Goal: Information Seeking & Learning: Learn about a topic

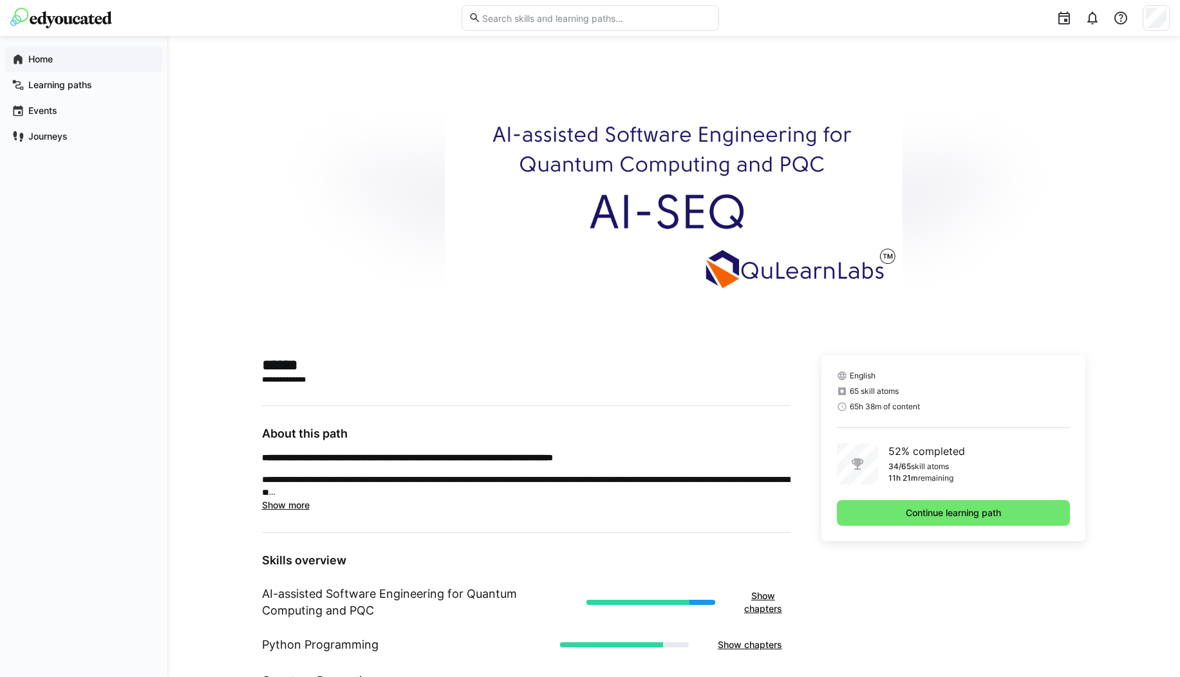
click at [42, 50] on div "Home" at bounding box center [83, 59] width 157 height 26
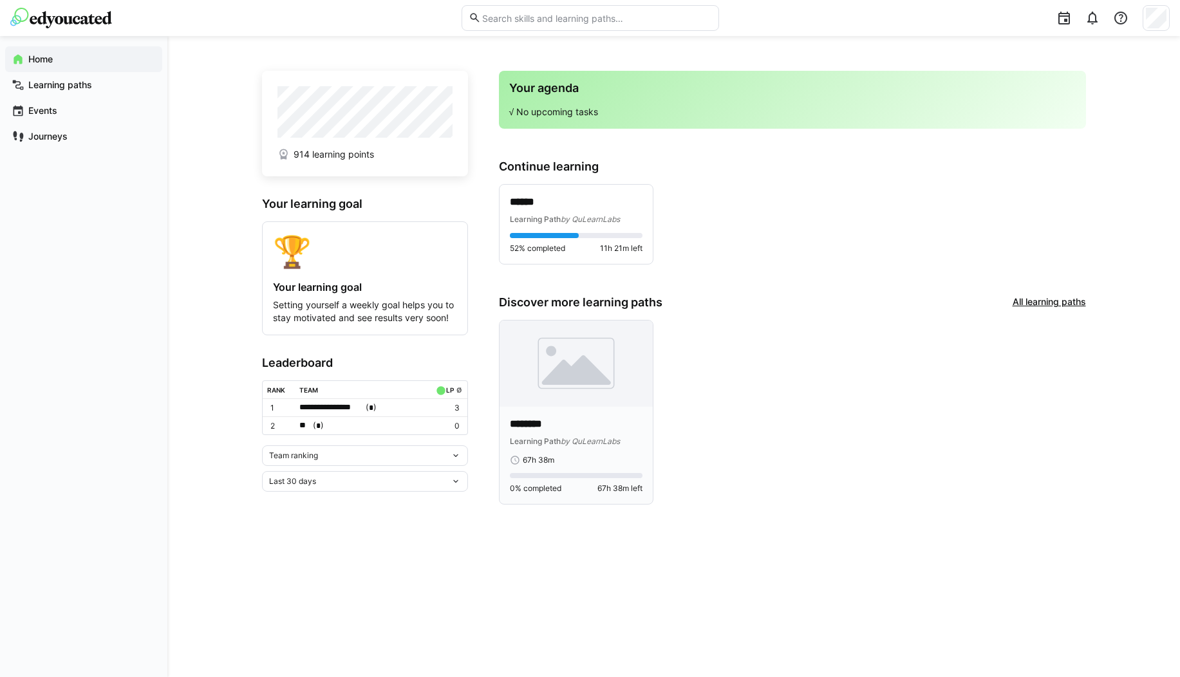
click at [537, 393] on img at bounding box center [576, 364] width 153 height 86
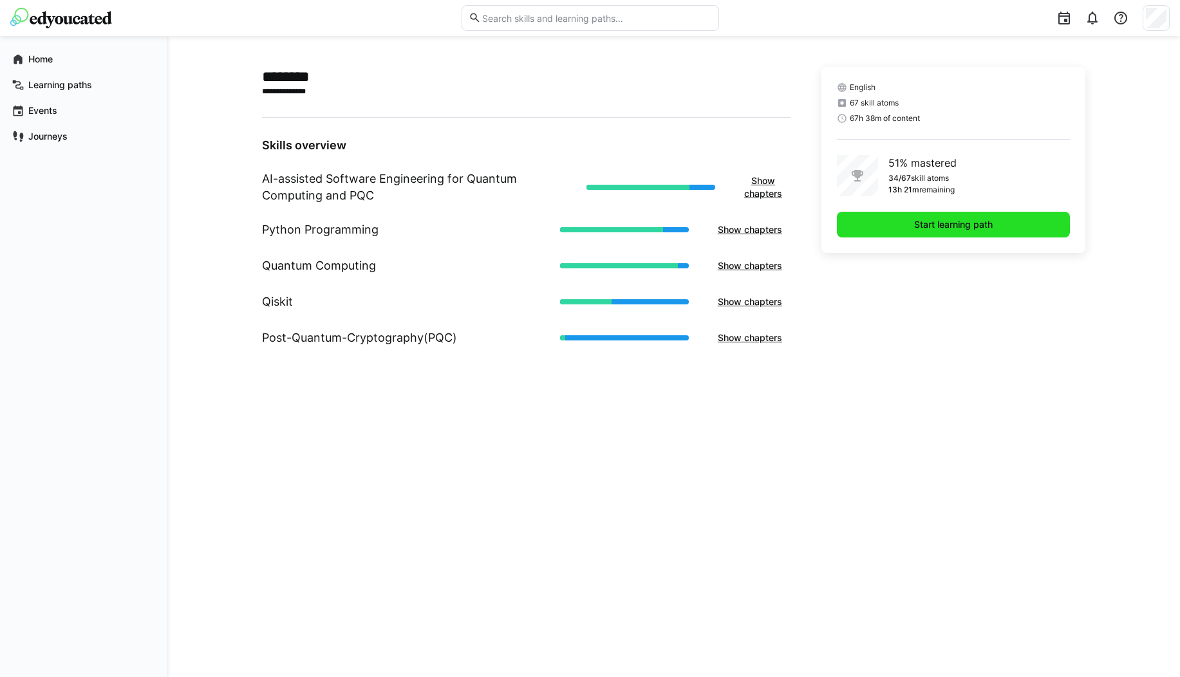
click at [917, 222] on span "Start learning path" at bounding box center [953, 224] width 82 height 13
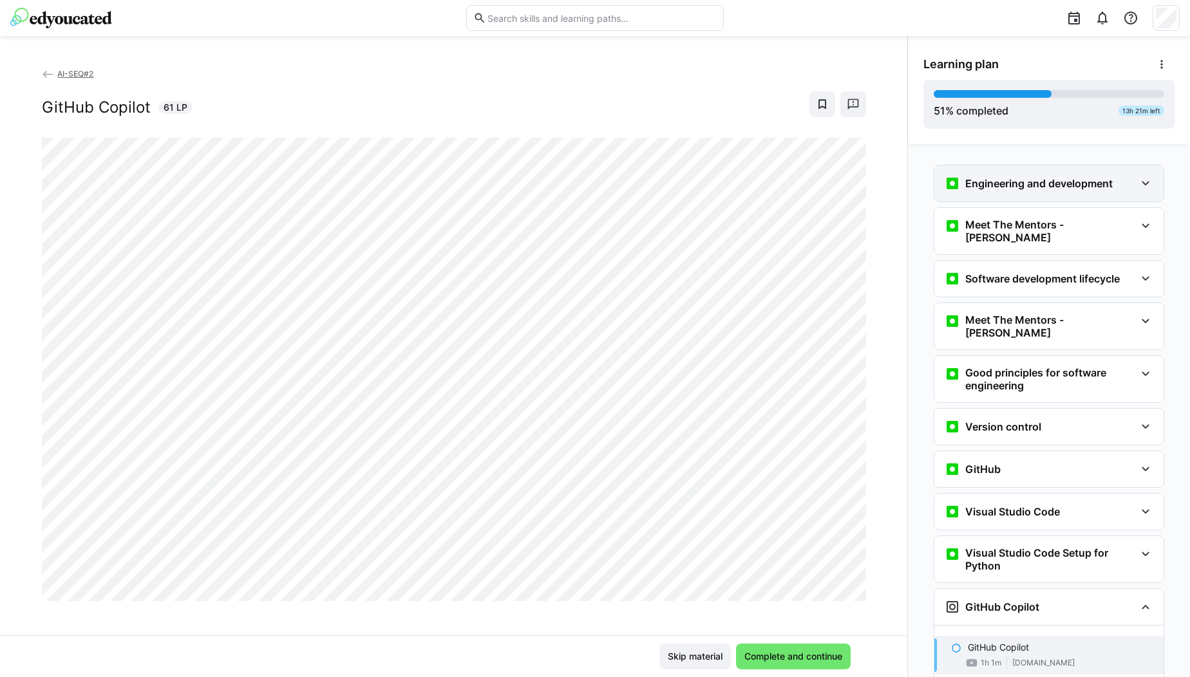
click at [986, 180] on h3 "Engineering and development" at bounding box center [1038, 183] width 147 height 13
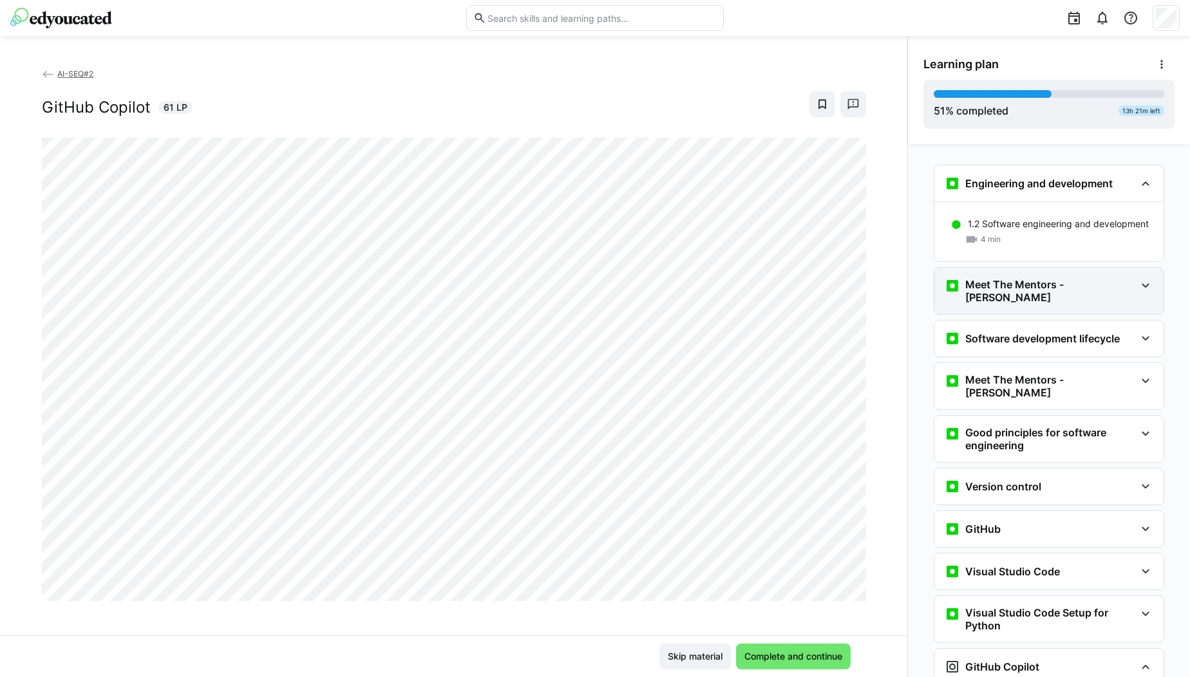
click at [1012, 299] on div "Meet The Mentors - [PERSON_NAME]" at bounding box center [1048, 291] width 229 height 46
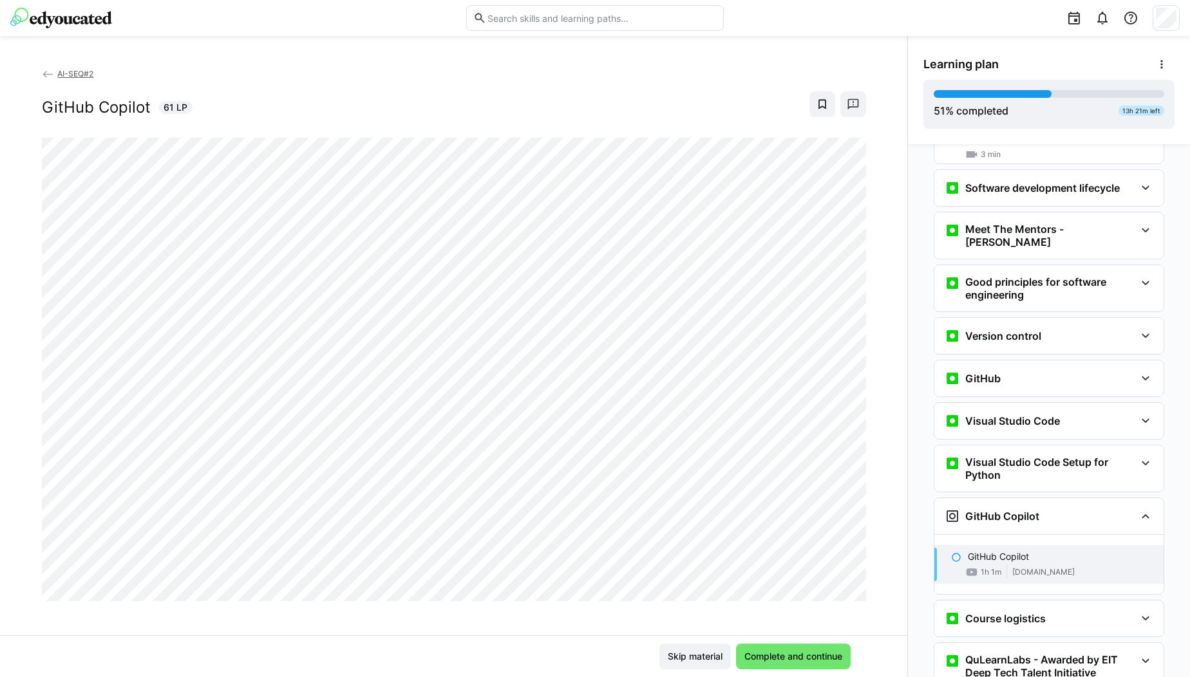
scroll to position [212, 0]
click at [1081, 180] on h3 "Software development lifecycle" at bounding box center [1042, 186] width 155 height 13
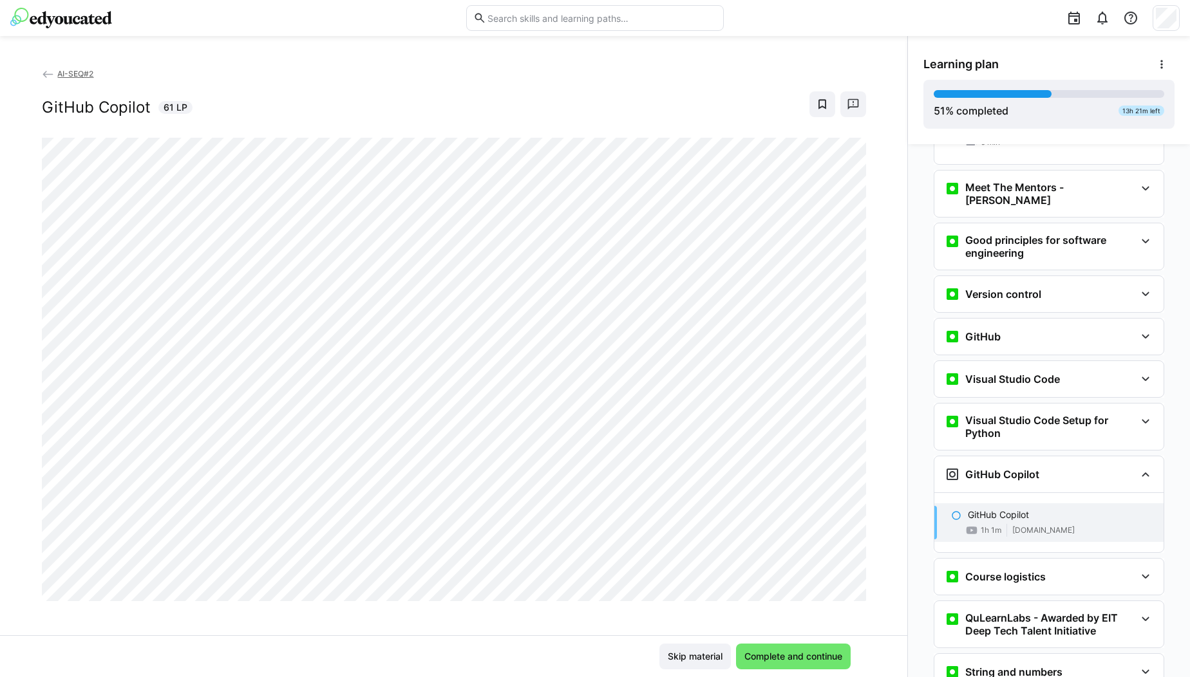
scroll to position [314, 0]
click at [1100, 186] on div "Meet The Mentors - [PERSON_NAME]" at bounding box center [1048, 192] width 229 height 46
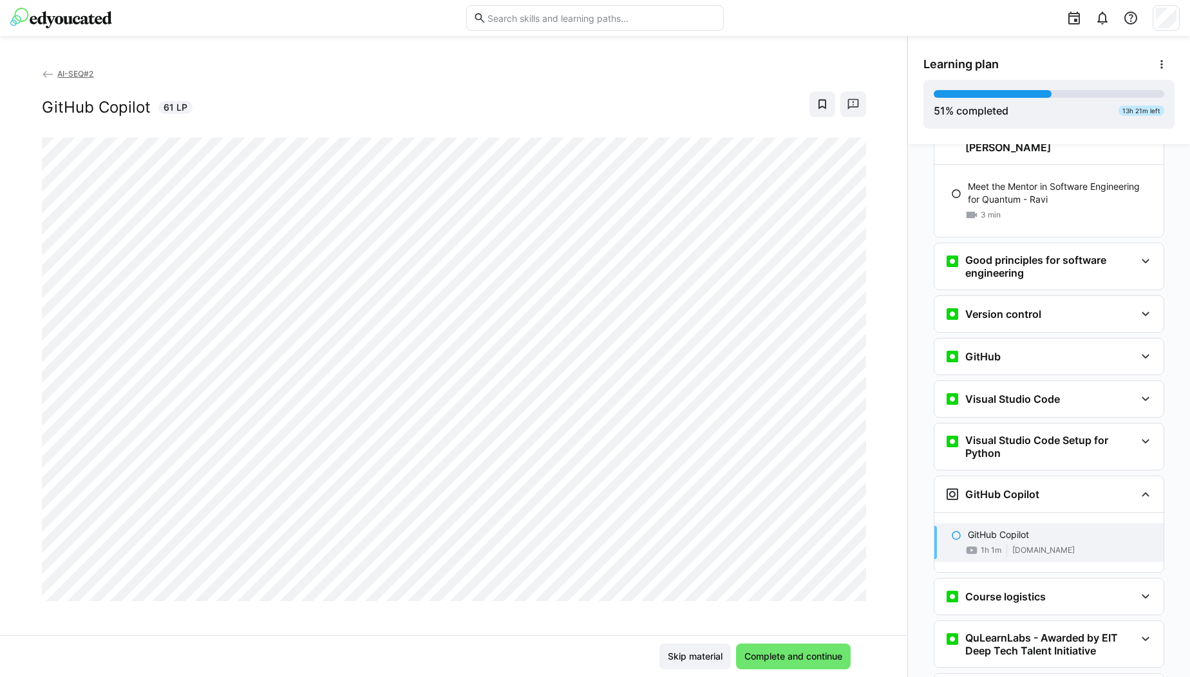
scroll to position [368, 0]
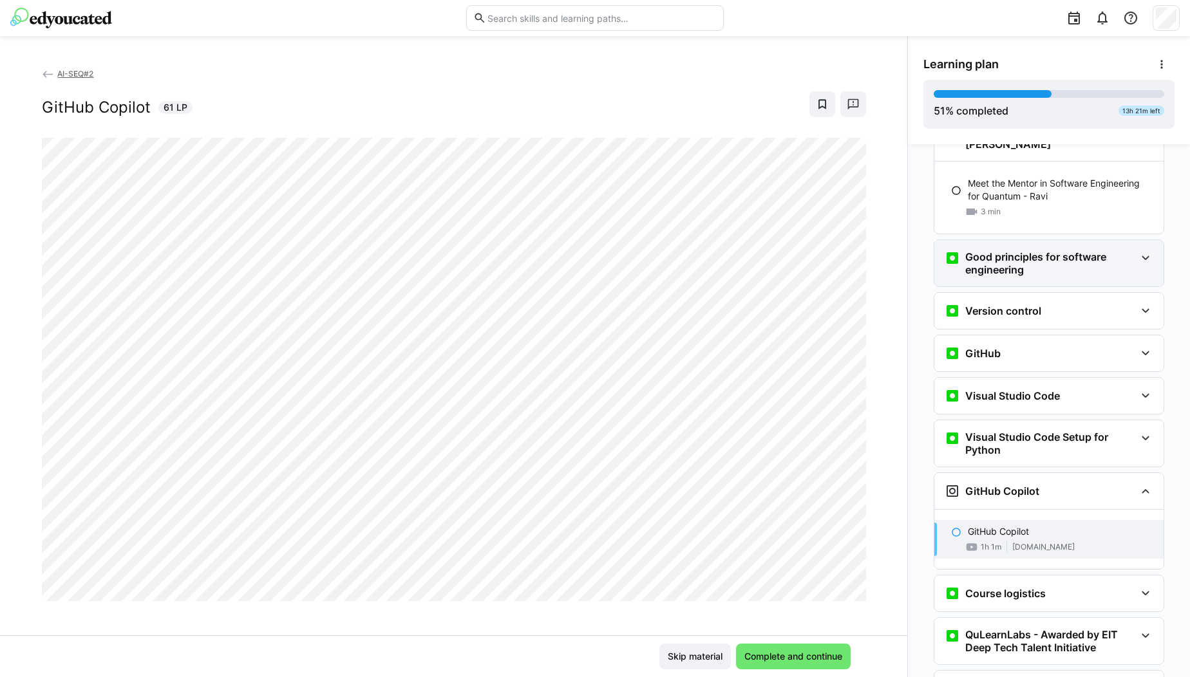
click at [1077, 250] on h3 "Good principles for software engineering" at bounding box center [1050, 263] width 170 height 26
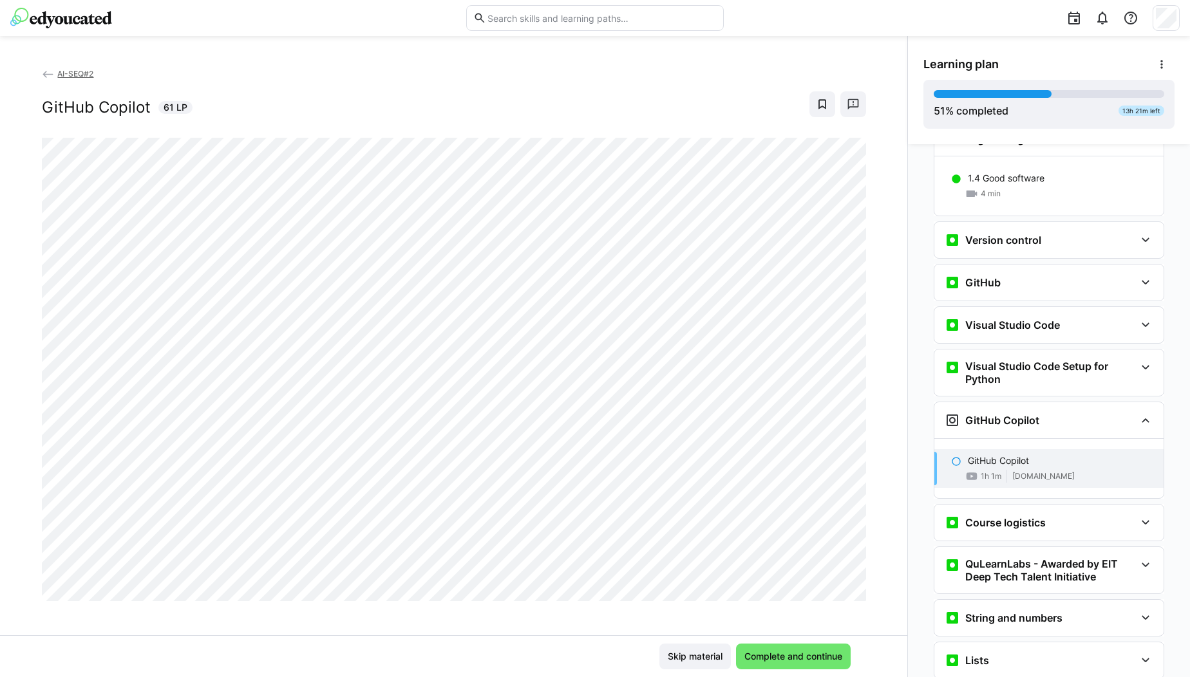
scroll to position [500, 0]
click at [1078, 231] on div "Version control" at bounding box center [1040, 238] width 191 height 15
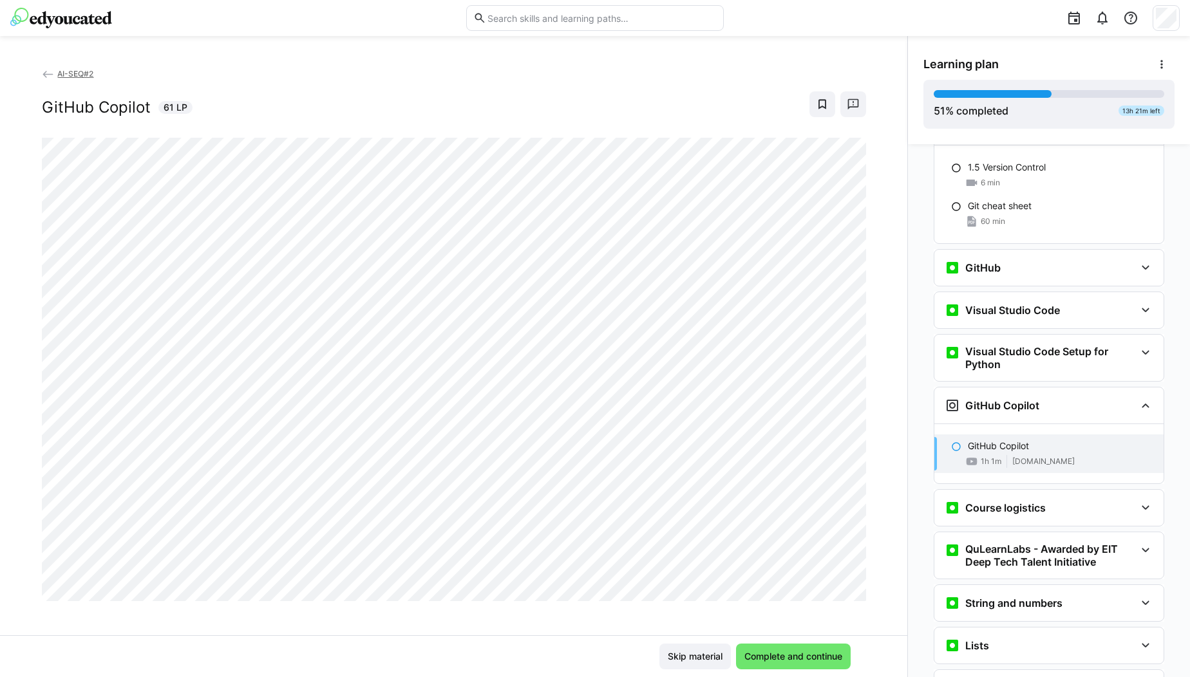
scroll to position [614, 0]
click at [1040, 259] on div "GitHub" at bounding box center [1040, 266] width 191 height 15
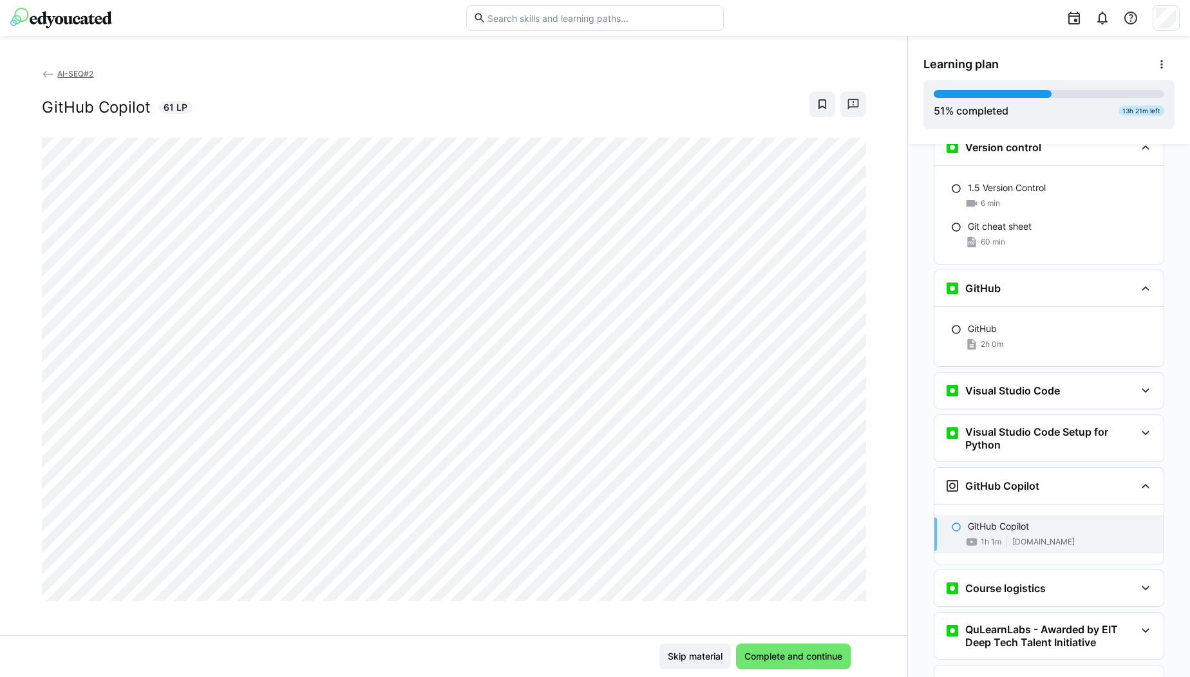
scroll to position [590, 0]
click at [1082, 385] on div "Visual Studio Code" at bounding box center [1040, 392] width 191 height 15
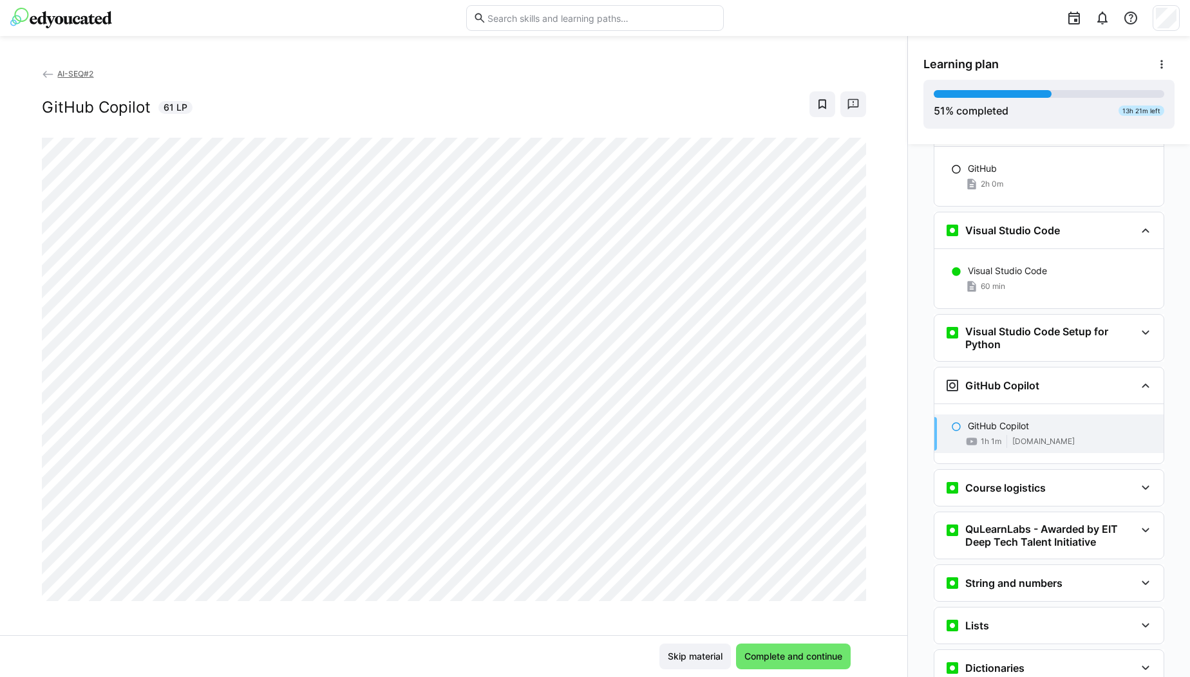
scroll to position [755, 0]
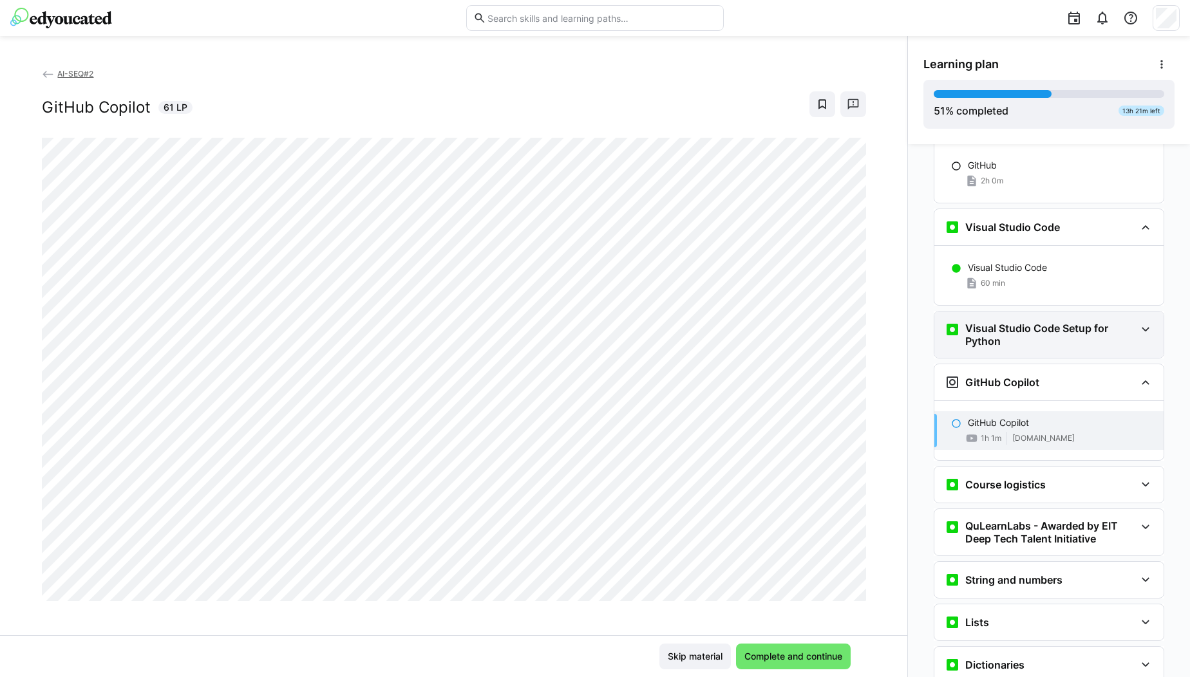
click at [1099, 312] on div "Visual Studio Code Setup for Python" at bounding box center [1048, 335] width 229 height 46
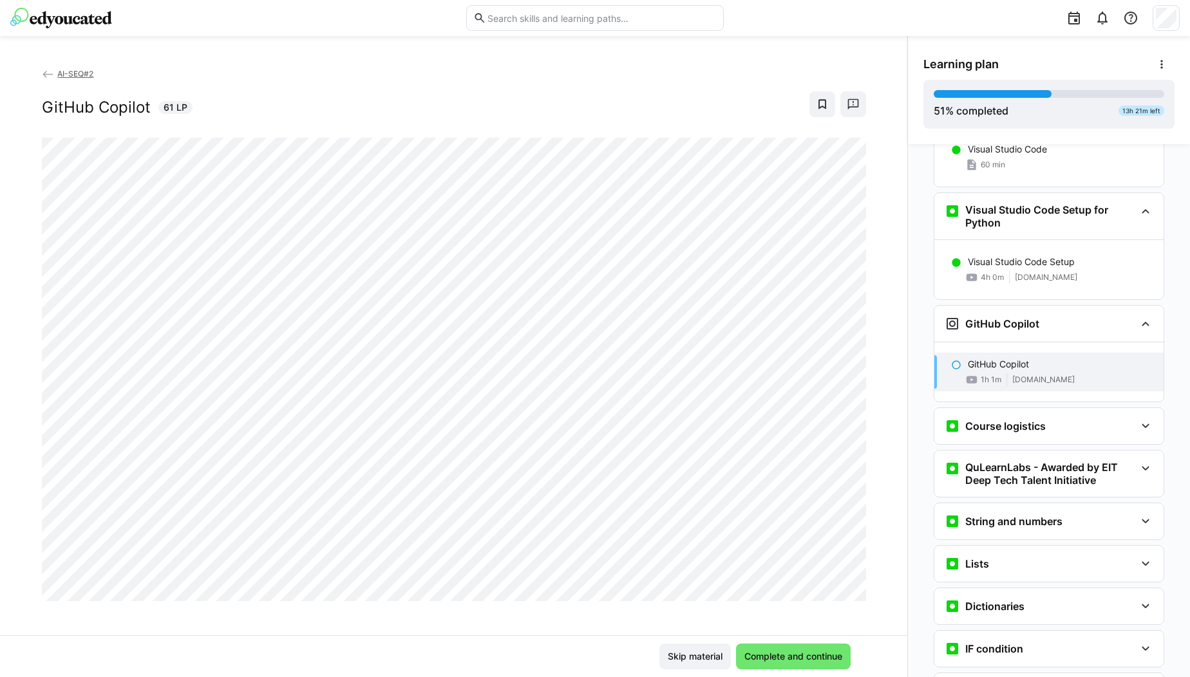
scroll to position [875, 0]
click at [1129, 407] on div "Course logistics" at bounding box center [1048, 425] width 229 height 36
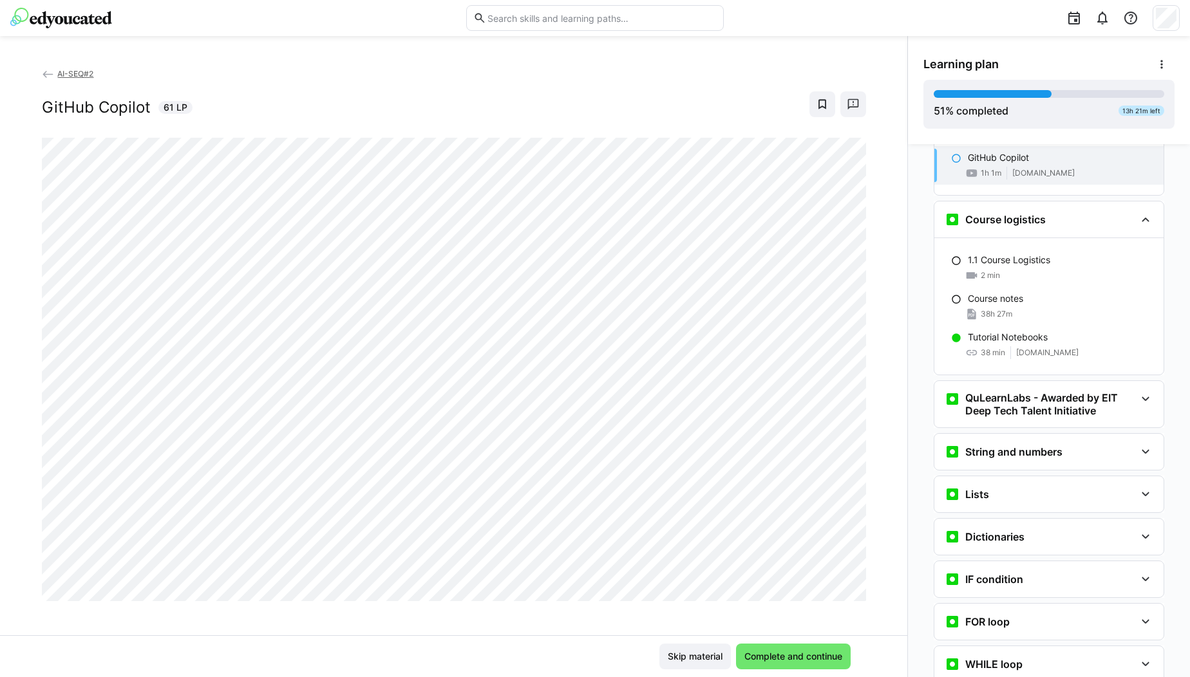
scroll to position [1091, 0]
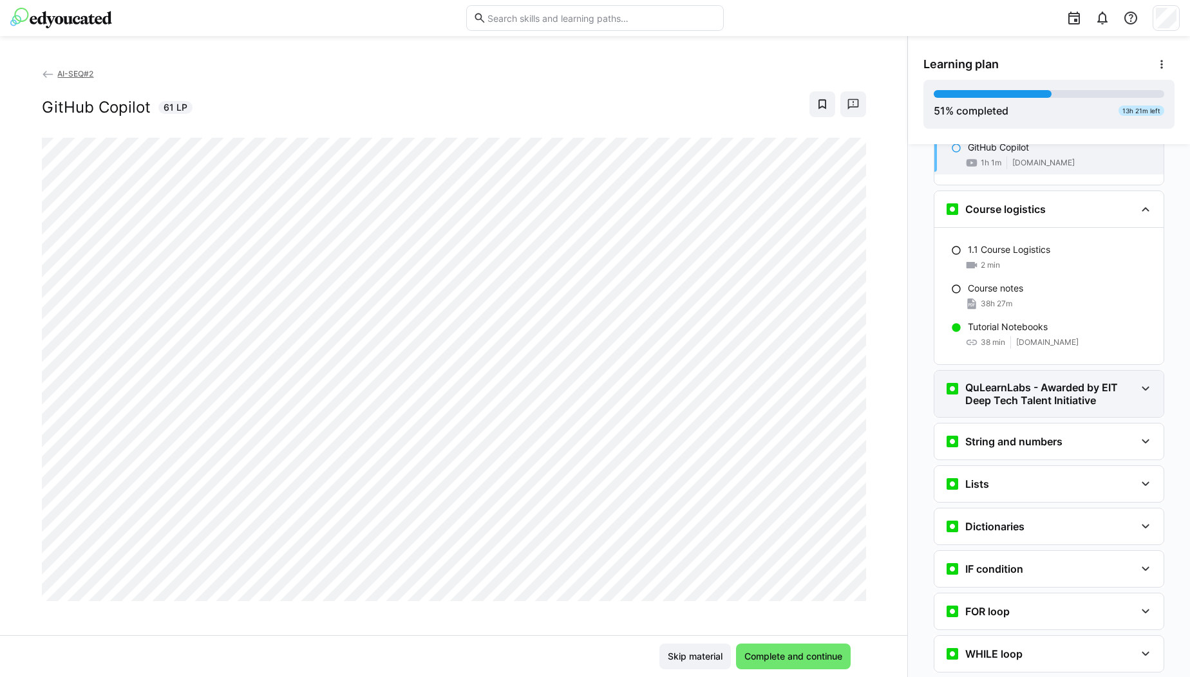
click at [1110, 381] on h3 "QuLearnLabs - Awarded by EIT Deep Tech Talent Initiative" at bounding box center [1050, 394] width 170 height 26
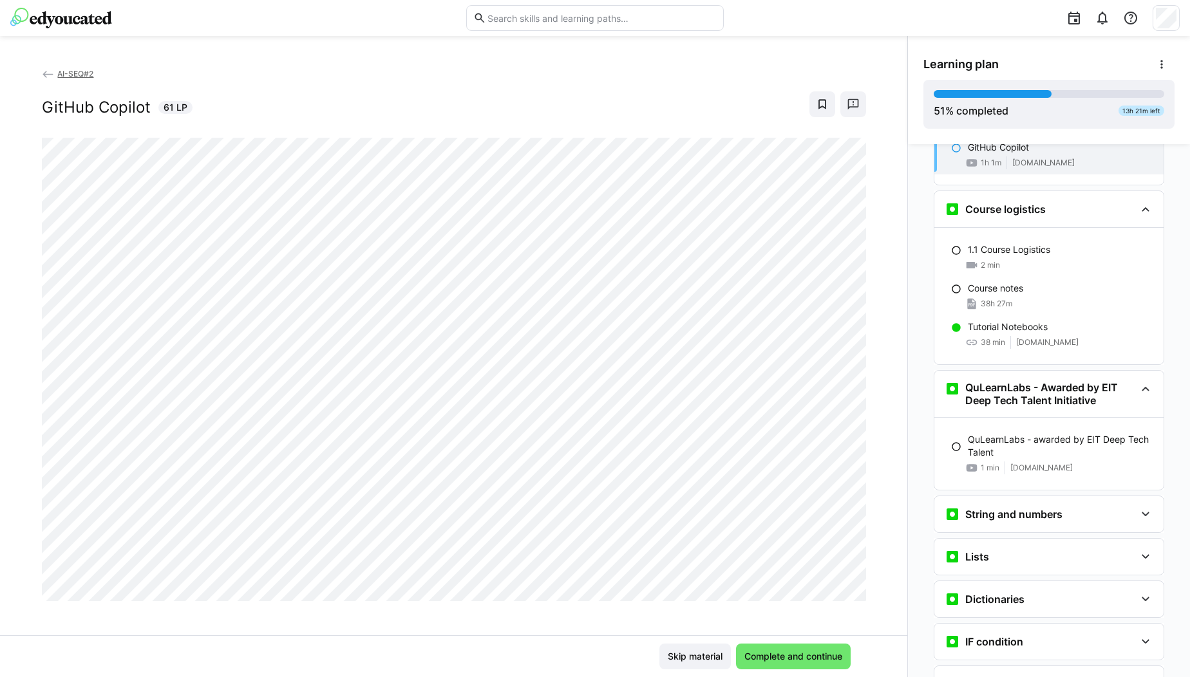
scroll to position [1263, 0]
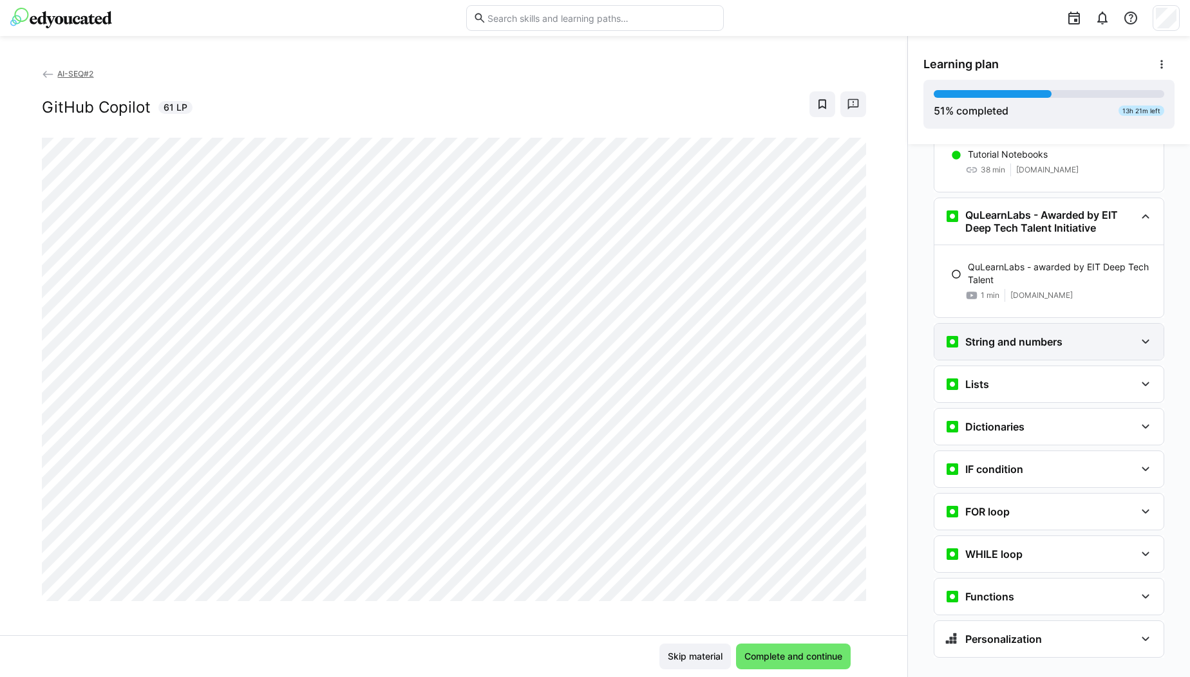
click at [1094, 334] on div "String and numbers" at bounding box center [1040, 341] width 191 height 15
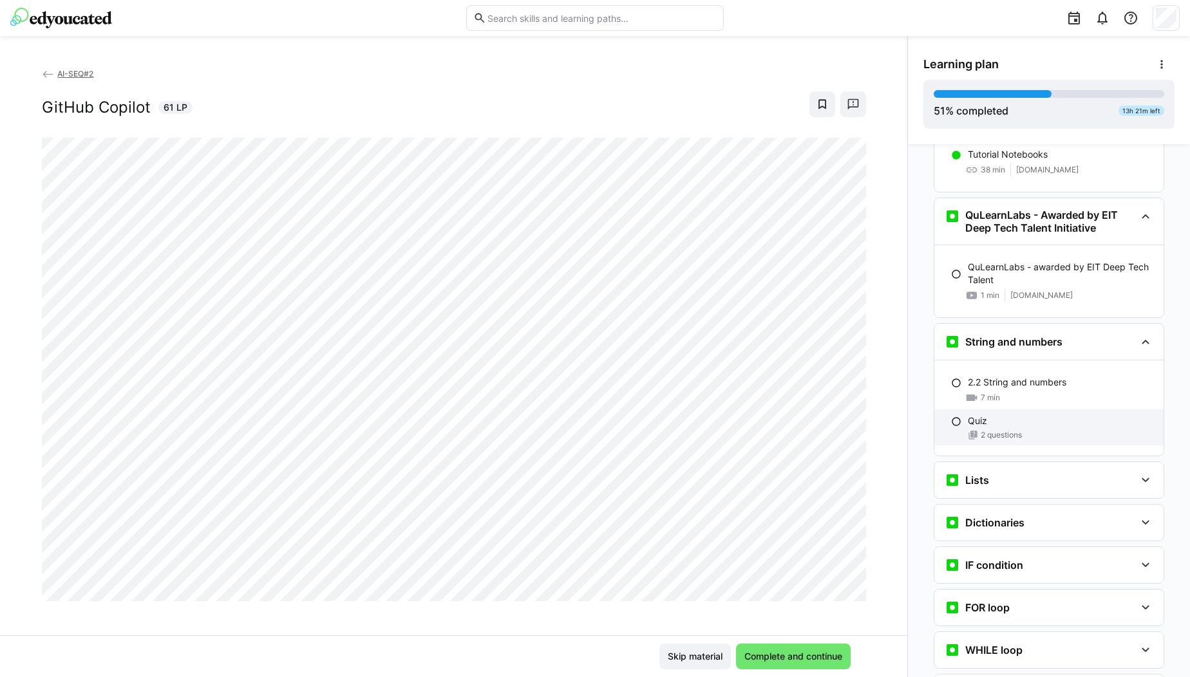
click at [996, 430] on span "2 questions" at bounding box center [1001, 435] width 41 height 10
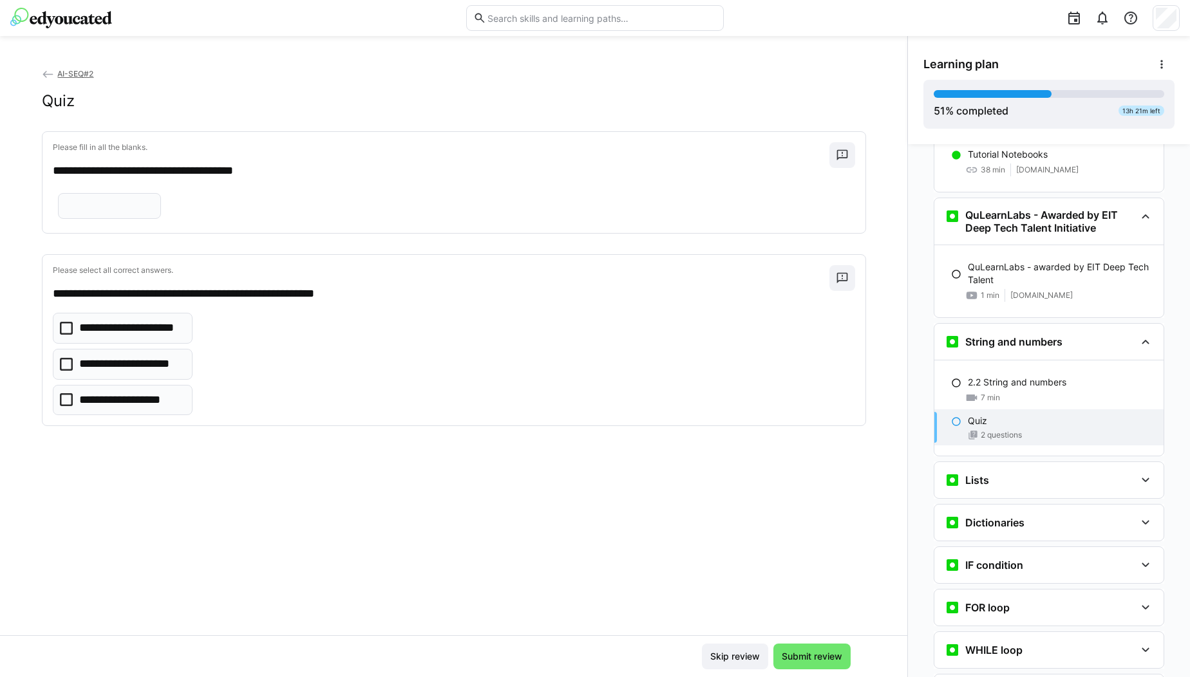
scroll to position [1359, 0]
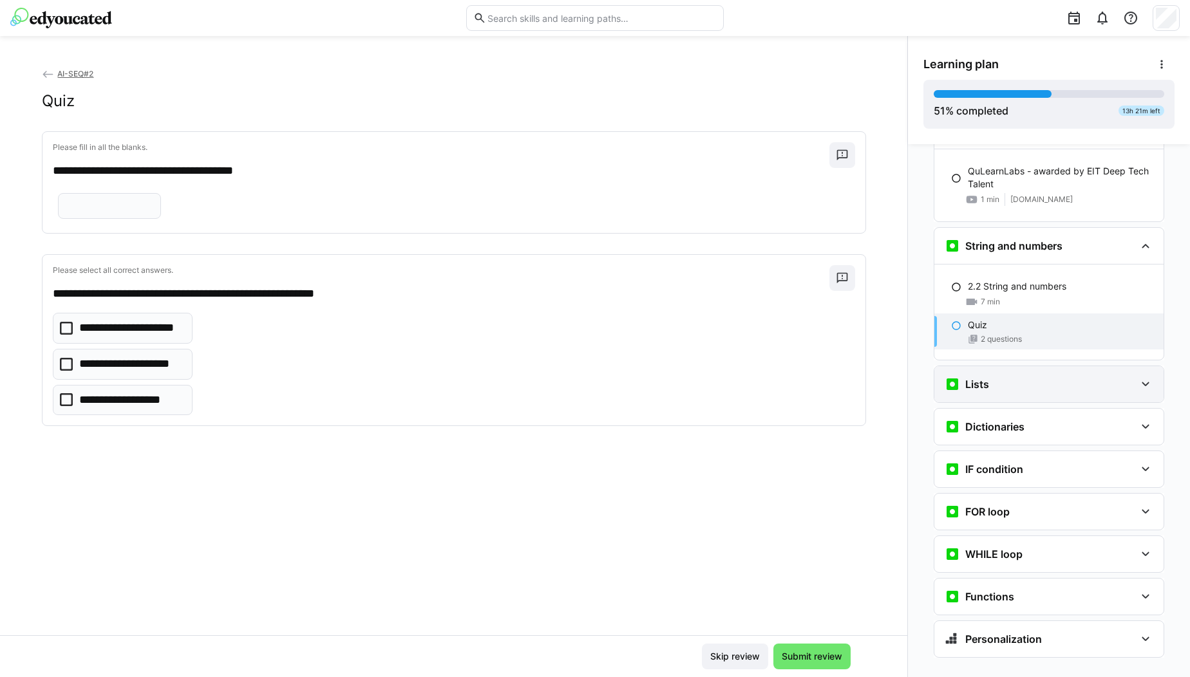
click at [1067, 377] on div "Lists" at bounding box center [1040, 384] width 191 height 15
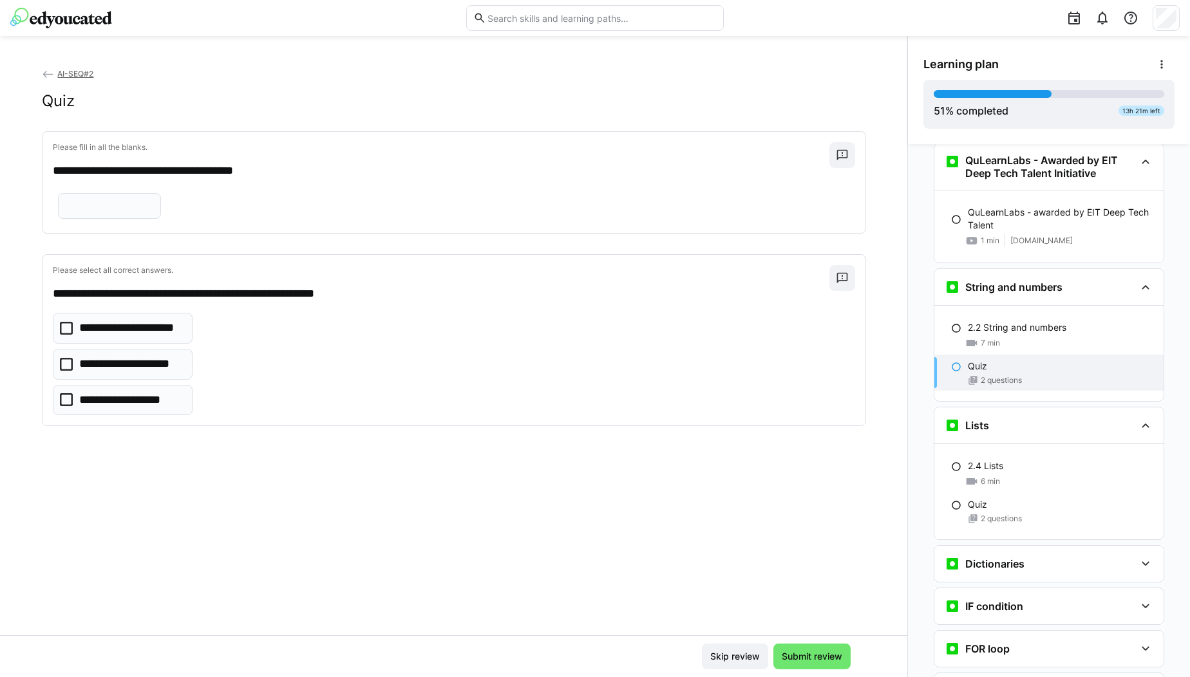
scroll to position [1393, 0]
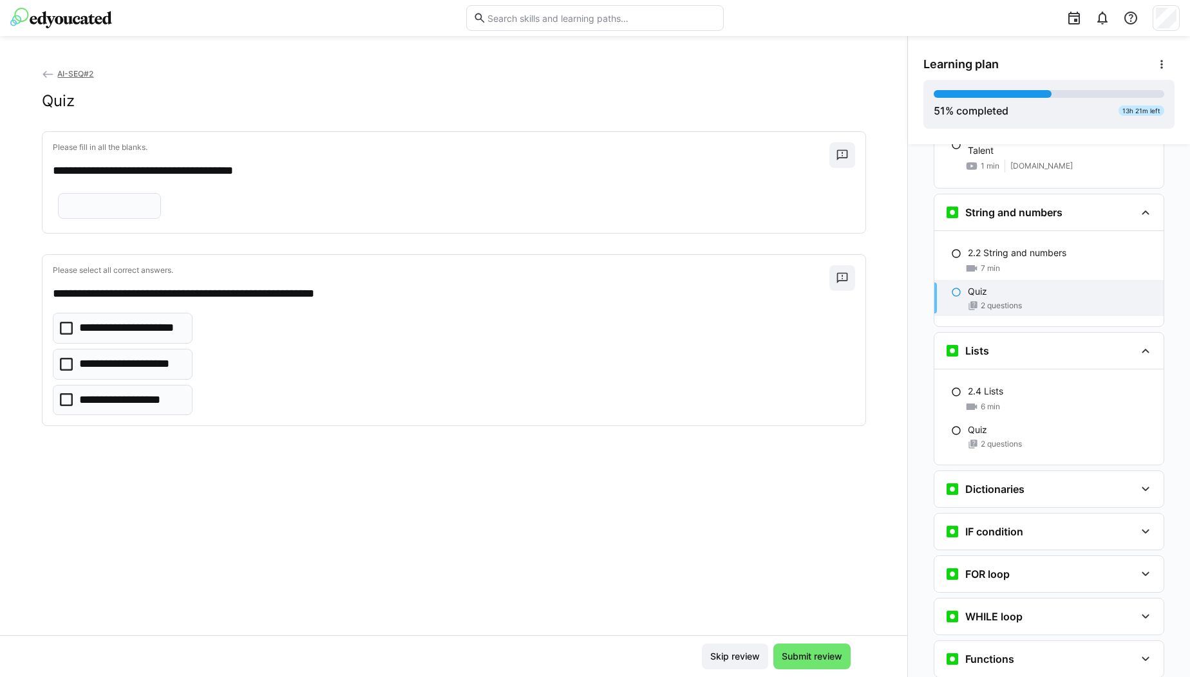
click at [977, 285] on p "Quiz" at bounding box center [977, 291] width 19 height 13
click at [973, 439] on div "2 questions" at bounding box center [1060, 444] width 185 height 10
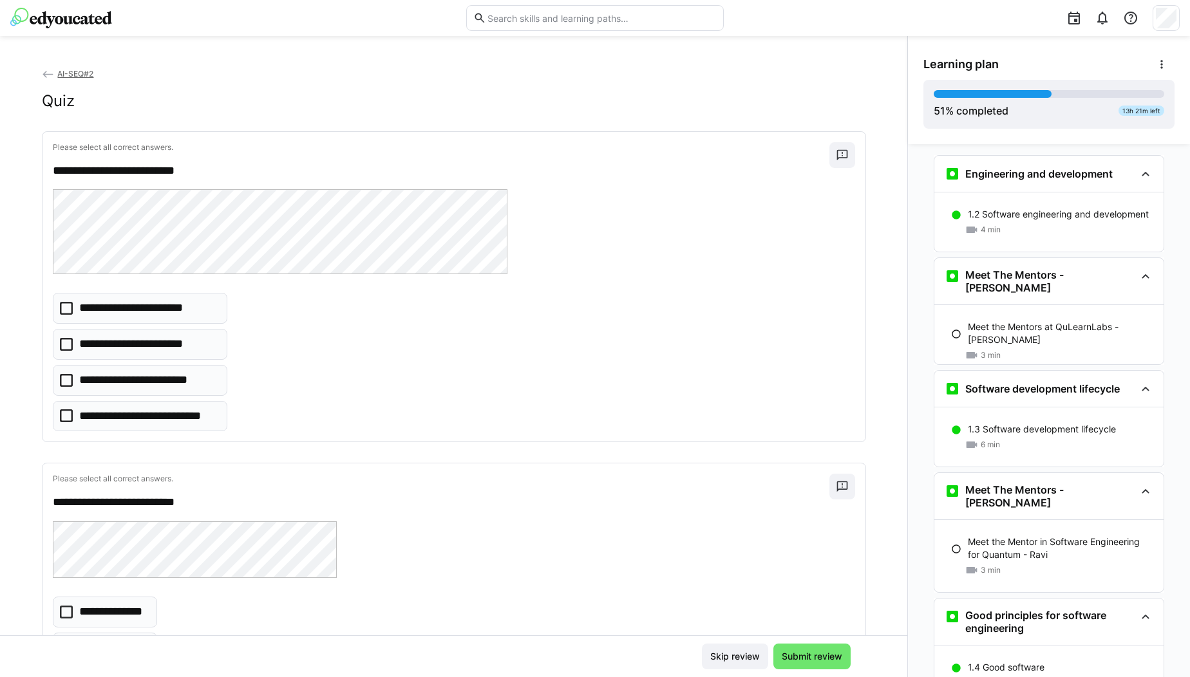
scroll to position [0, 0]
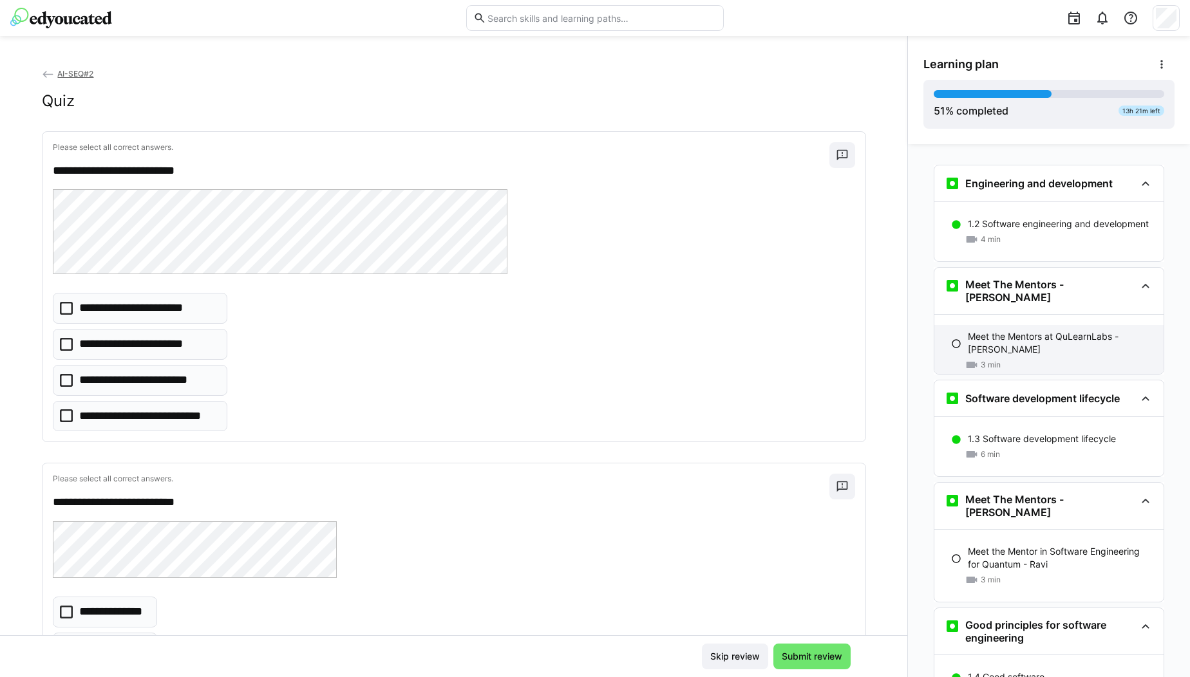
click at [1022, 330] on p "Meet the Mentors at QuLearnLabs - [PERSON_NAME]" at bounding box center [1060, 343] width 185 height 26
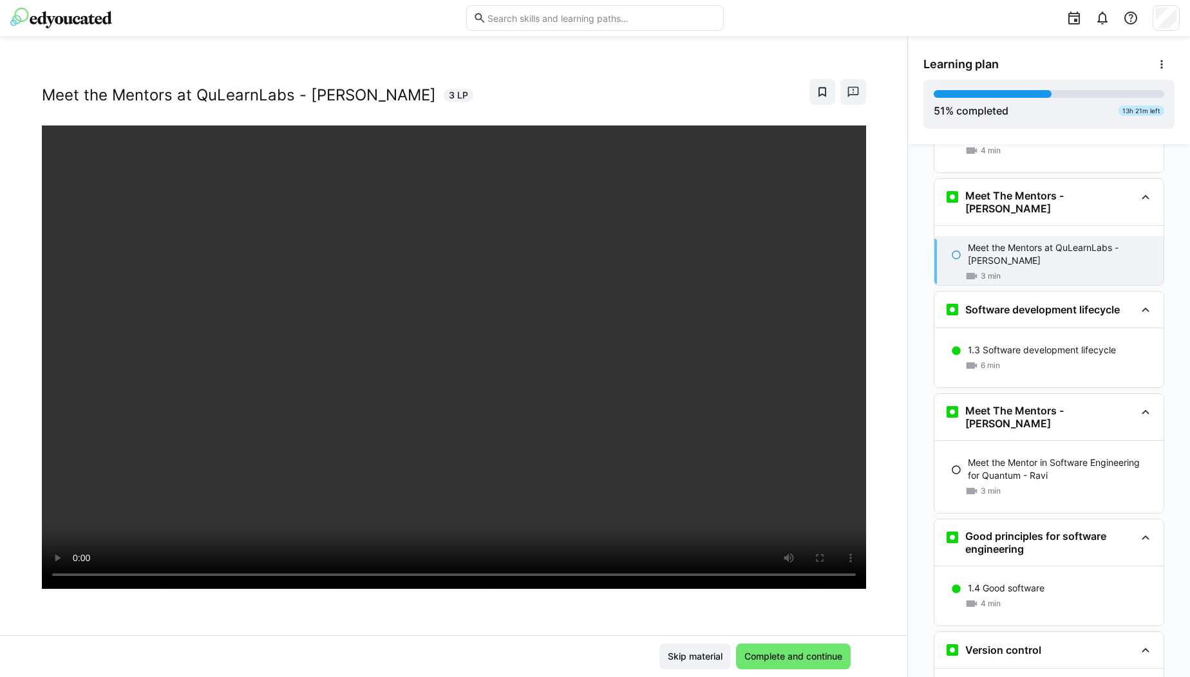
scroll to position [96, 0]
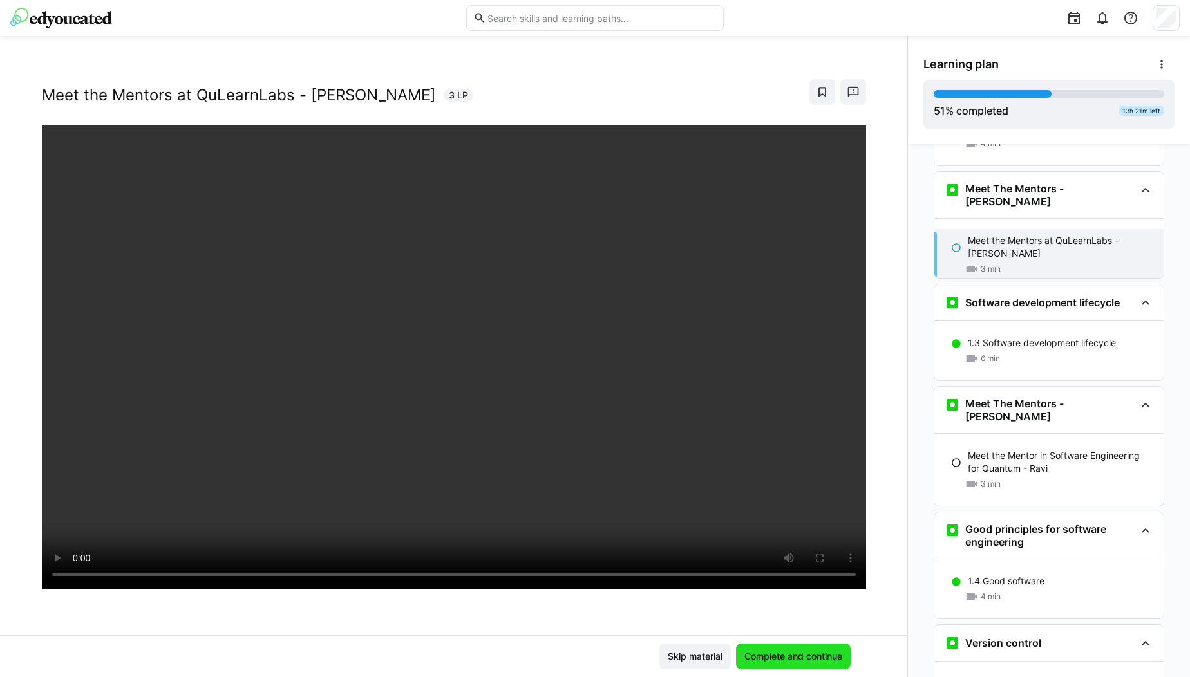
click at [824, 663] on span "Complete and continue" at bounding box center [793, 657] width 115 height 26
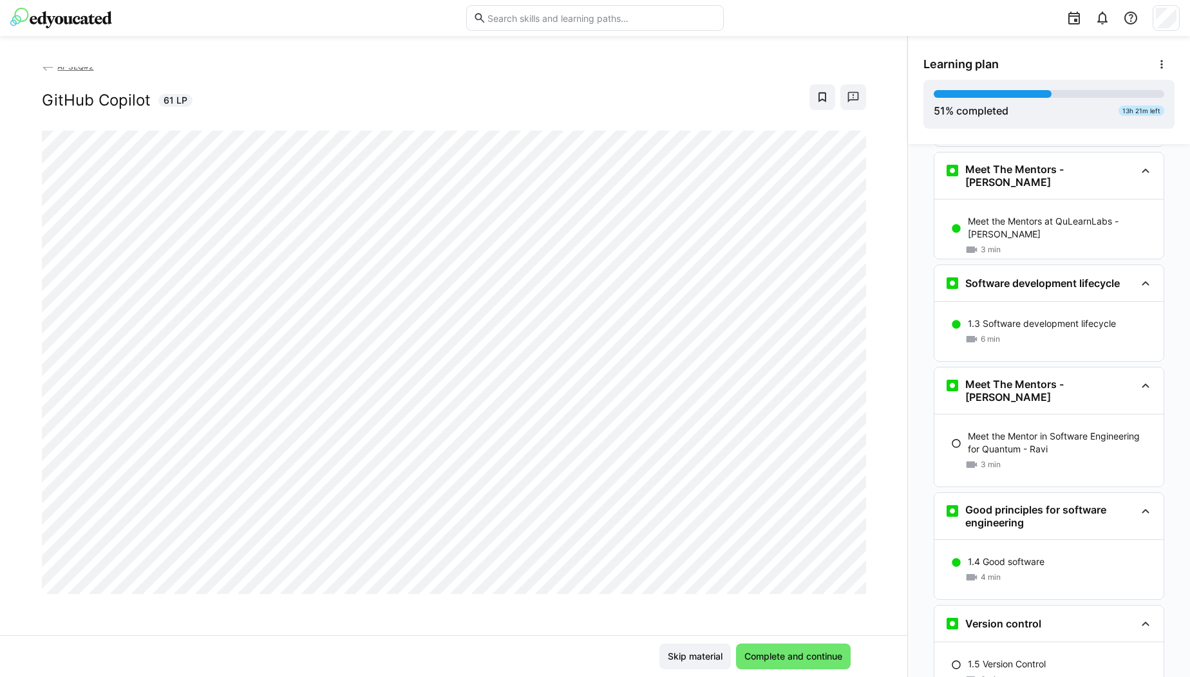
scroll to position [0, 0]
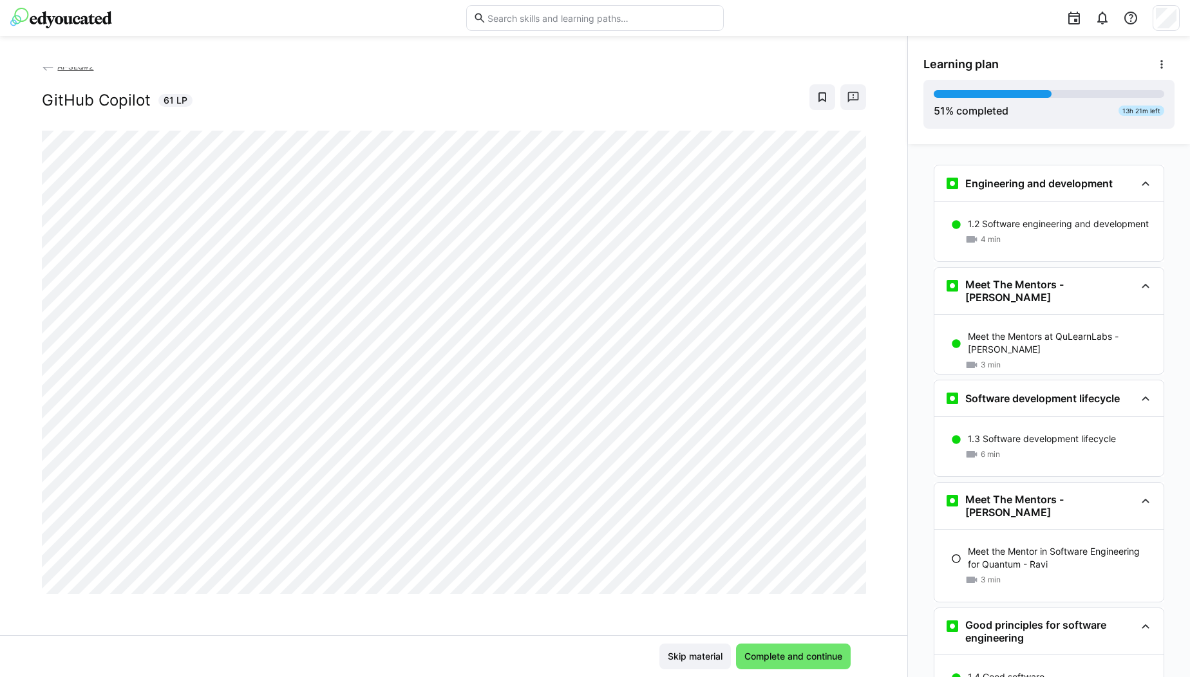
drag, startPoint x: 1189, startPoint y: 449, endPoint x: 1158, endPoint y: 205, distance: 245.3
click at [1158, 205] on div "Learning plan 51 % completed 13h 21m left Engineering and development 1.2 Softw…" at bounding box center [1048, 356] width 283 height 641
click at [1027, 252] on div "1.2 Software engineering and development 4 min" at bounding box center [1048, 231] width 229 height 59
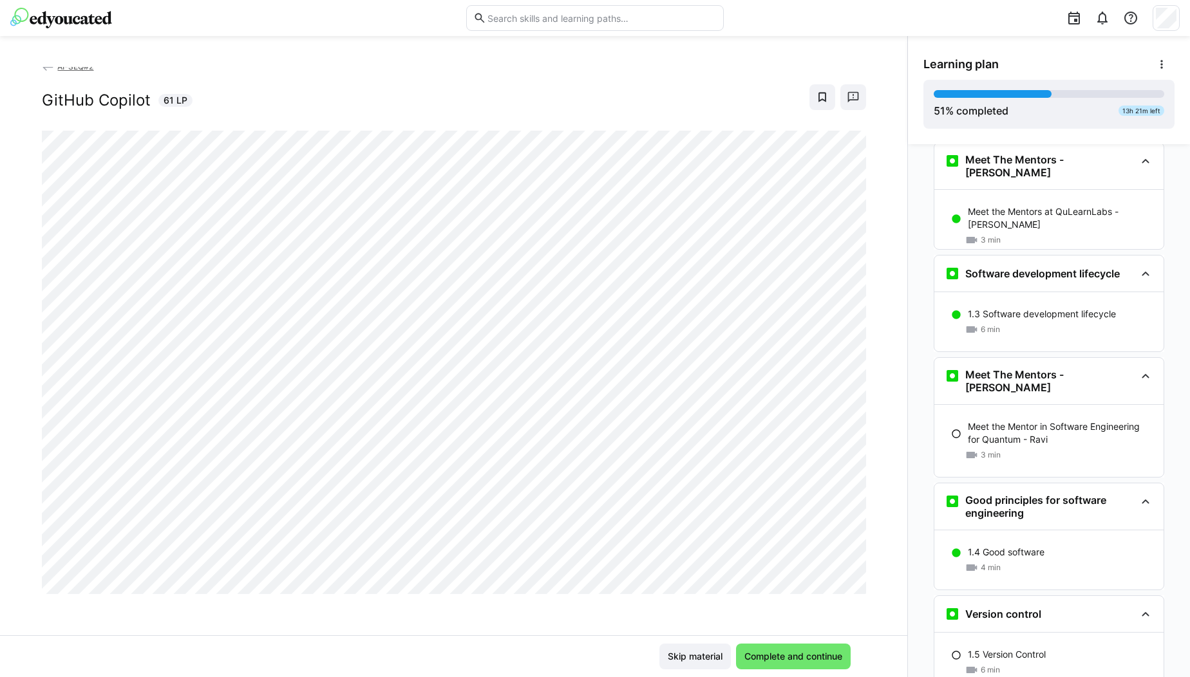
scroll to position [142, 0]
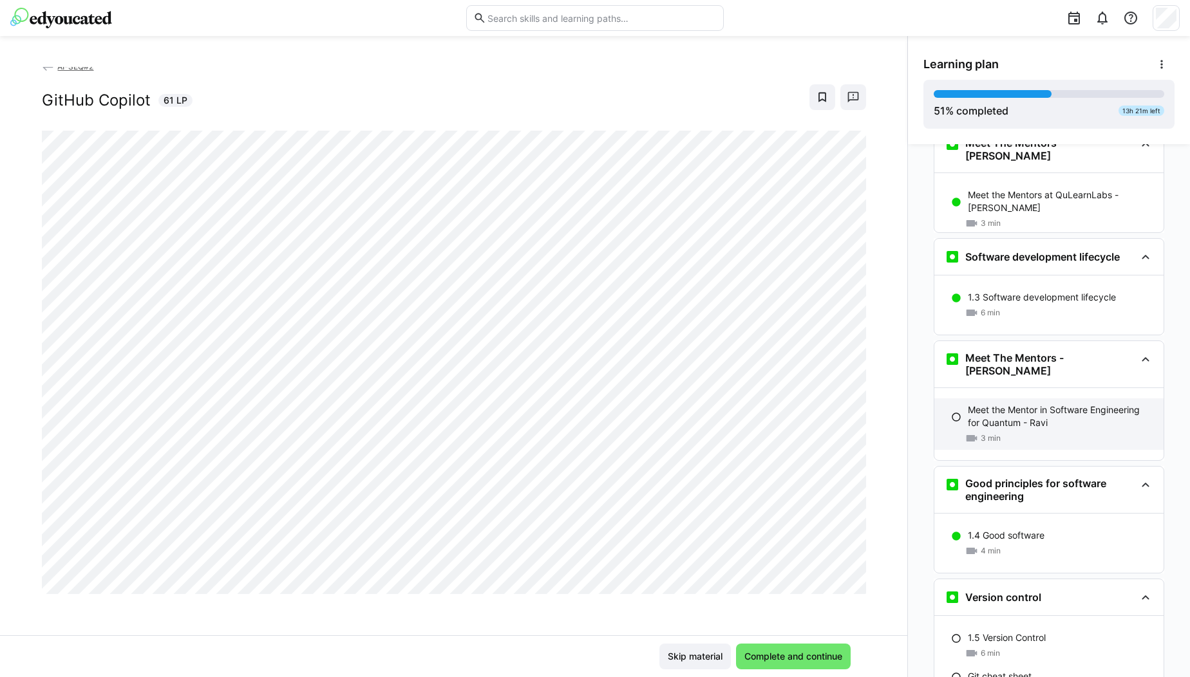
click at [1001, 404] on p "Meet the Mentor in Software Engineering for Quantum - Ravi" at bounding box center [1060, 417] width 185 height 26
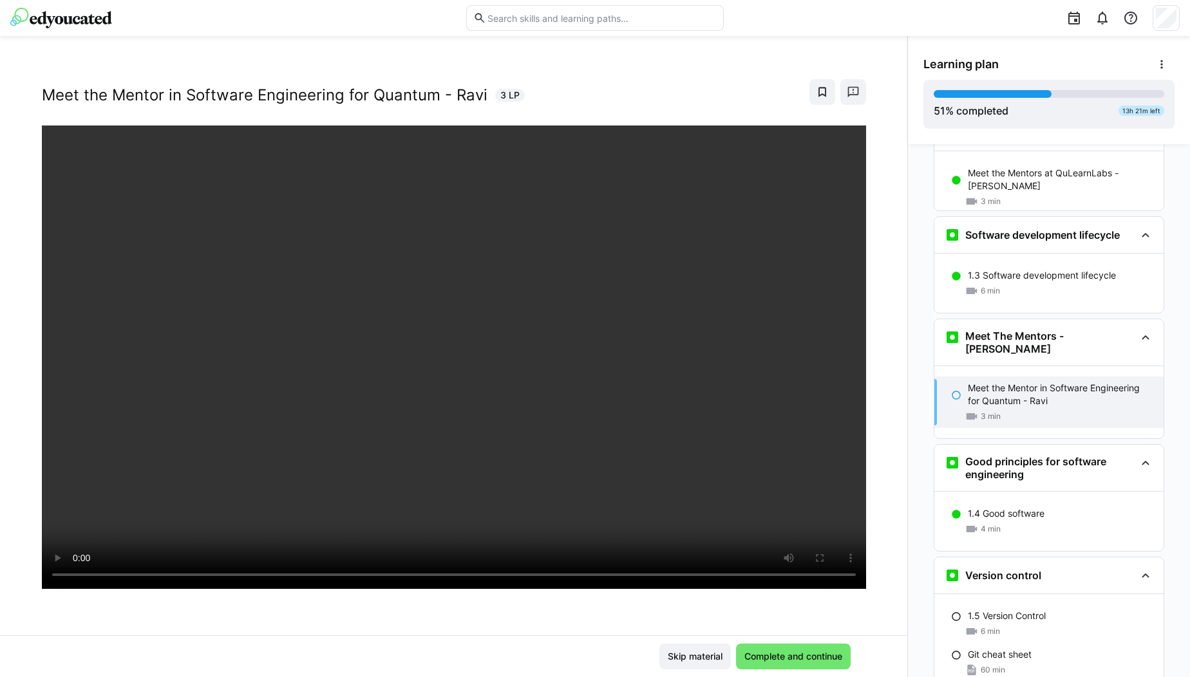
scroll to position [168, 0]
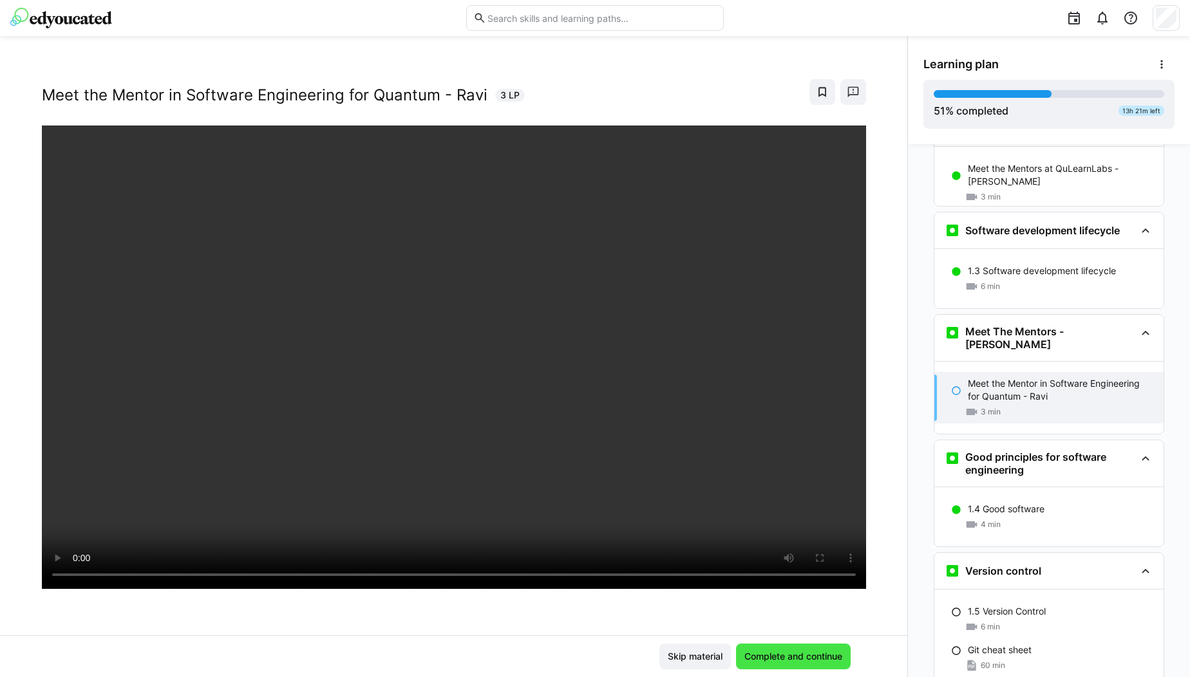
click at [794, 666] on span "Complete and continue" at bounding box center [793, 657] width 115 height 26
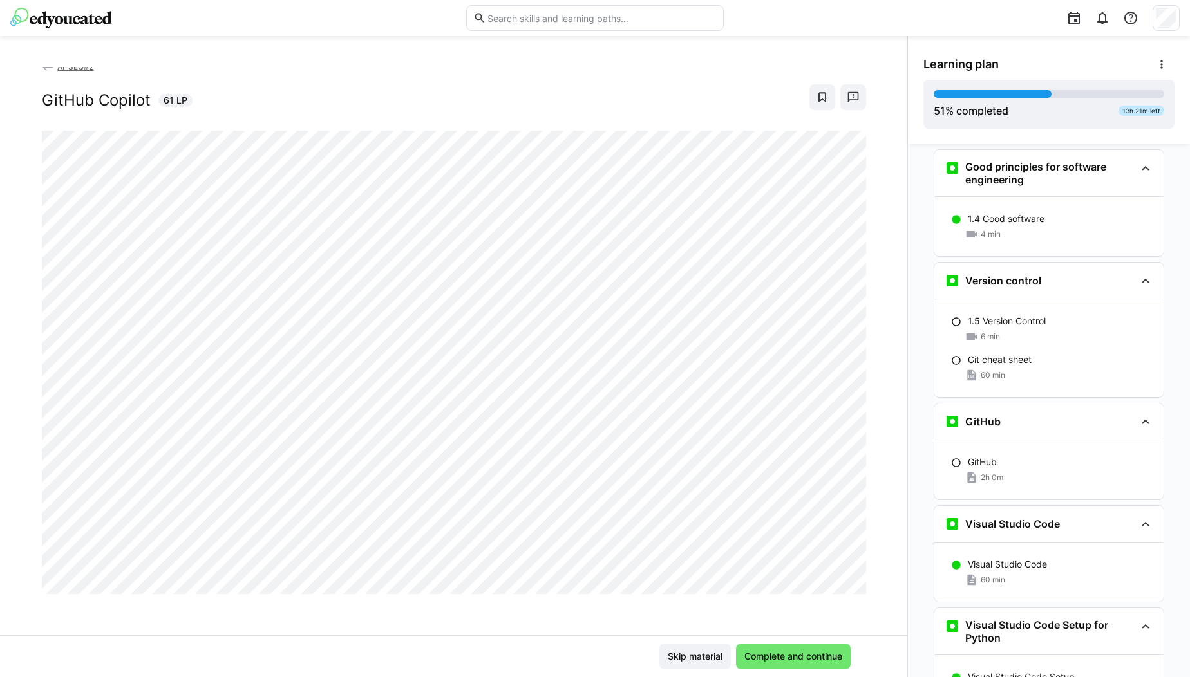
scroll to position [461, 0]
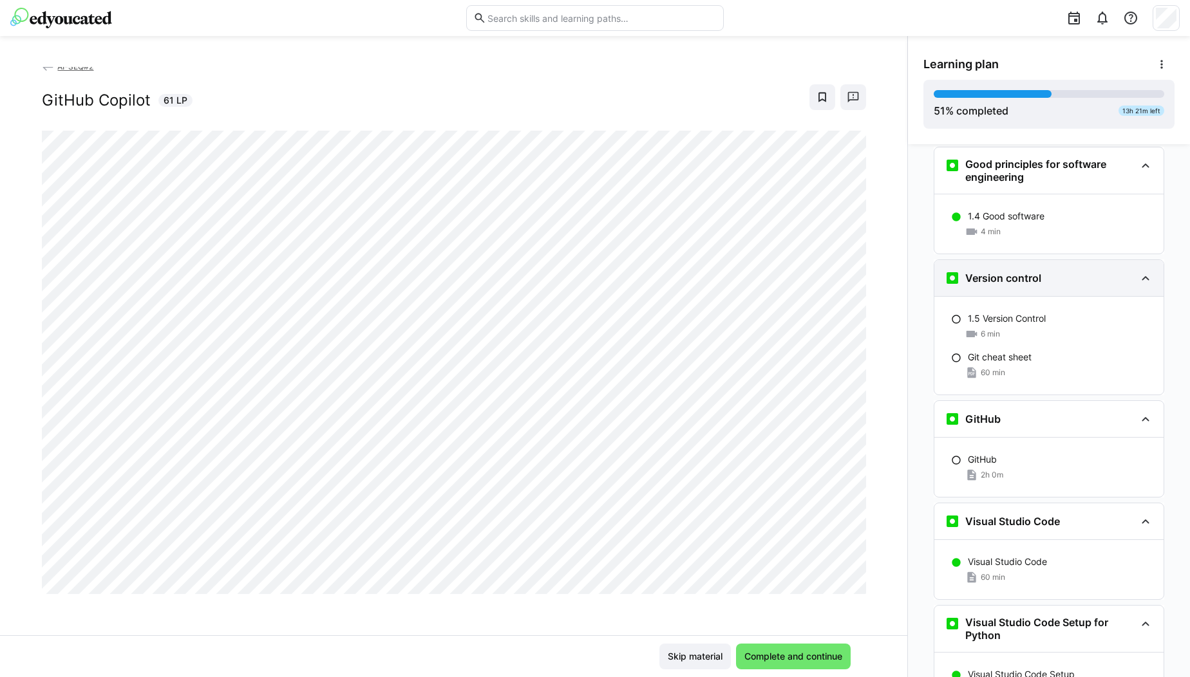
click at [995, 260] on div "Version control" at bounding box center [1048, 278] width 229 height 36
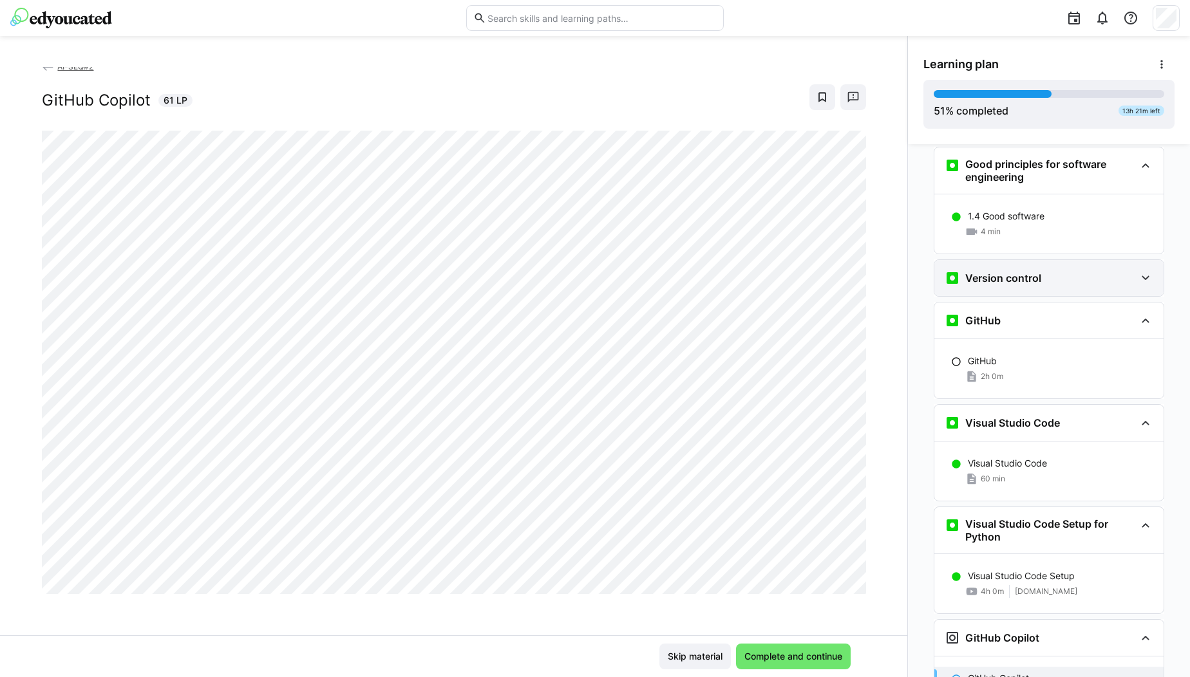
click at [995, 260] on div "Version control" at bounding box center [1048, 278] width 229 height 36
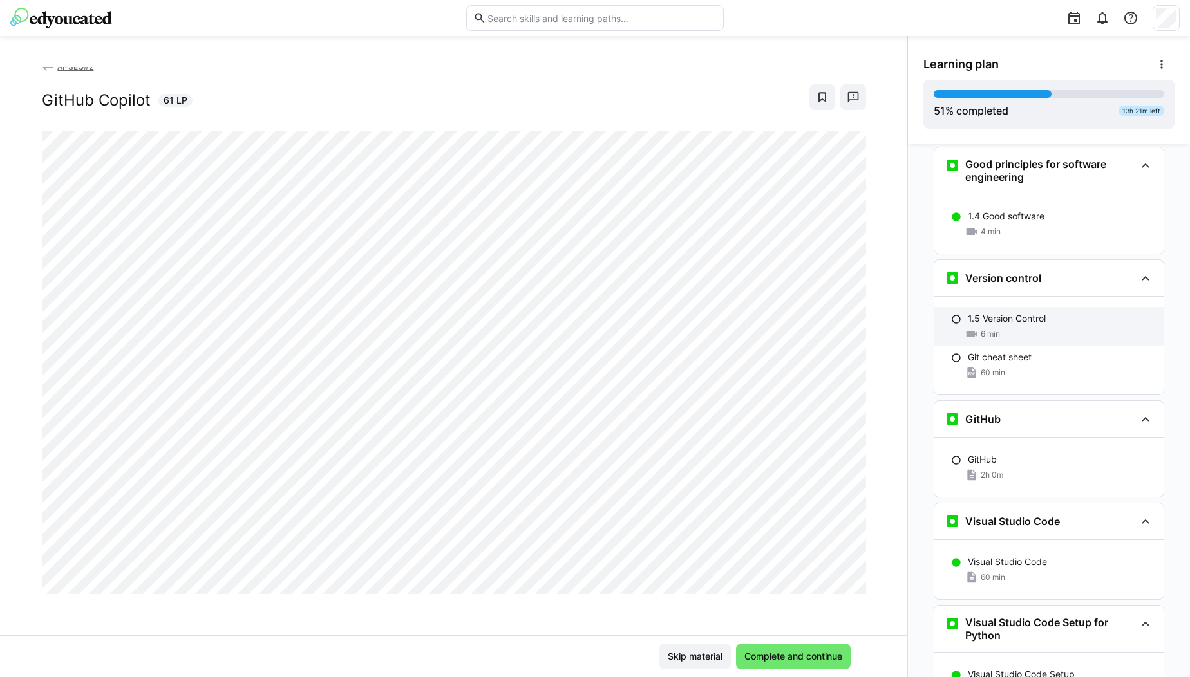
click at [1040, 307] on div "1.5 Version Control 6 min" at bounding box center [1048, 326] width 229 height 39
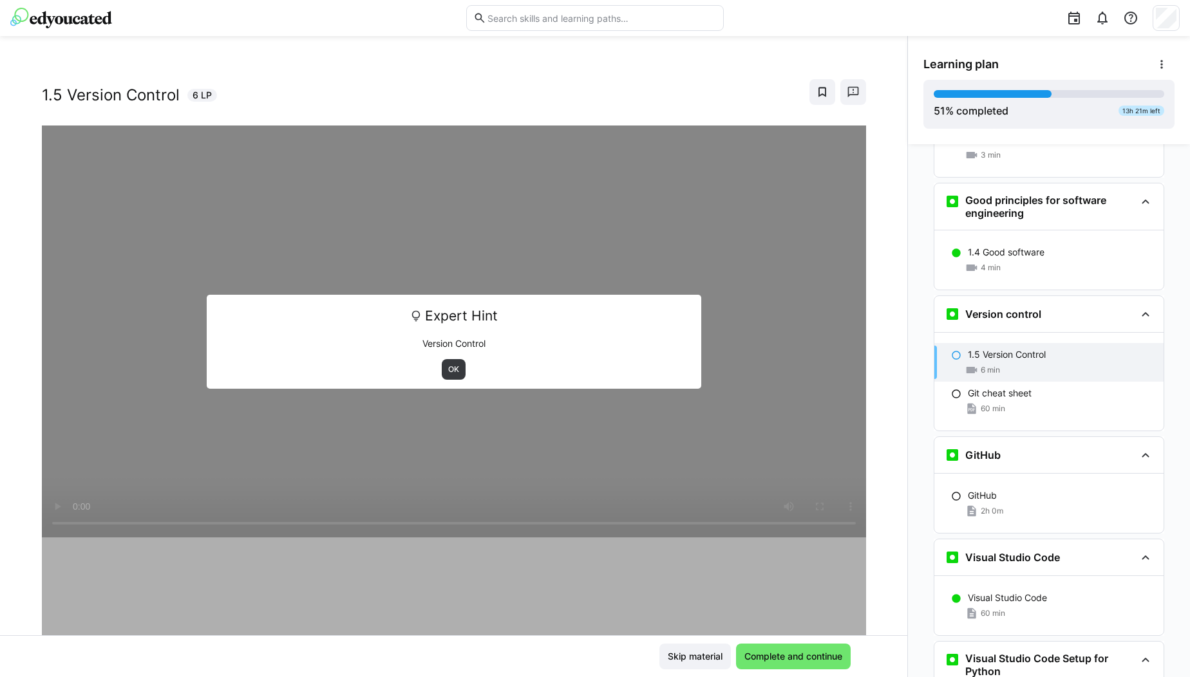
scroll to position [420, 0]
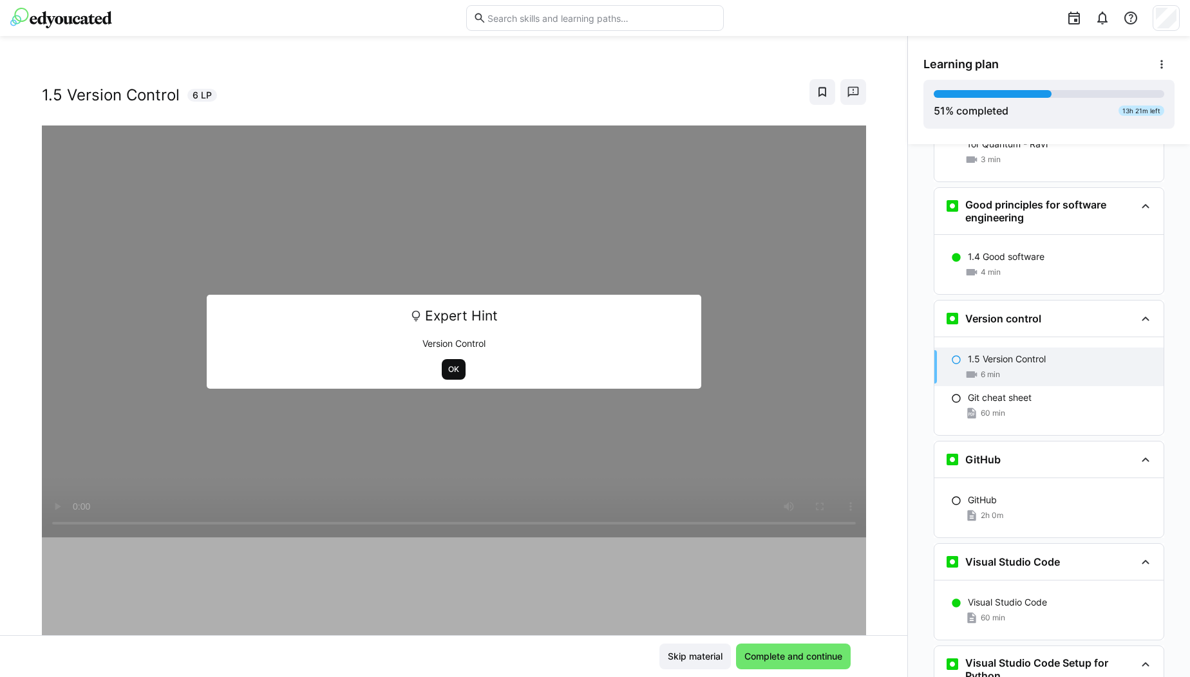
click at [447, 366] on span "OK" at bounding box center [454, 369] width 14 height 10
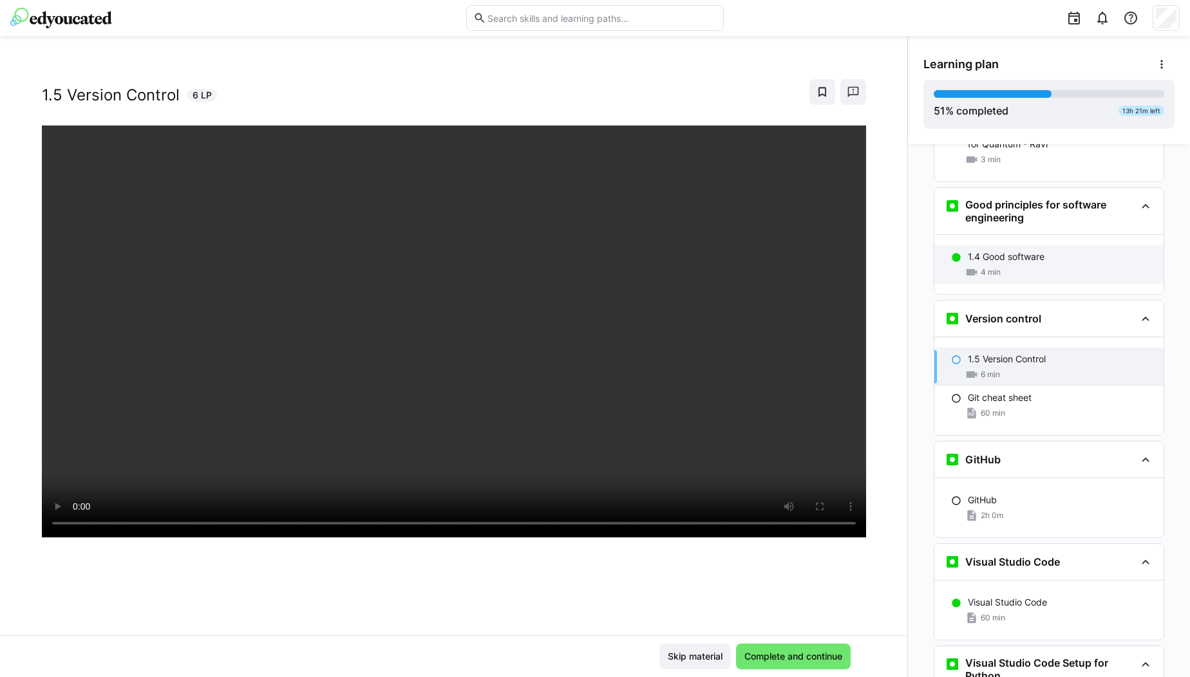
click at [996, 266] on div "4 min" at bounding box center [1060, 272] width 185 height 13
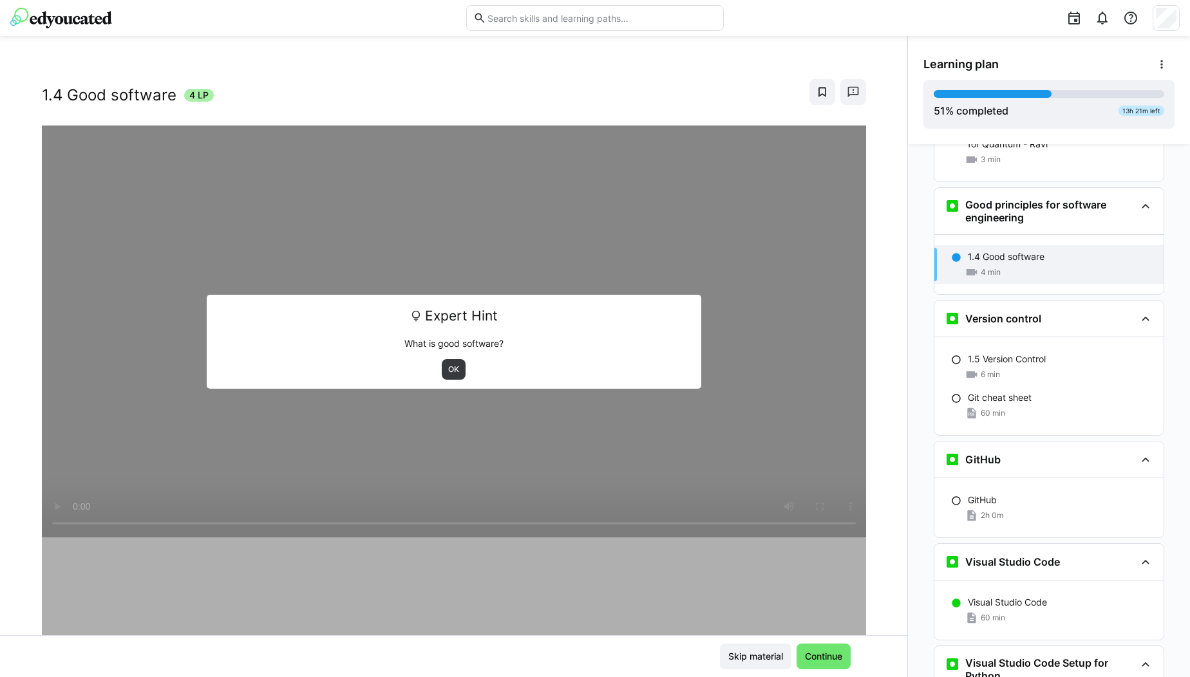
scroll to position [443, 0]
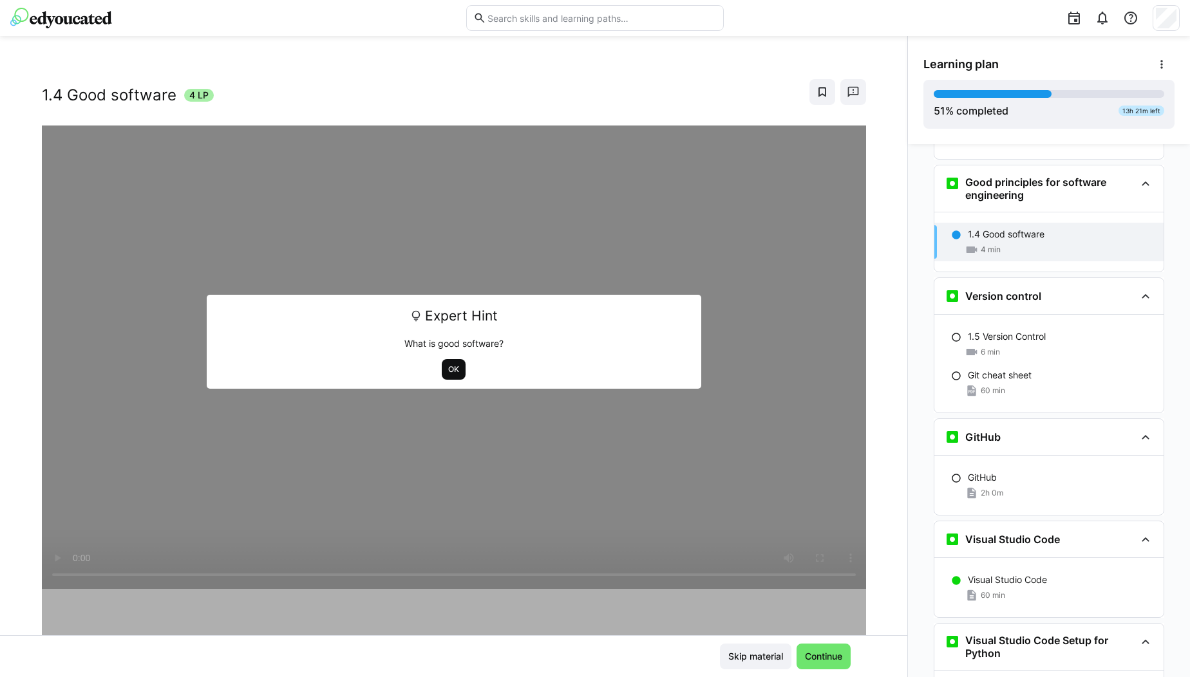
click at [447, 373] on span "OK" at bounding box center [454, 369] width 14 height 10
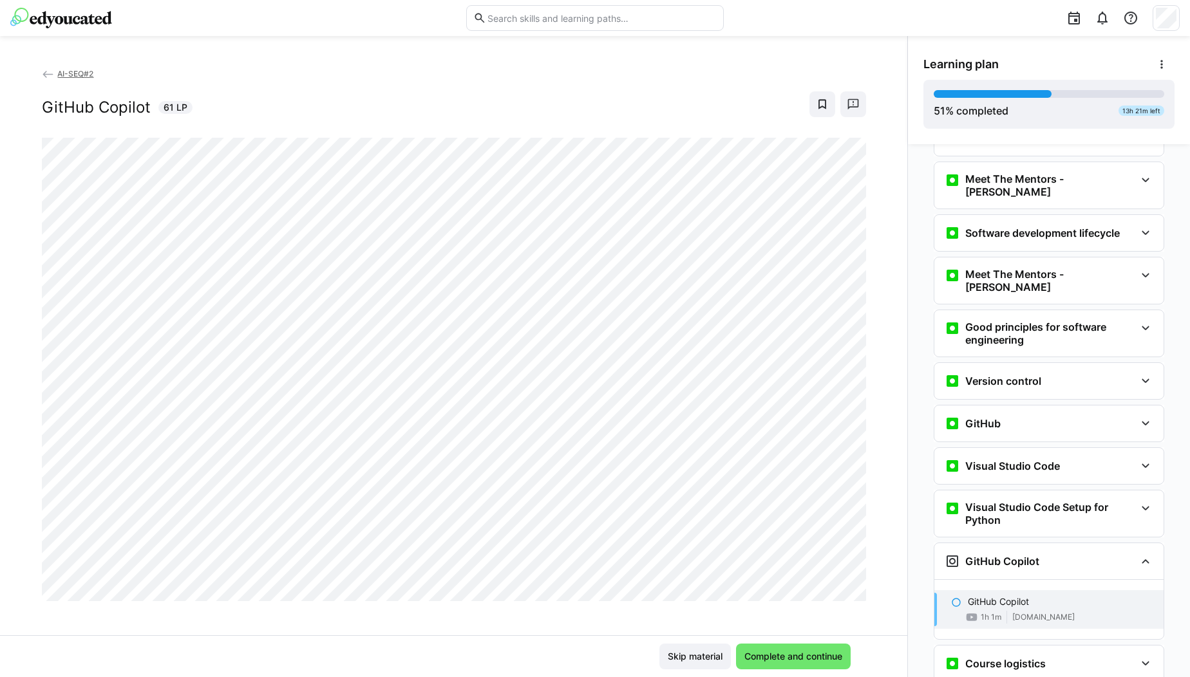
scroll to position [44, 0]
click at [1045, 269] on h3 "Meet The Mentors - [PERSON_NAME]" at bounding box center [1050, 282] width 170 height 26
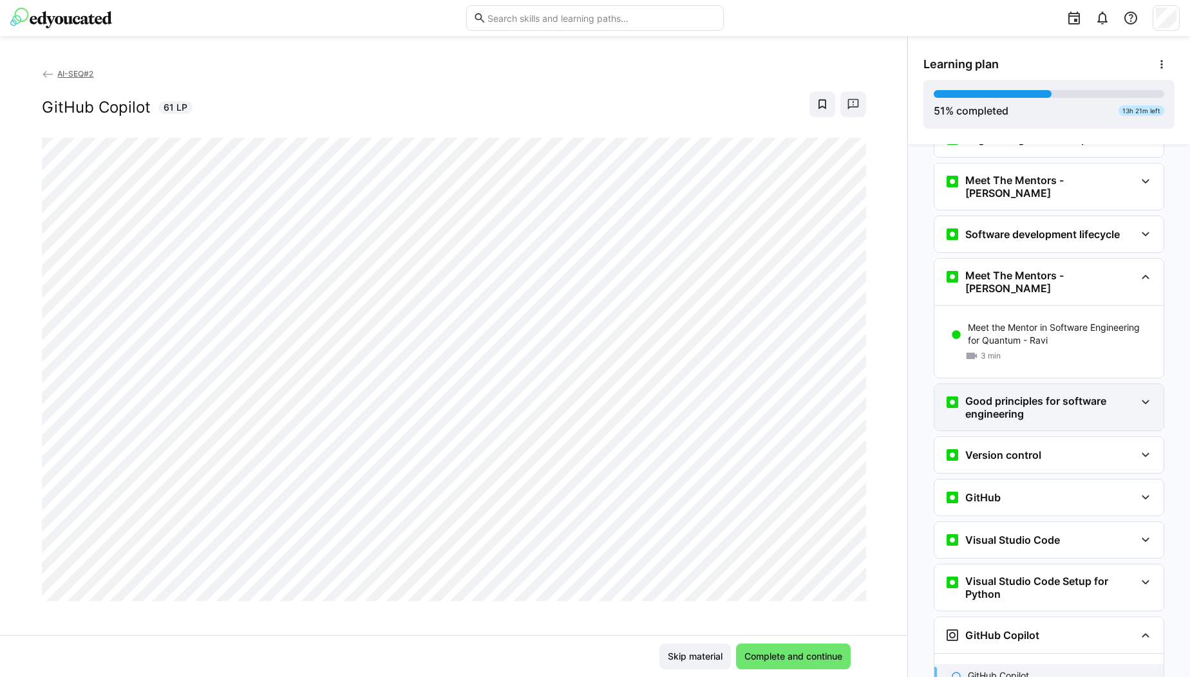
click at [1050, 398] on h3 "Good principles for software engineering" at bounding box center [1050, 408] width 170 height 26
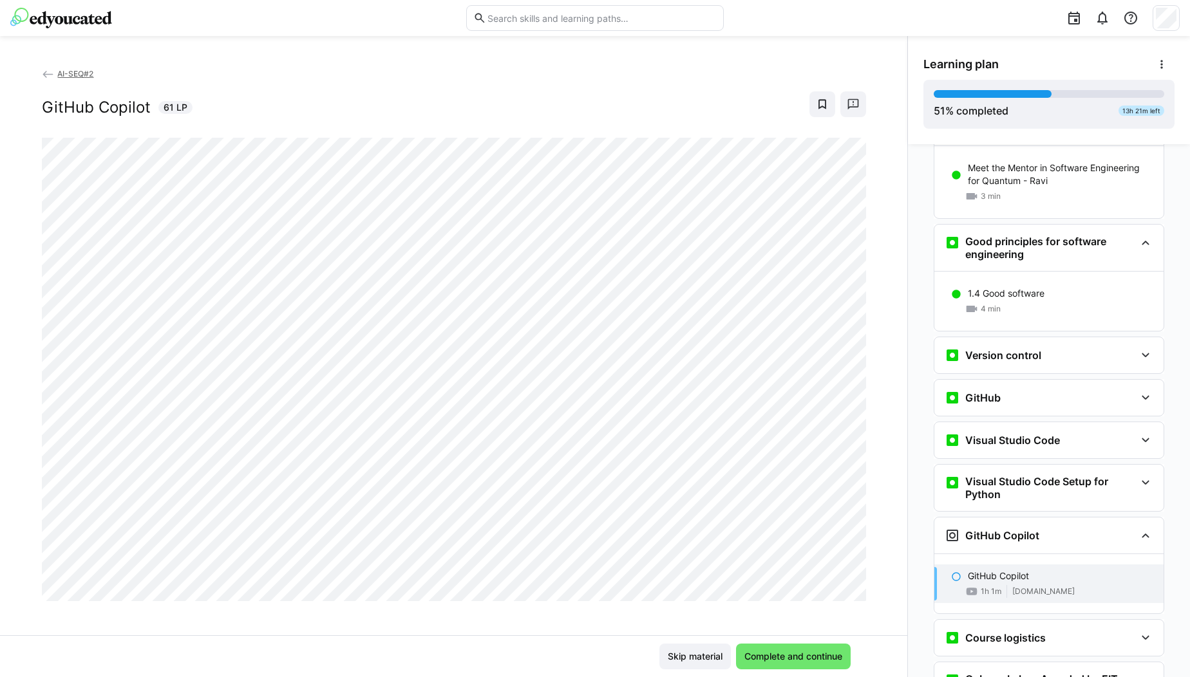
scroll to position [205, 0]
click at [1080, 337] on div "Version control" at bounding box center [1048, 355] width 229 height 36
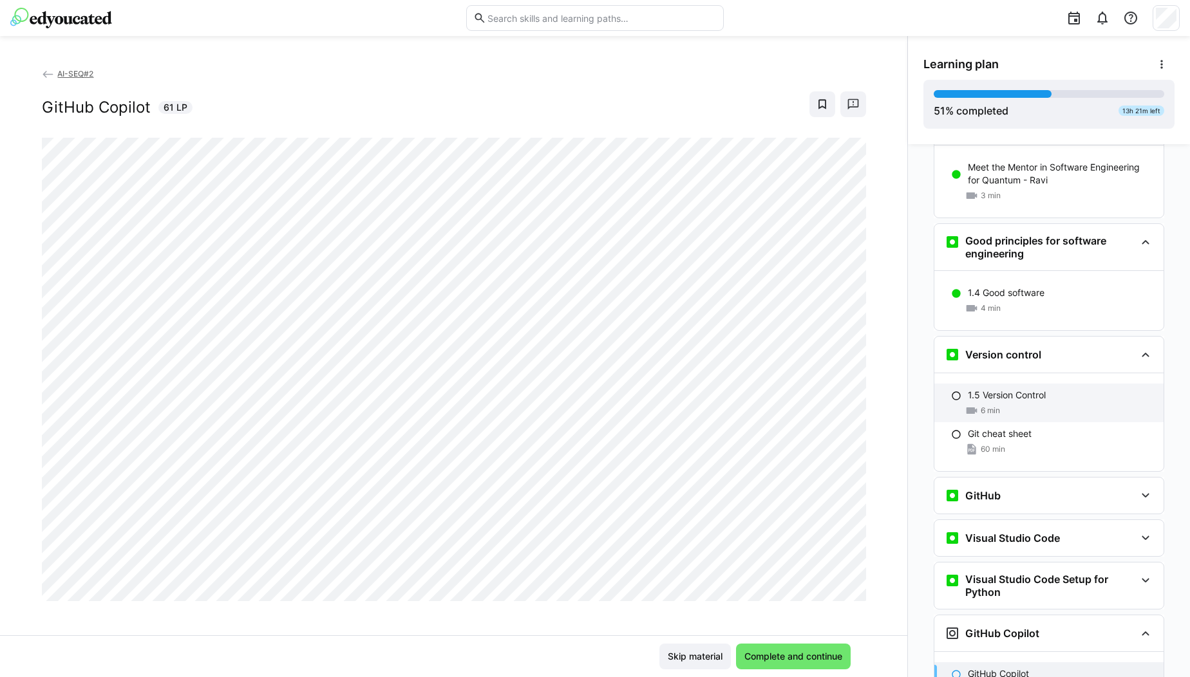
click at [1010, 404] on div "6 min" at bounding box center [1060, 410] width 185 height 13
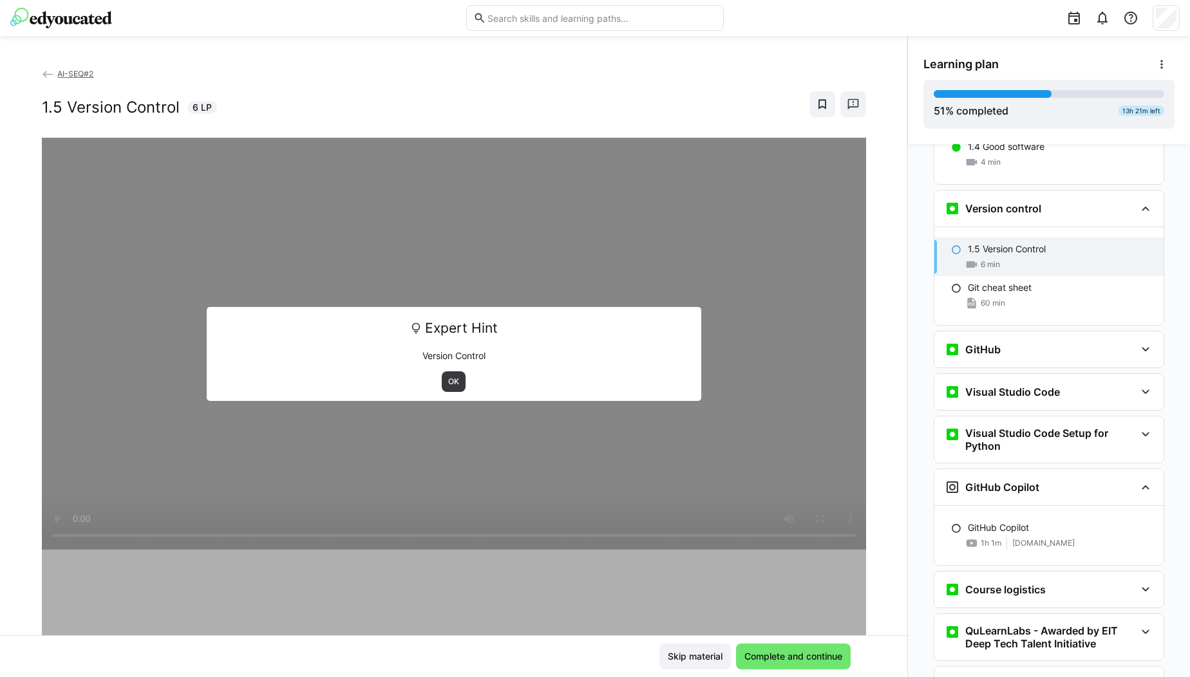
scroll to position [376, 0]
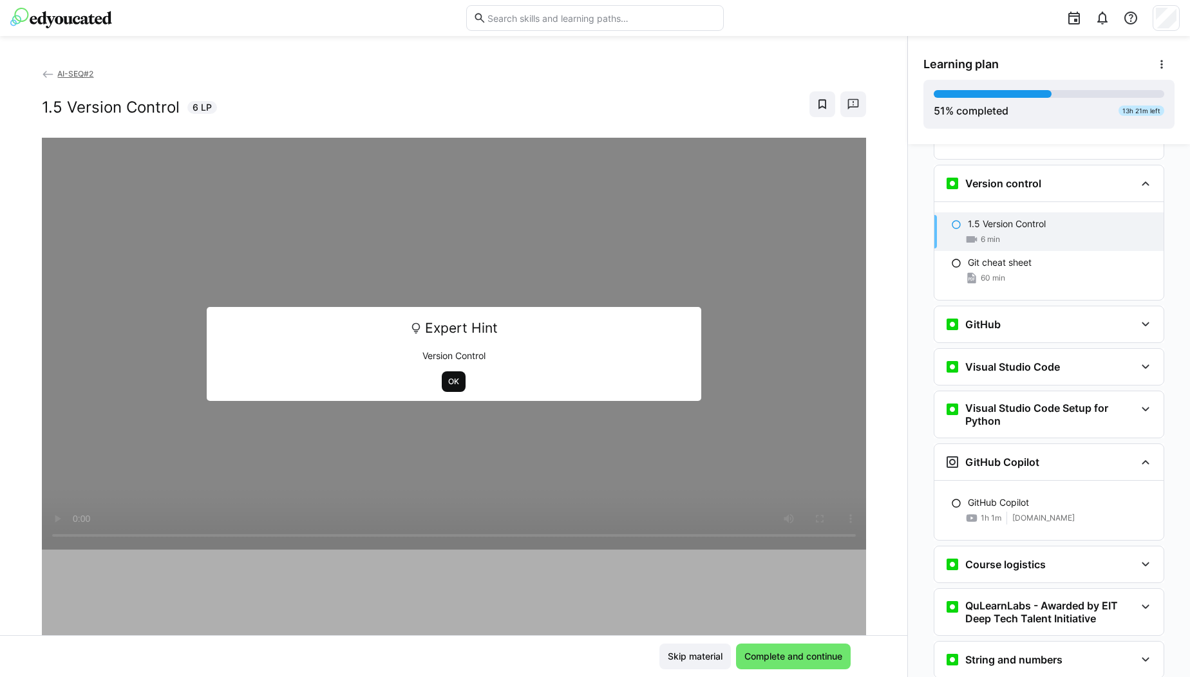
click at [452, 383] on span "OK" at bounding box center [454, 382] width 14 height 10
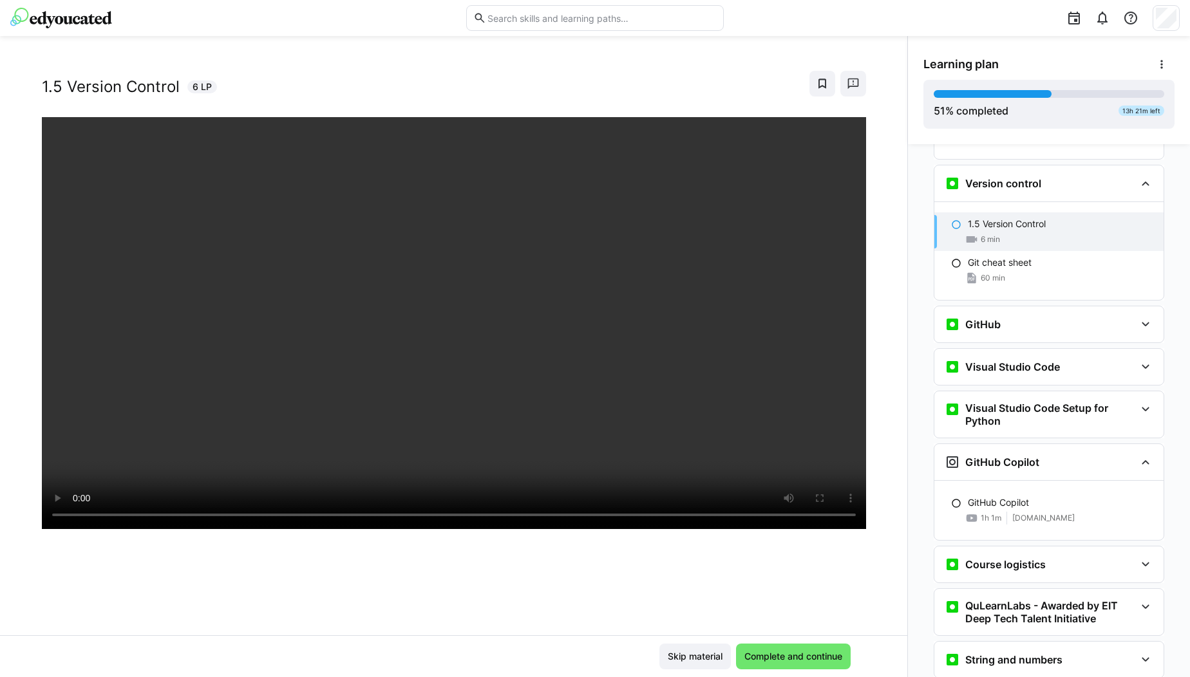
scroll to position [0, 0]
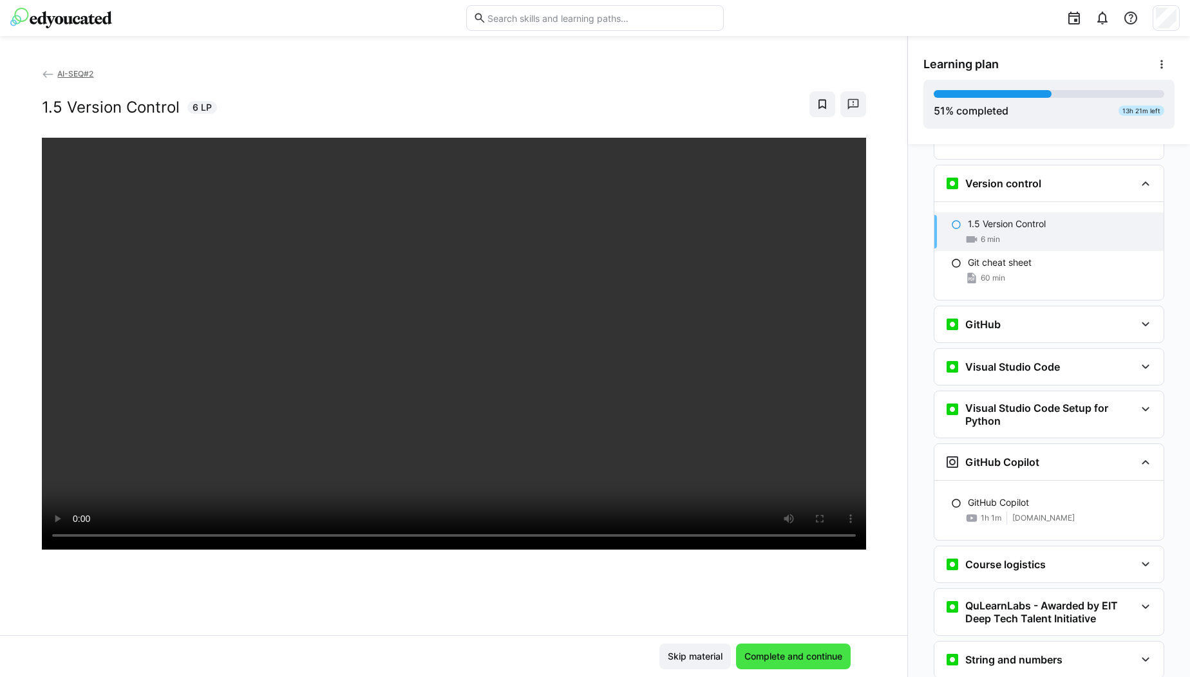
click at [794, 653] on span "Complete and continue" at bounding box center [793, 656] width 102 height 13
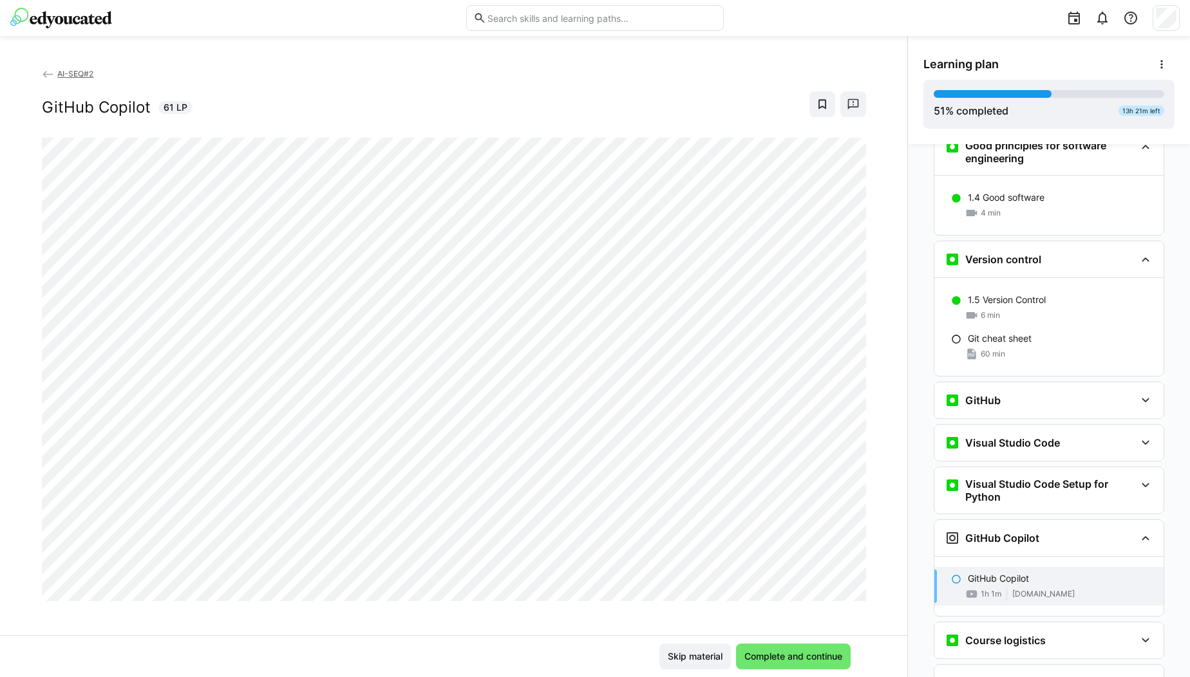
scroll to position [283, 0]
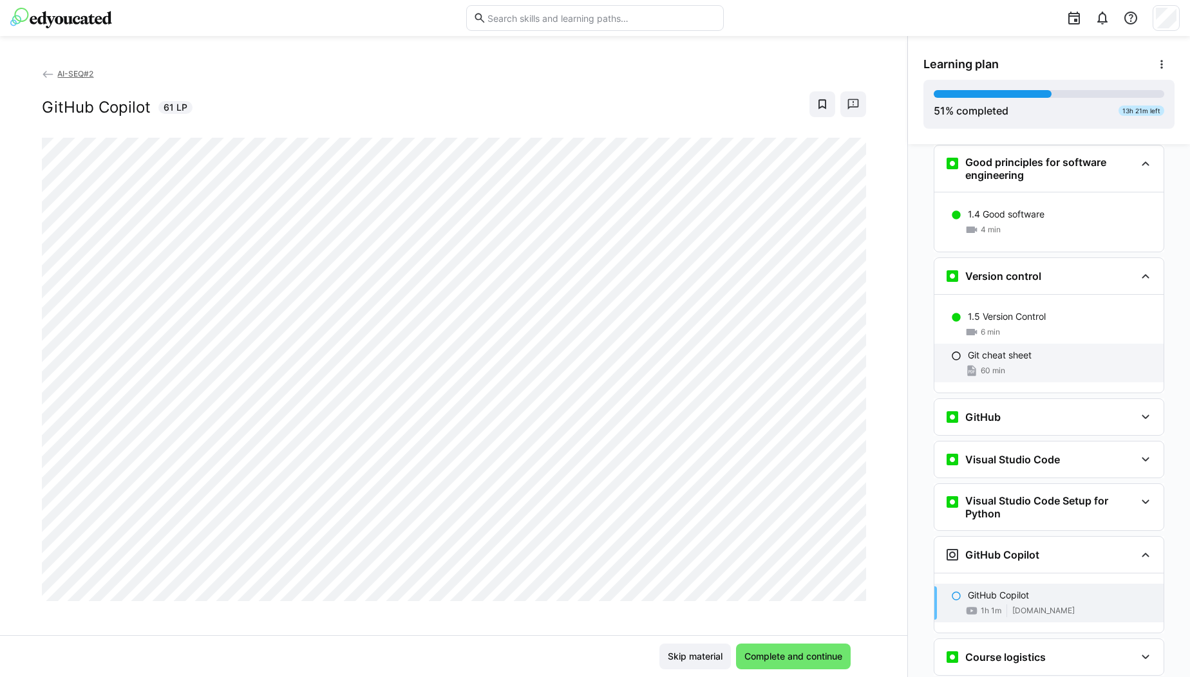
click at [985, 349] on p "Git cheat sheet" at bounding box center [1000, 355] width 64 height 13
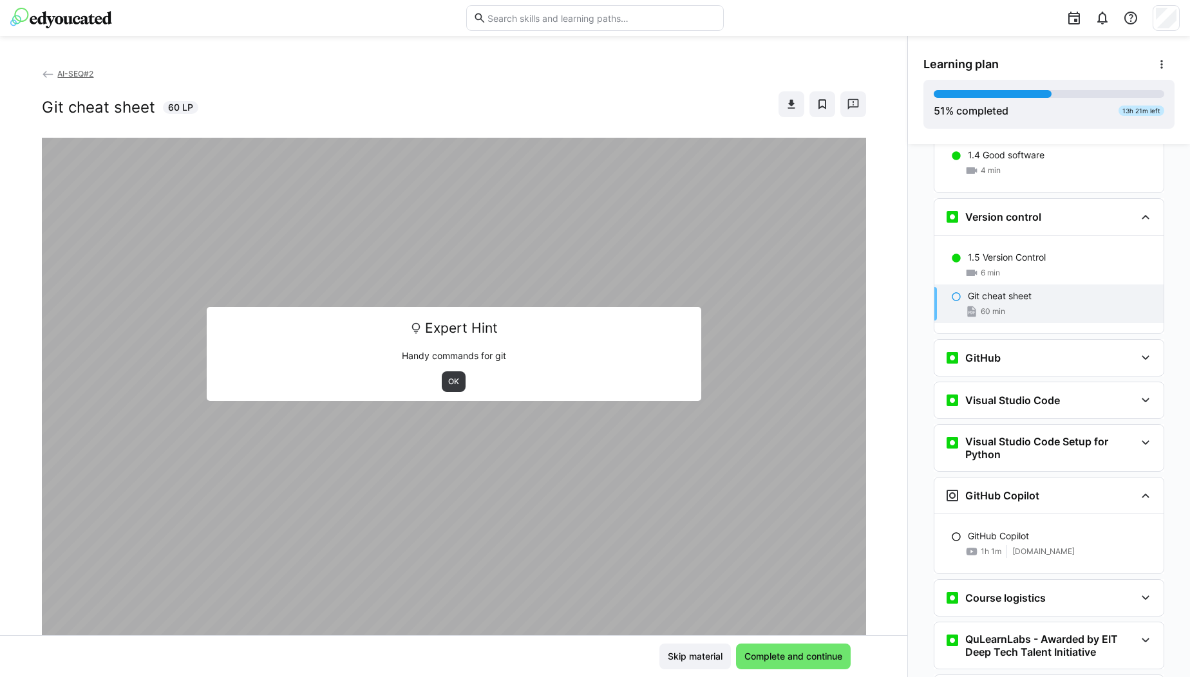
scroll to position [376, 0]
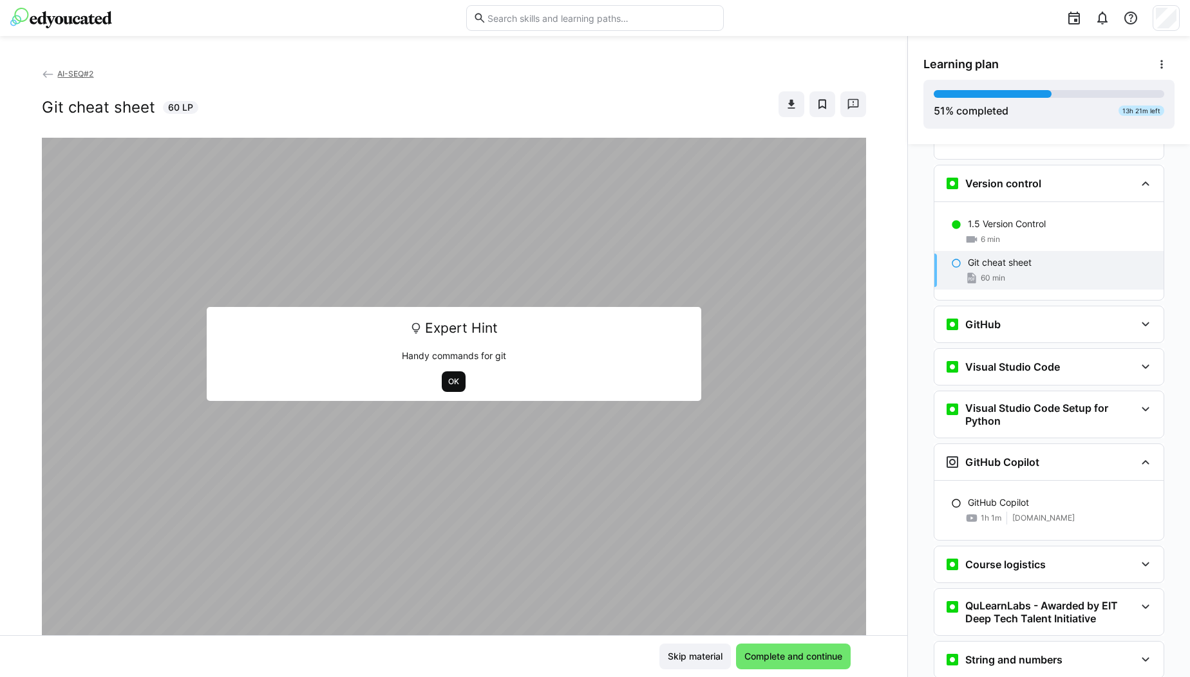
click at [450, 380] on span "OK" at bounding box center [454, 382] width 14 height 10
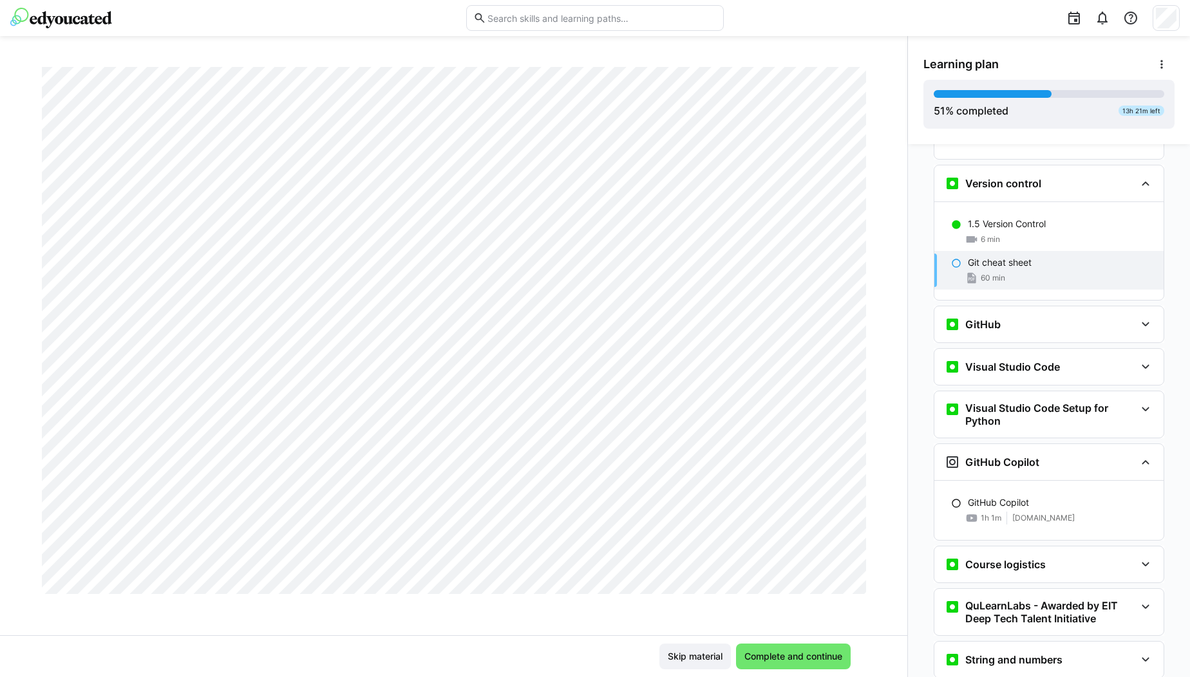
scroll to position [0, 0]
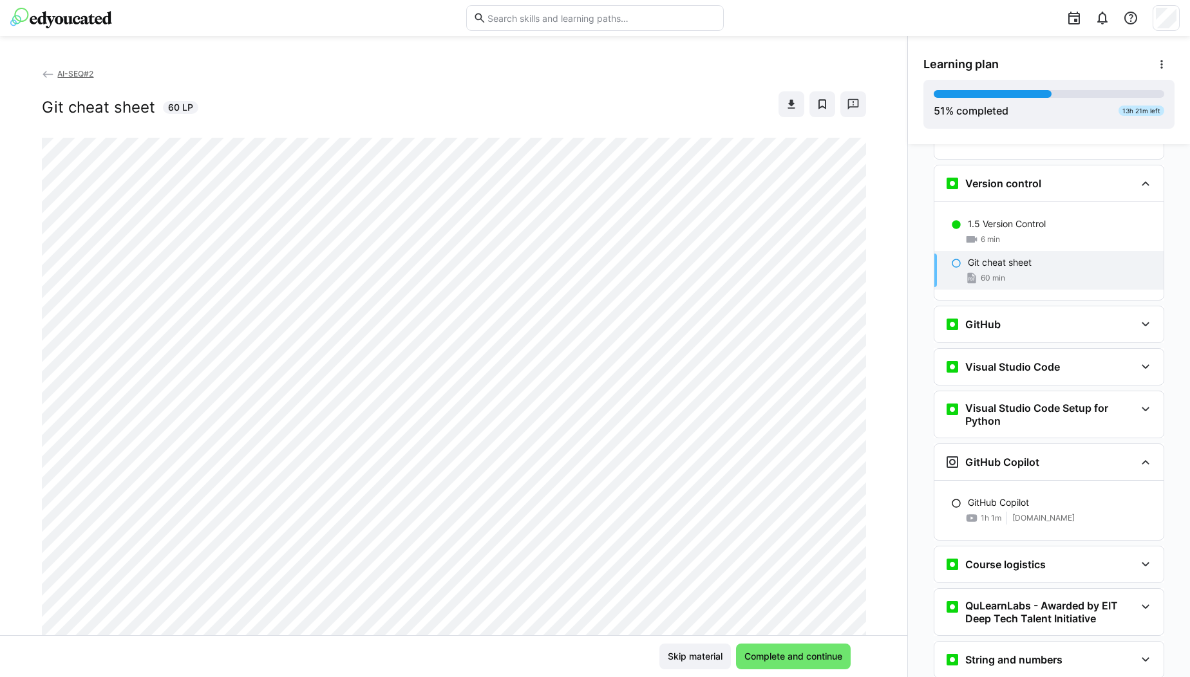
click at [42, 77] on eds-icon at bounding box center [48, 74] width 13 height 13
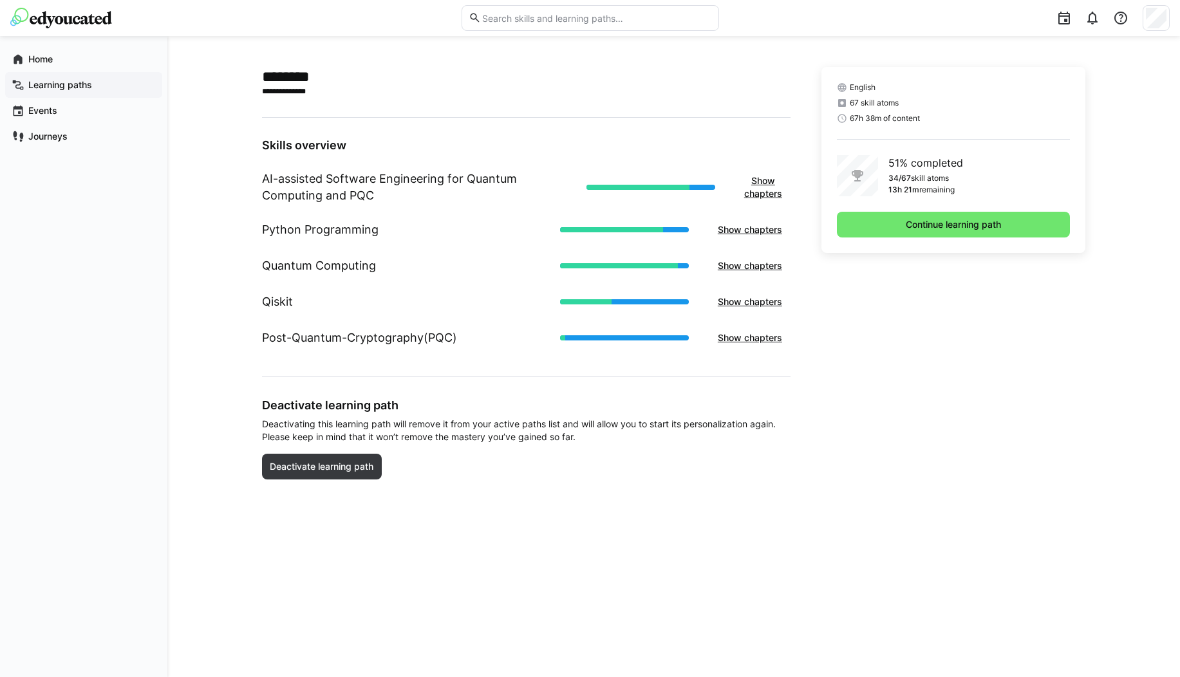
click at [42, 90] on span "Learning paths" at bounding box center [90, 85] width 129 height 13
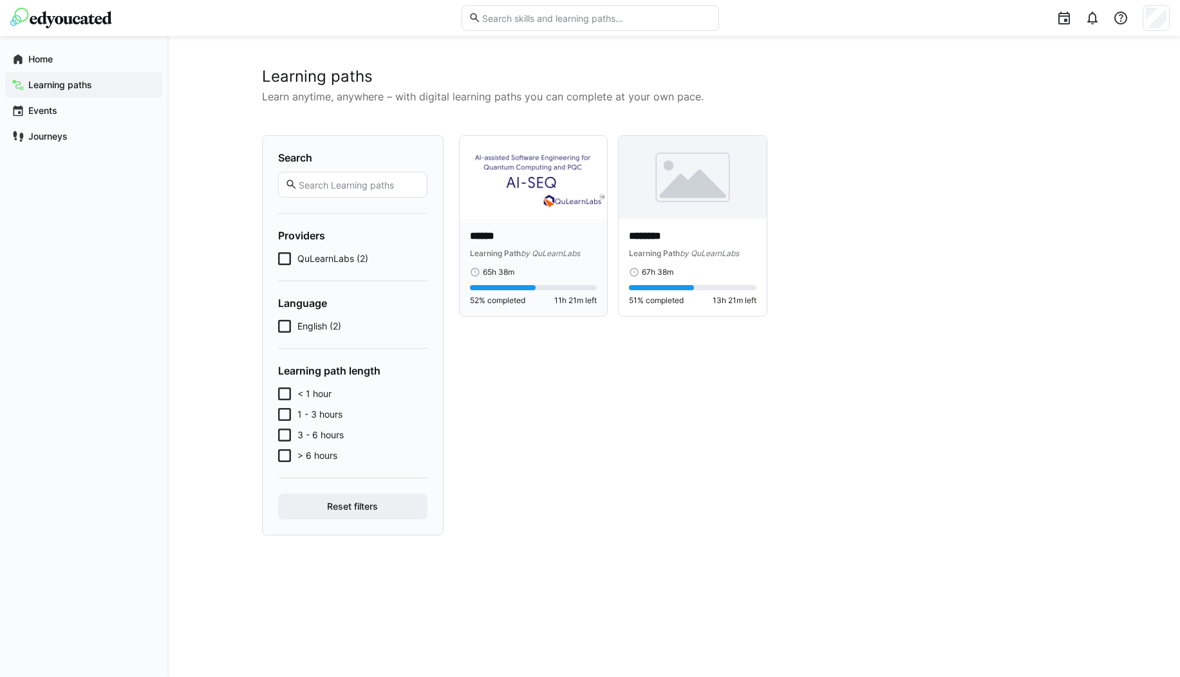
click at [530, 223] on div "****** Learning Path by QuLearnLabs 65h 38m 52% completed 11h 21m left" at bounding box center [534, 267] width 148 height 97
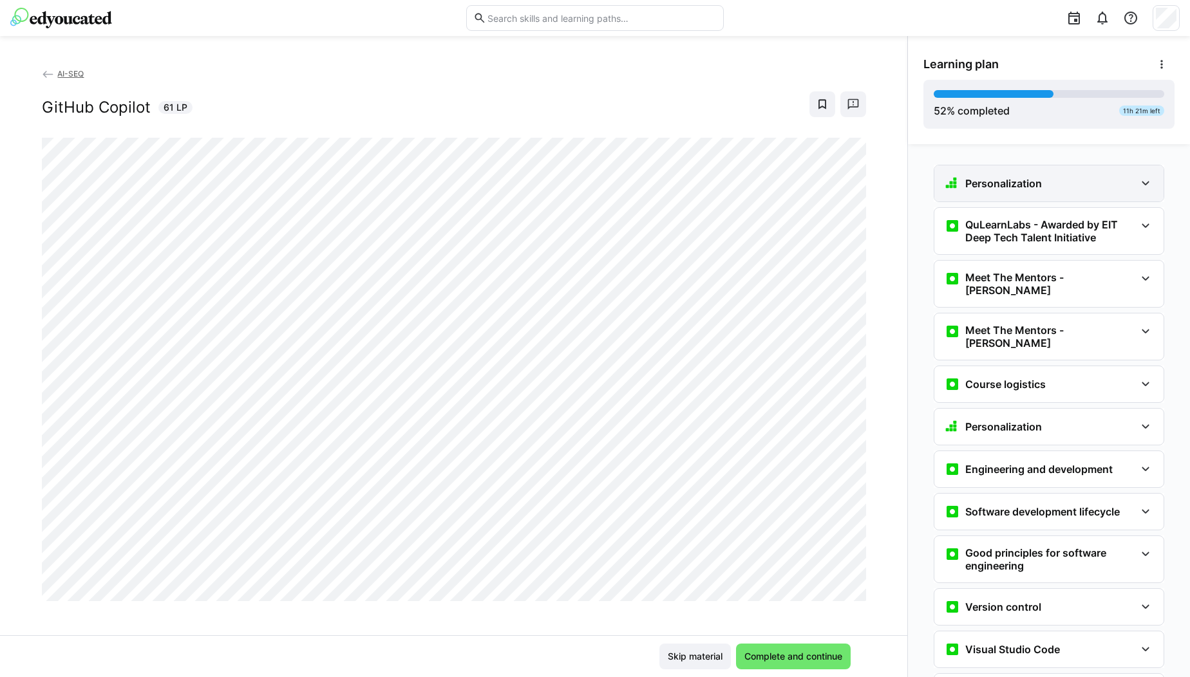
click at [965, 184] on h3 "Personalization" at bounding box center [1003, 183] width 77 height 13
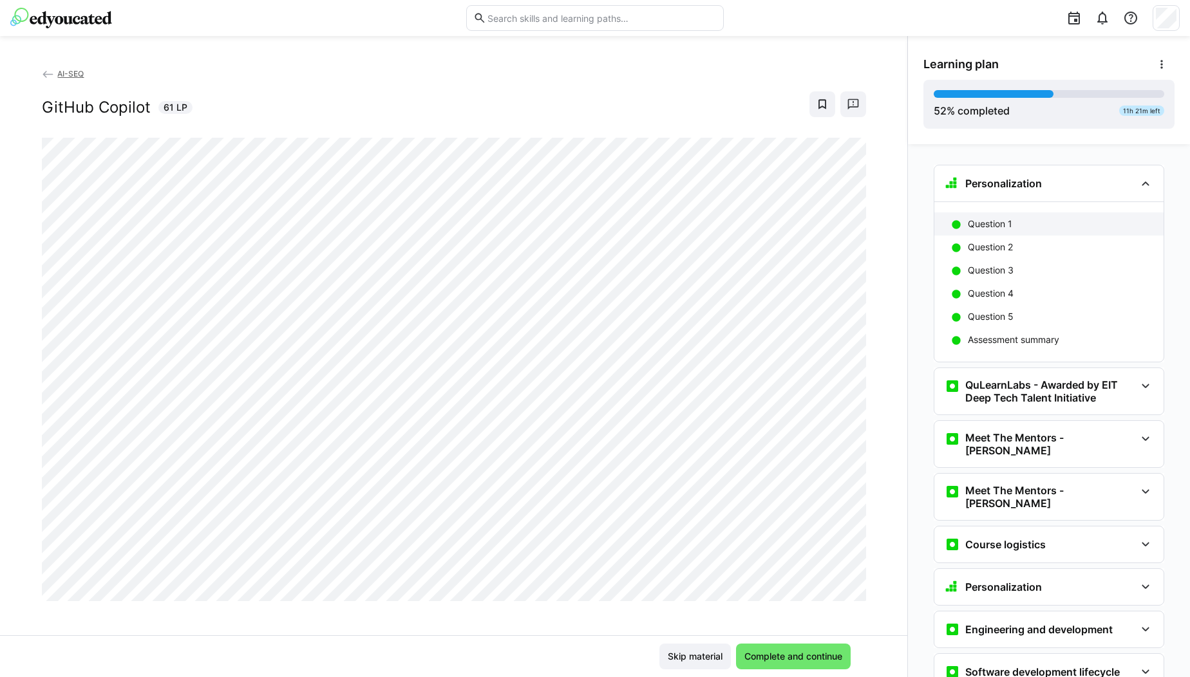
click at [982, 220] on p "Question 1" at bounding box center [990, 224] width 44 height 13
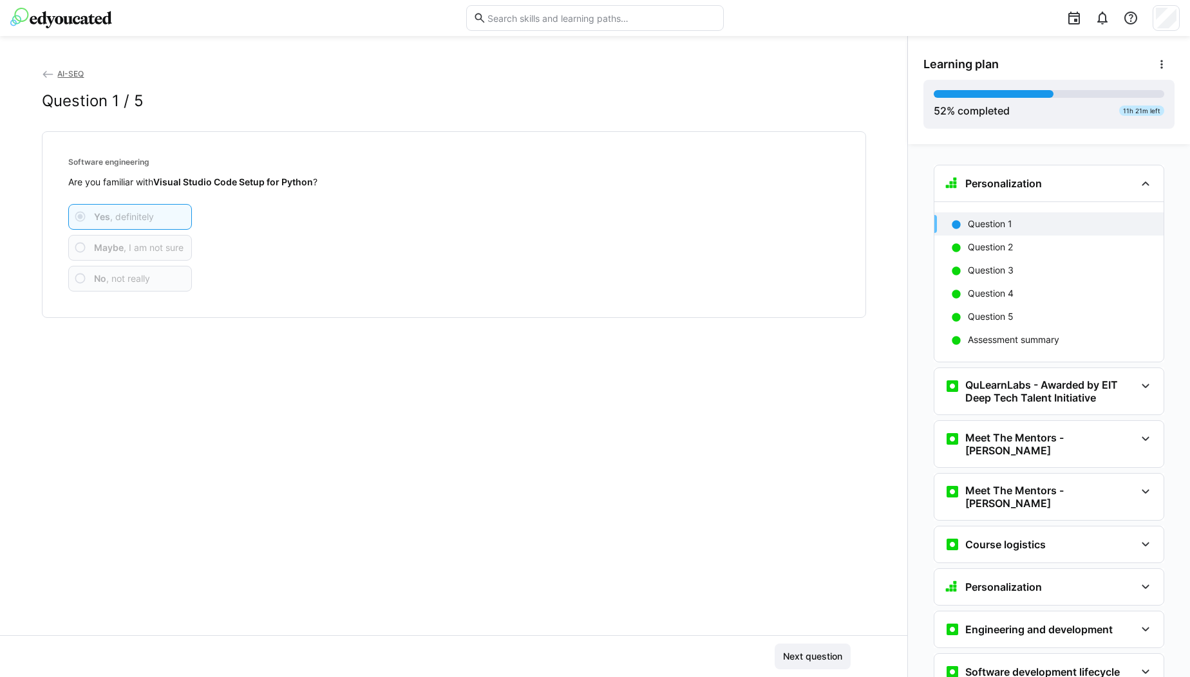
scroll to position [21, 0]
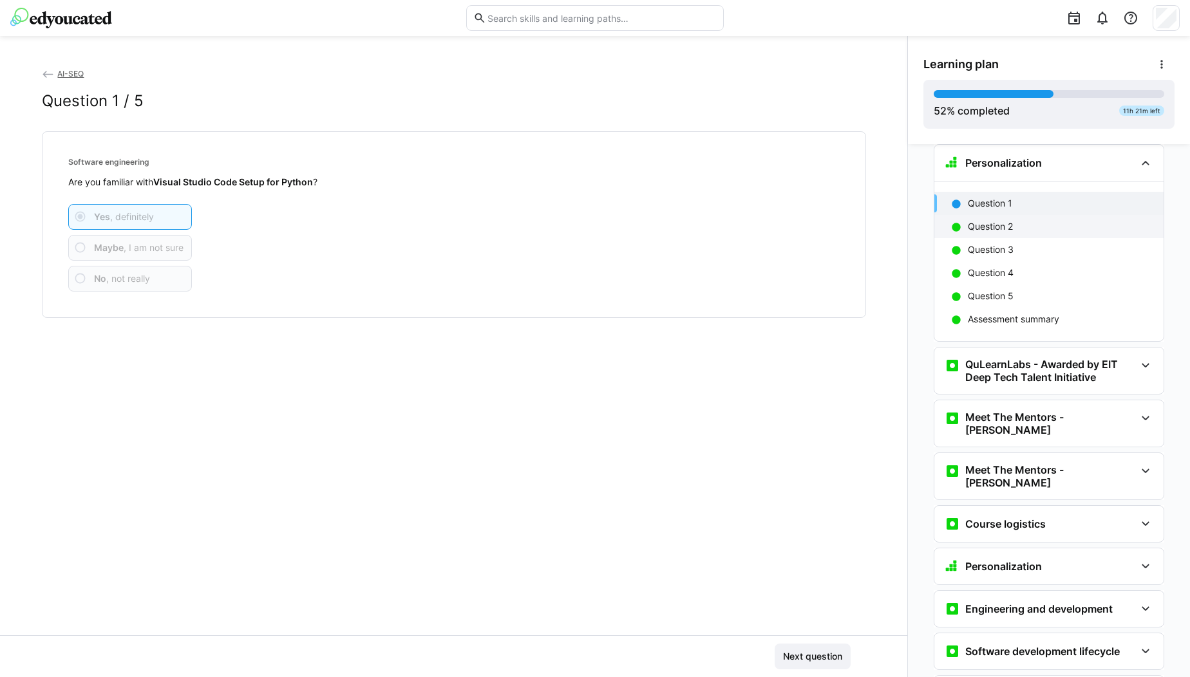
click at [983, 232] on p "Question 2" at bounding box center [990, 226] width 45 height 13
click at [980, 258] on div "Question 3" at bounding box center [1048, 249] width 229 height 23
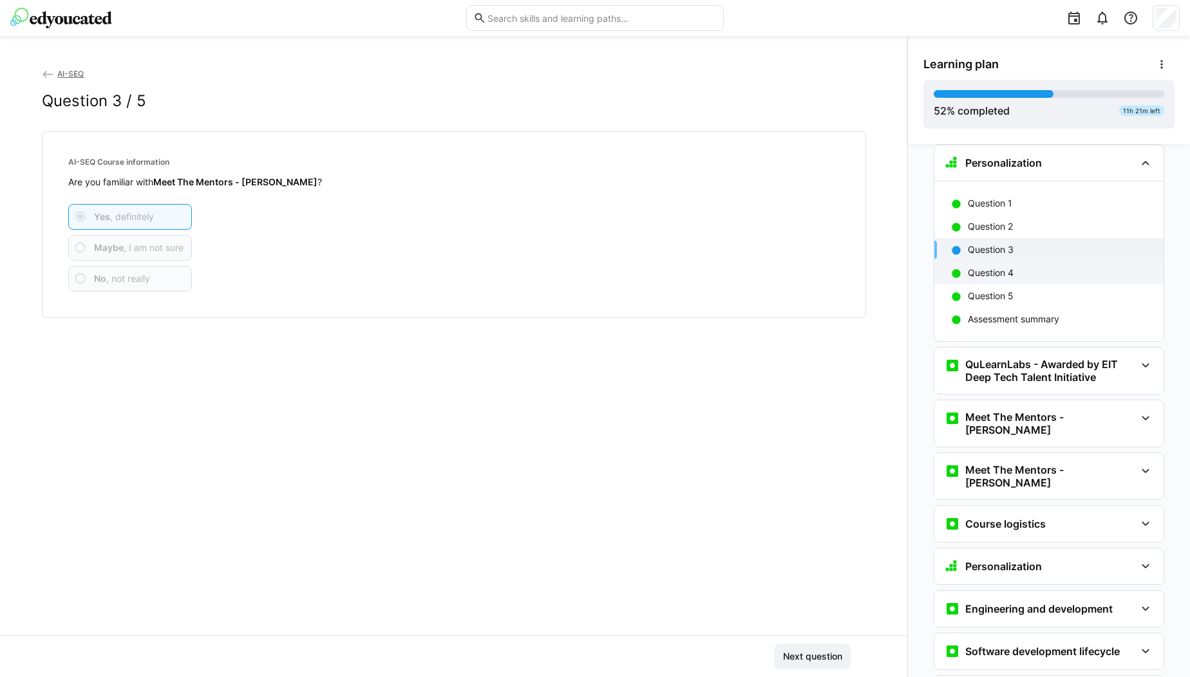
click at [972, 275] on p "Question 4" at bounding box center [991, 273] width 46 height 13
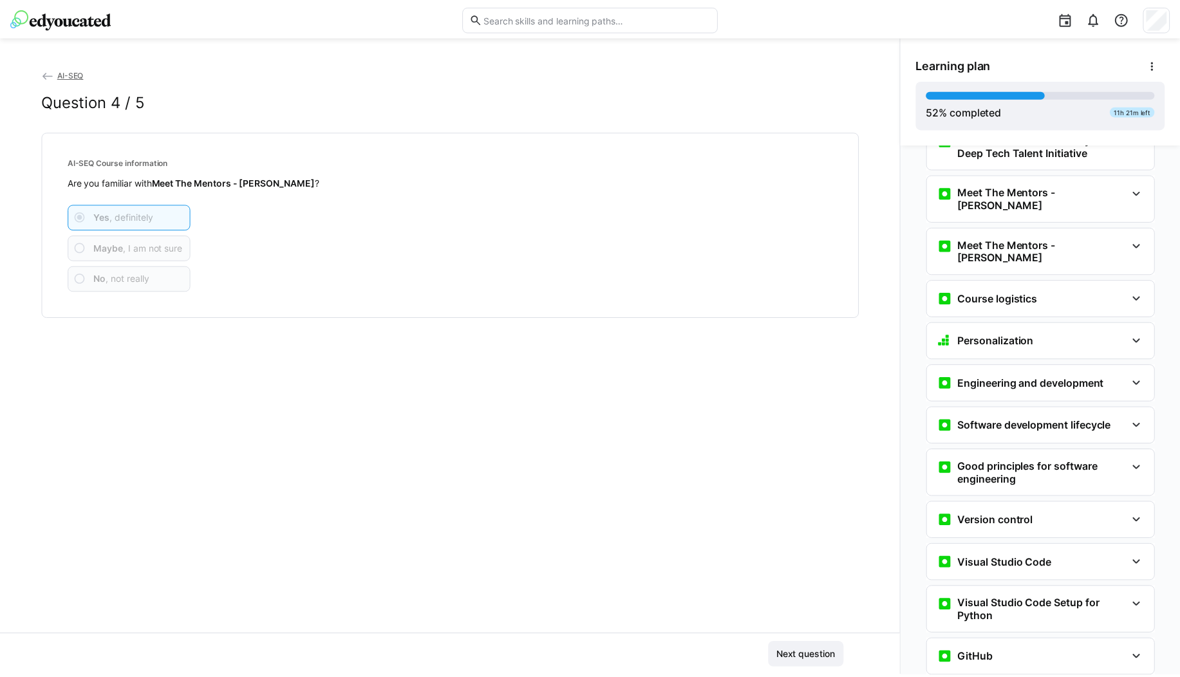
scroll to position [0, 0]
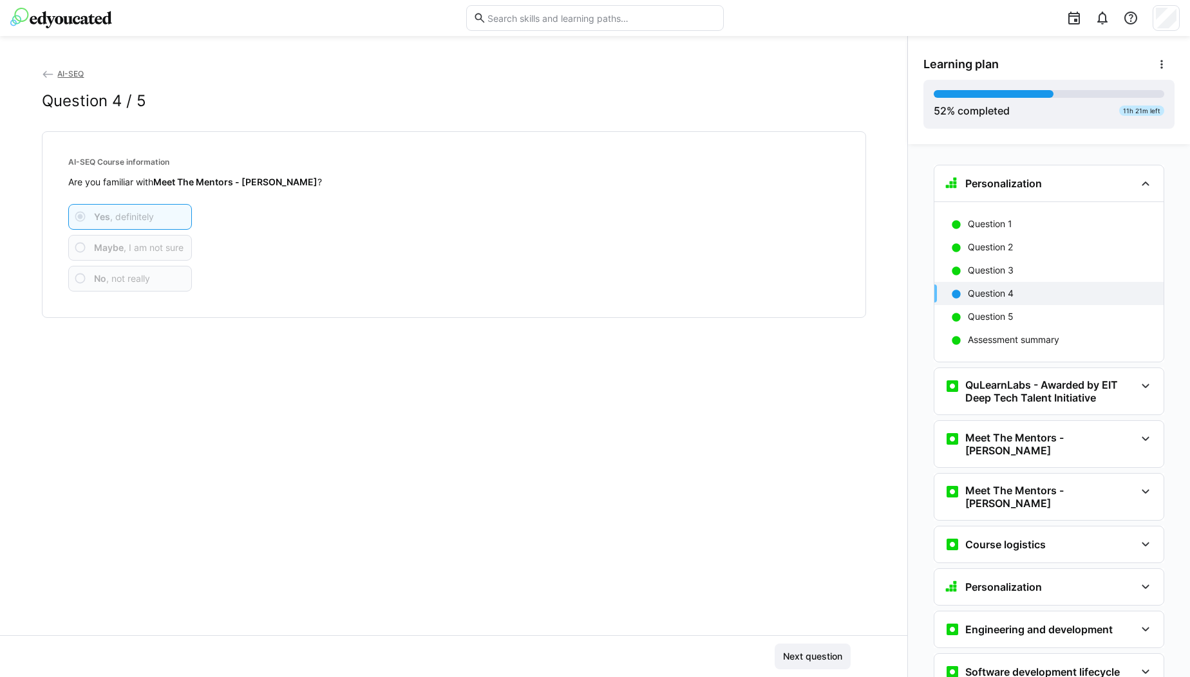
click at [45, 71] on eds-icon at bounding box center [48, 74] width 13 height 13
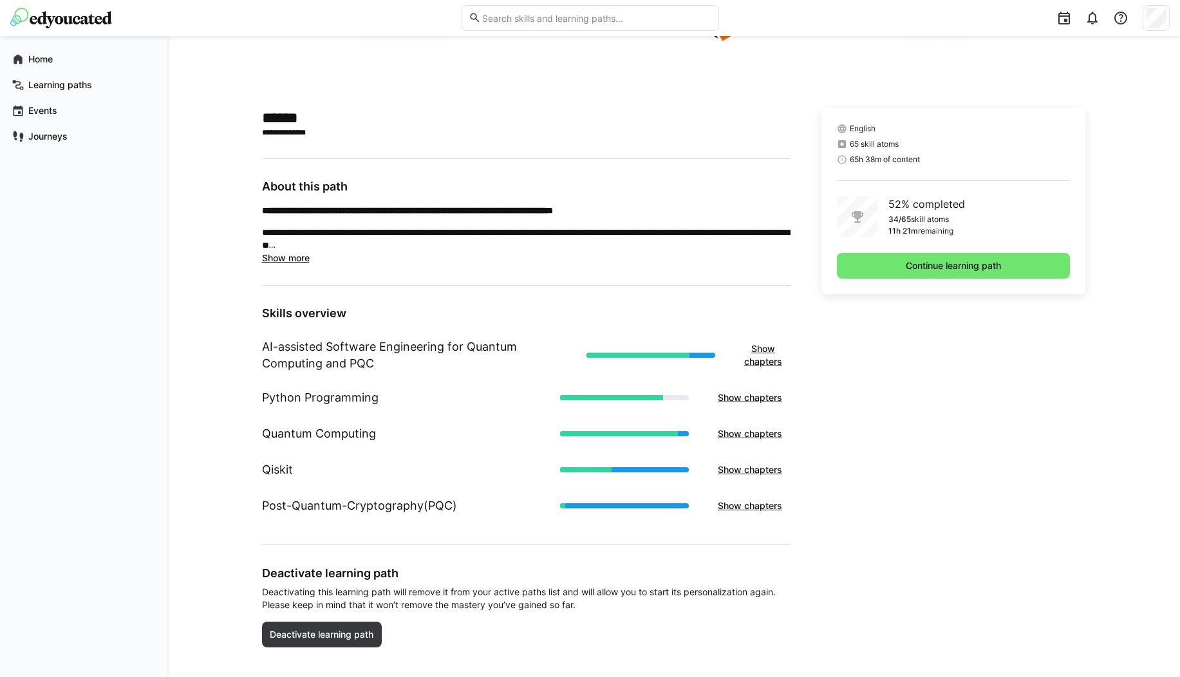
scroll to position [264, 0]
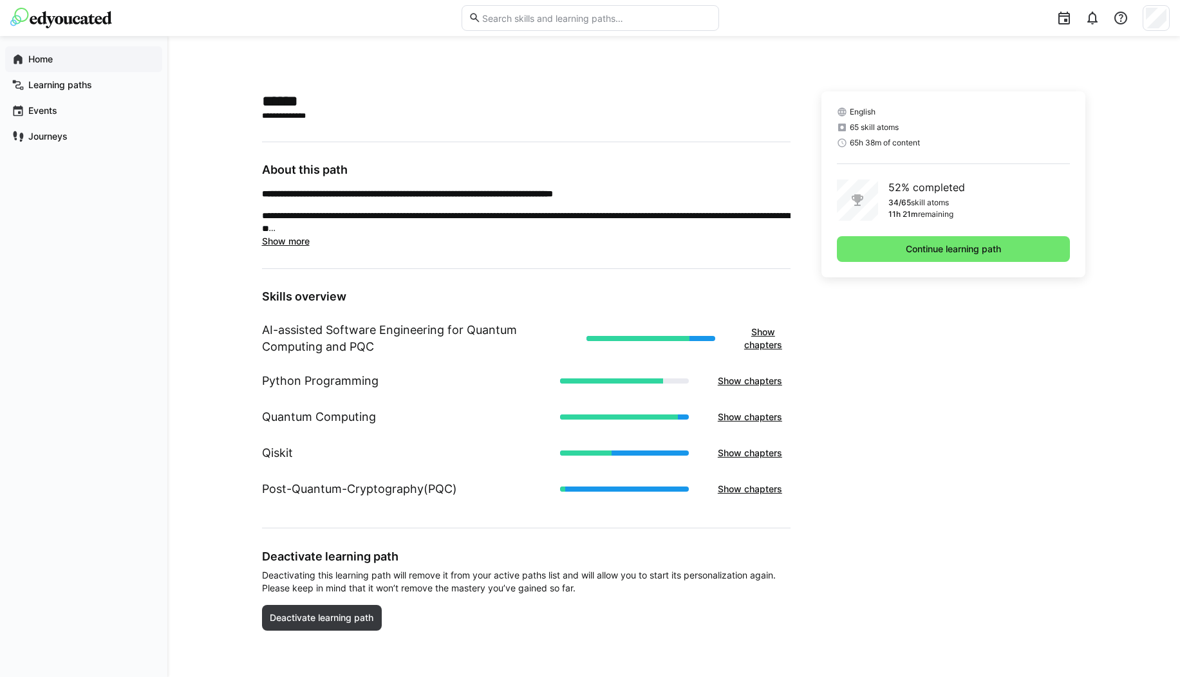
click at [0, 0] on app-navigation-label "Home" at bounding box center [0, 0] width 0 height 0
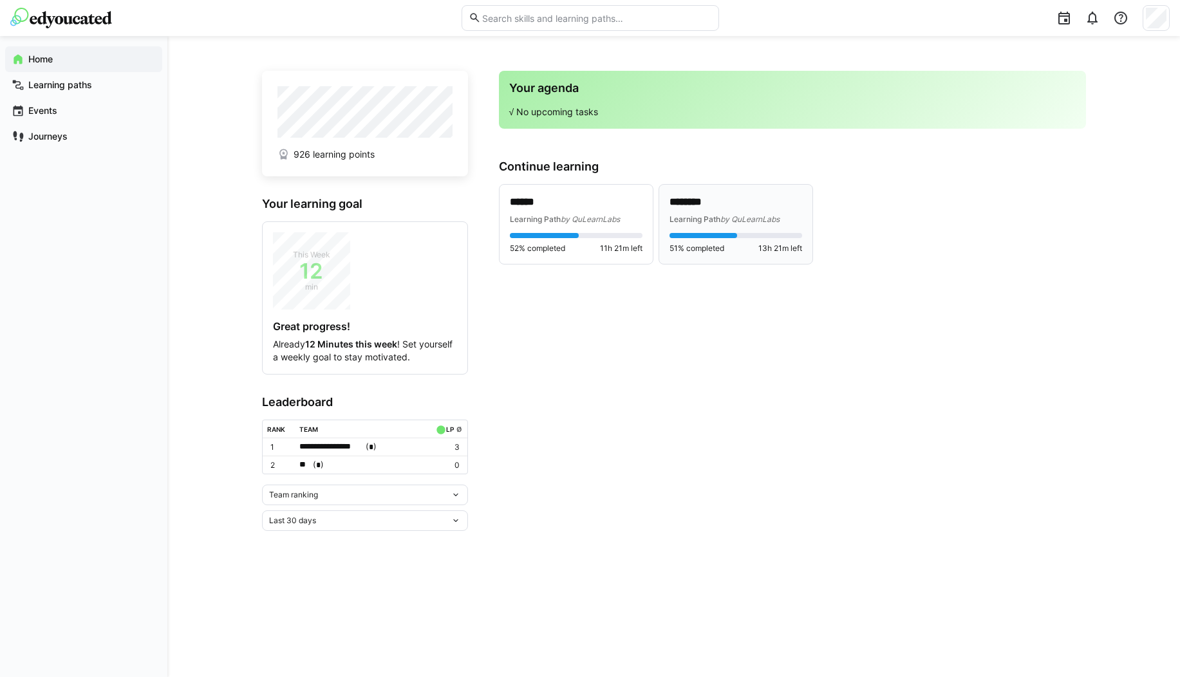
click at [710, 216] on span "Learning Path" at bounding box center [695, 219] width 51 height 10
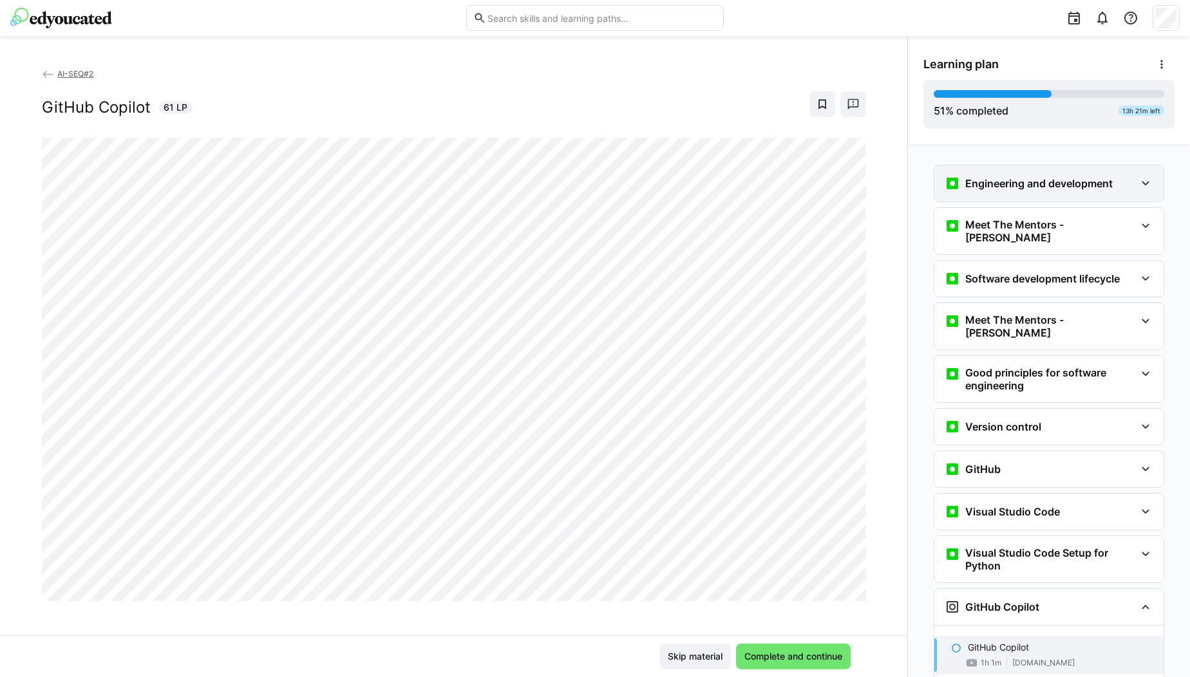
click at [1053, 177] on h3 "Engineering and development" at bounding box center [1038, 183] width 147 height 13
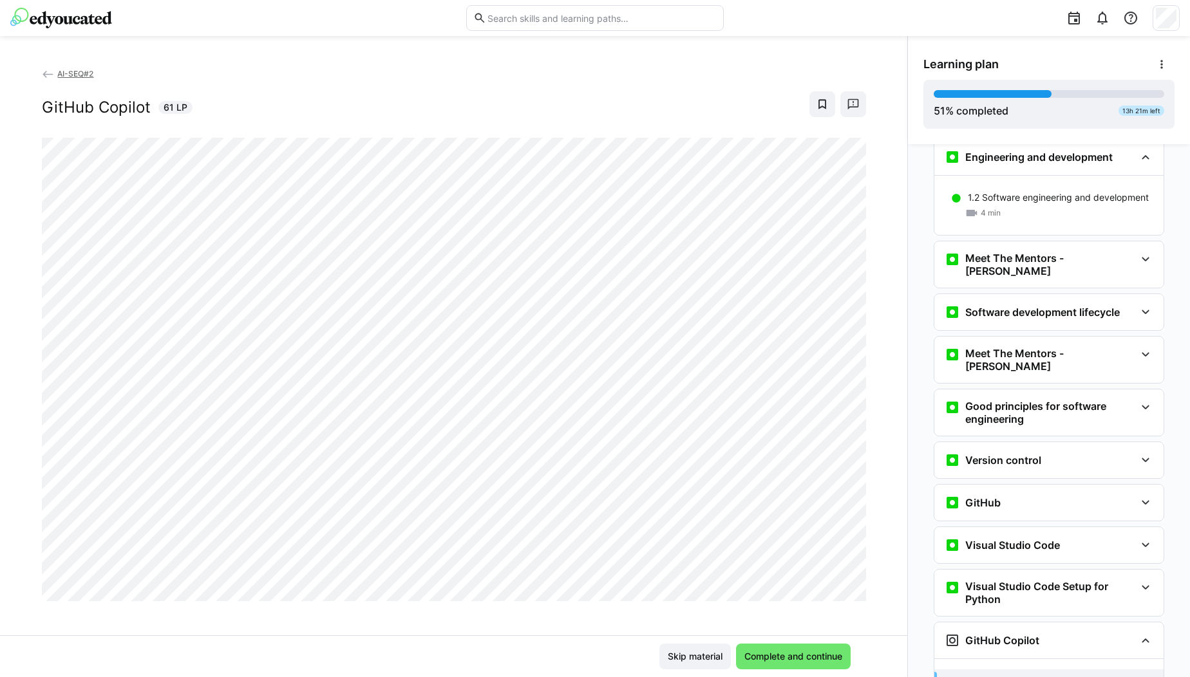
scroll to position [19, 0]
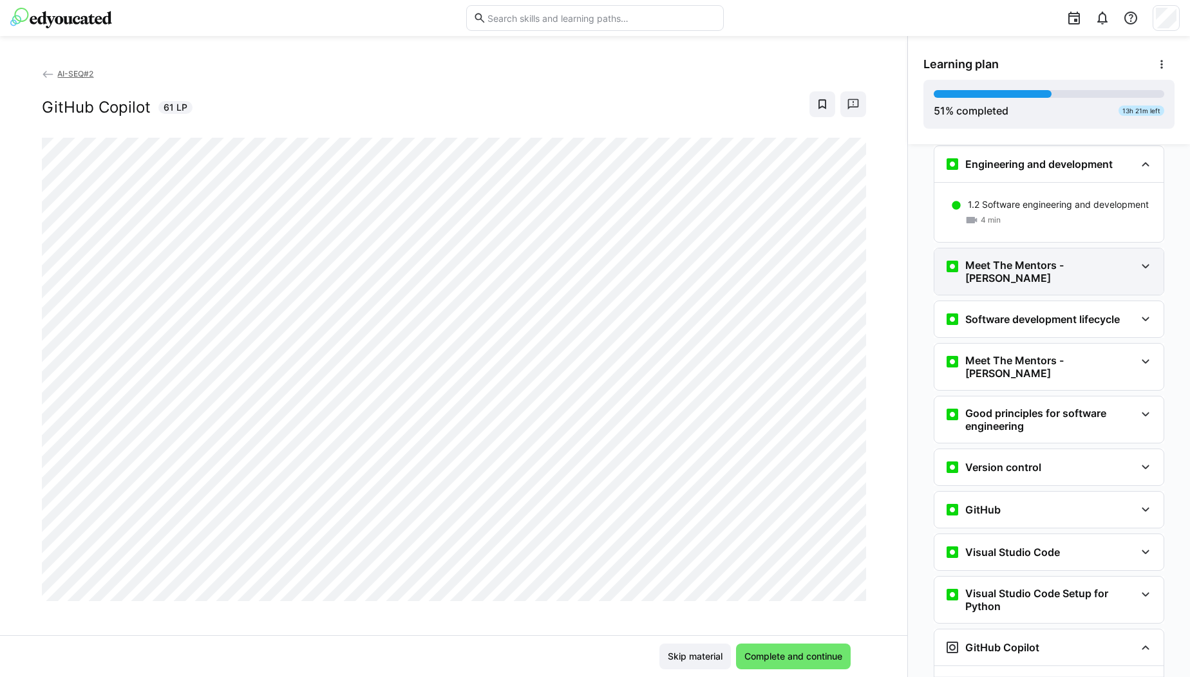
click at [1130, 275] on div "Meet The Mentors - [PERSON_NAME]" at bounding box center [1048, 272] width 229 height 46
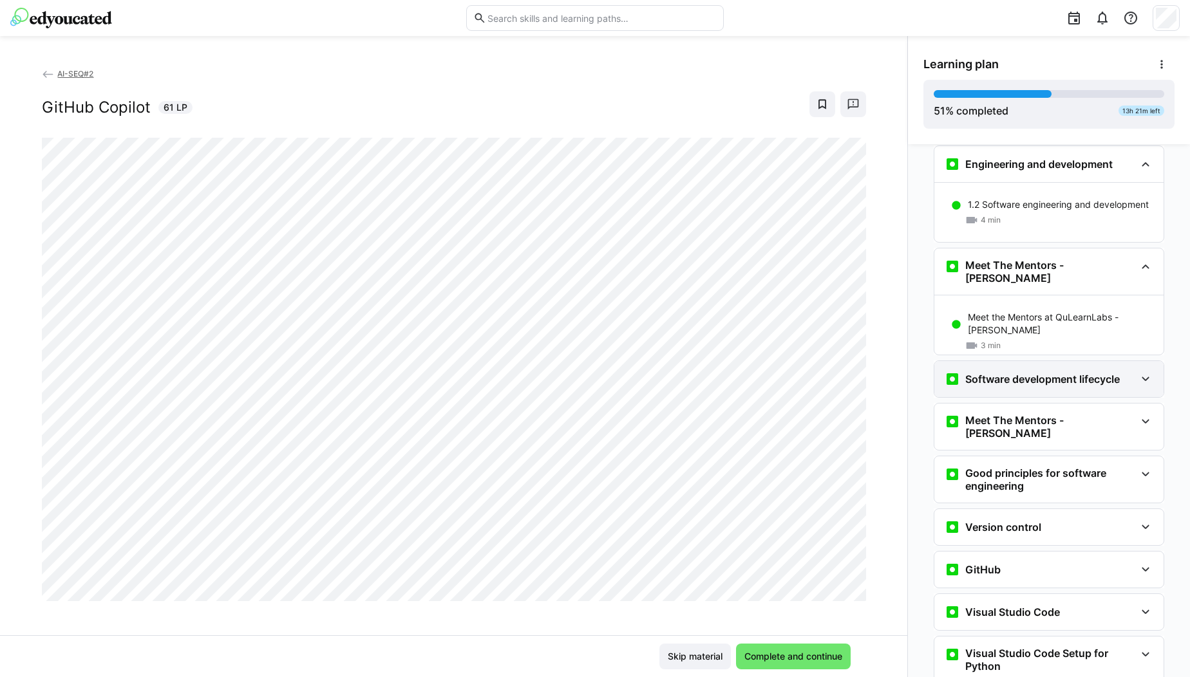
click at [1088, 373] on h3 "Software development lifecycle" at bounding box center [1042, 379] width 155 height 13
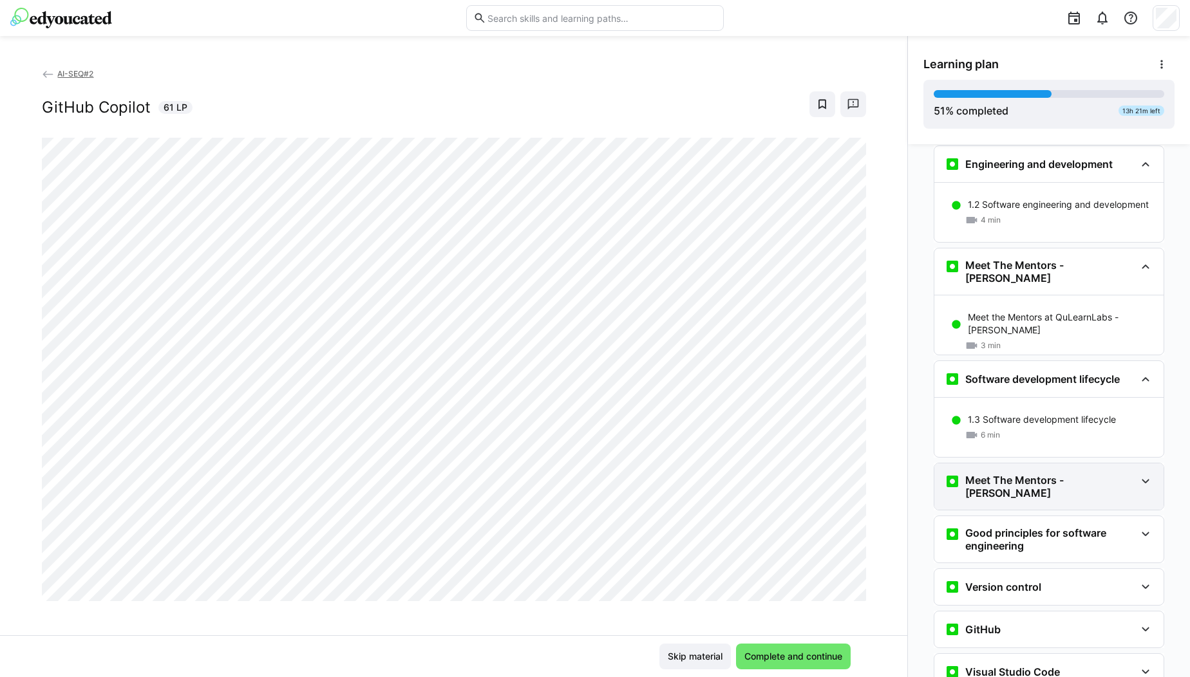
click at [1048, 474] on h3 "Meet The Mentors - [PERSON_NAME]" at bounding box center [1050, 487] width 170 height 26
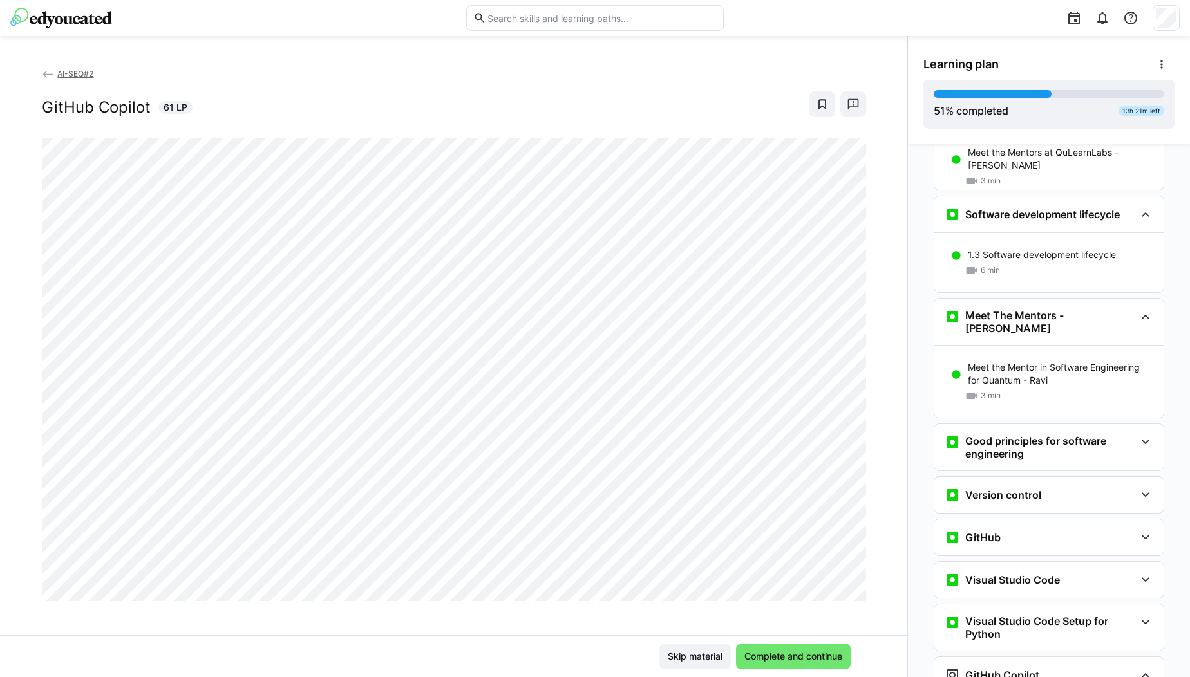
scroll to position [203, 0]
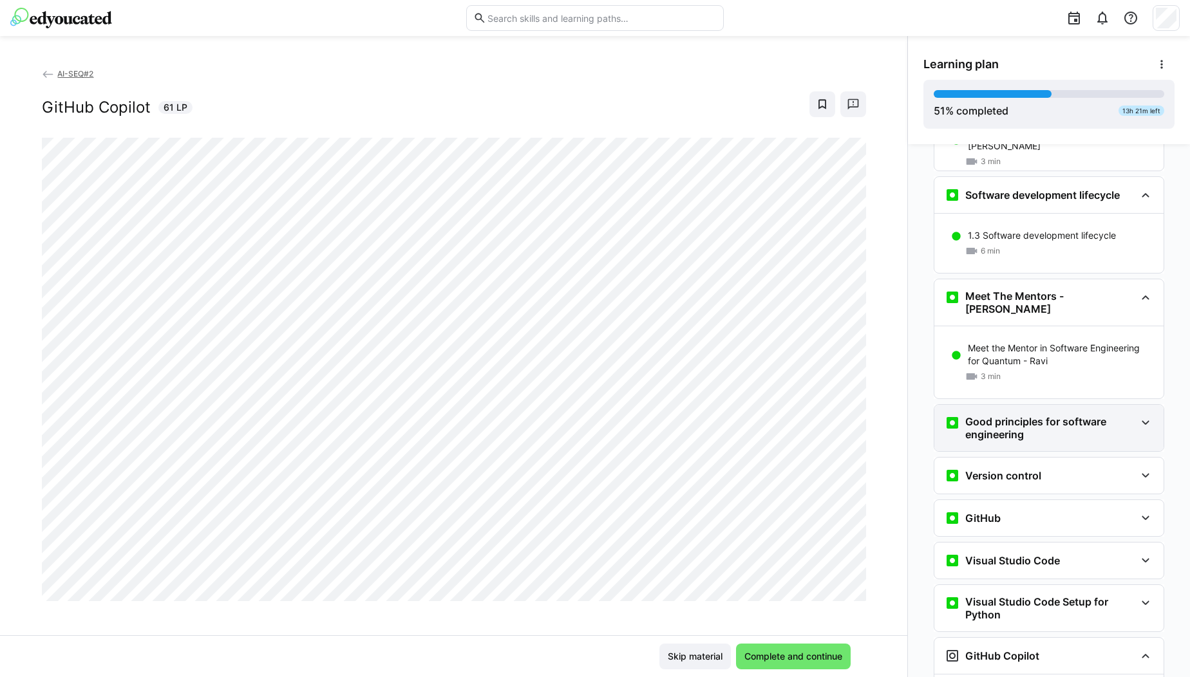
click at [1037, 415] on h3 "Good principles for software engineering" at bounding box center [1050, 428] width 170 height 26
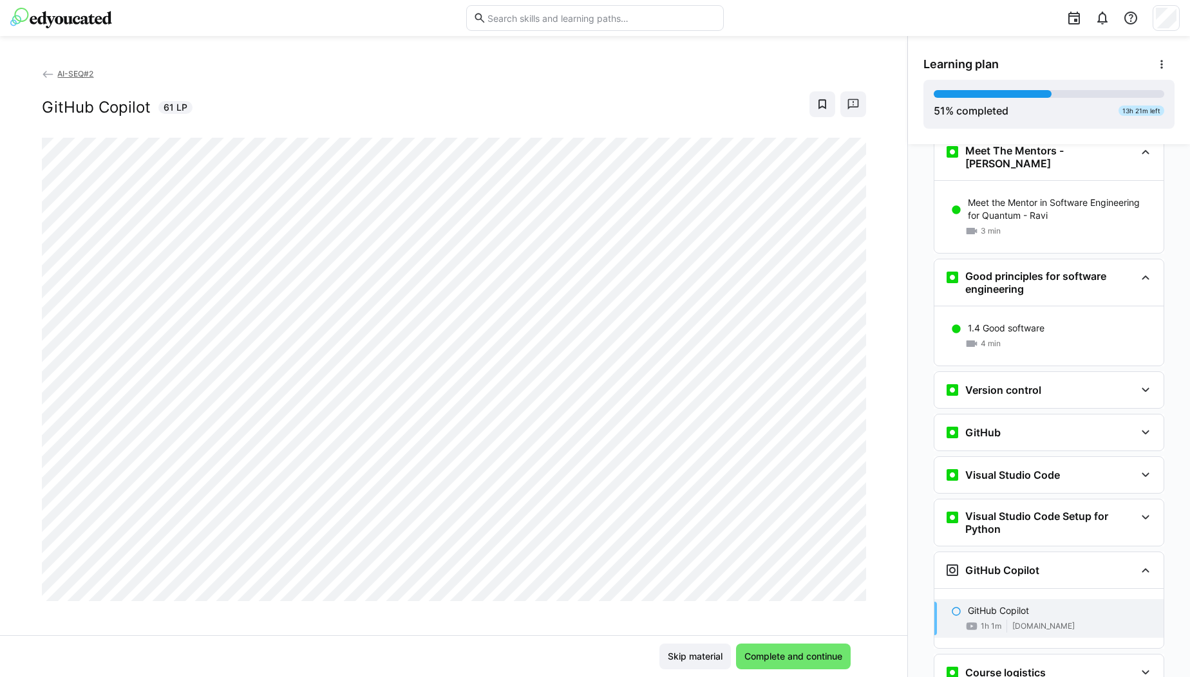
scroll to position [385, 0]
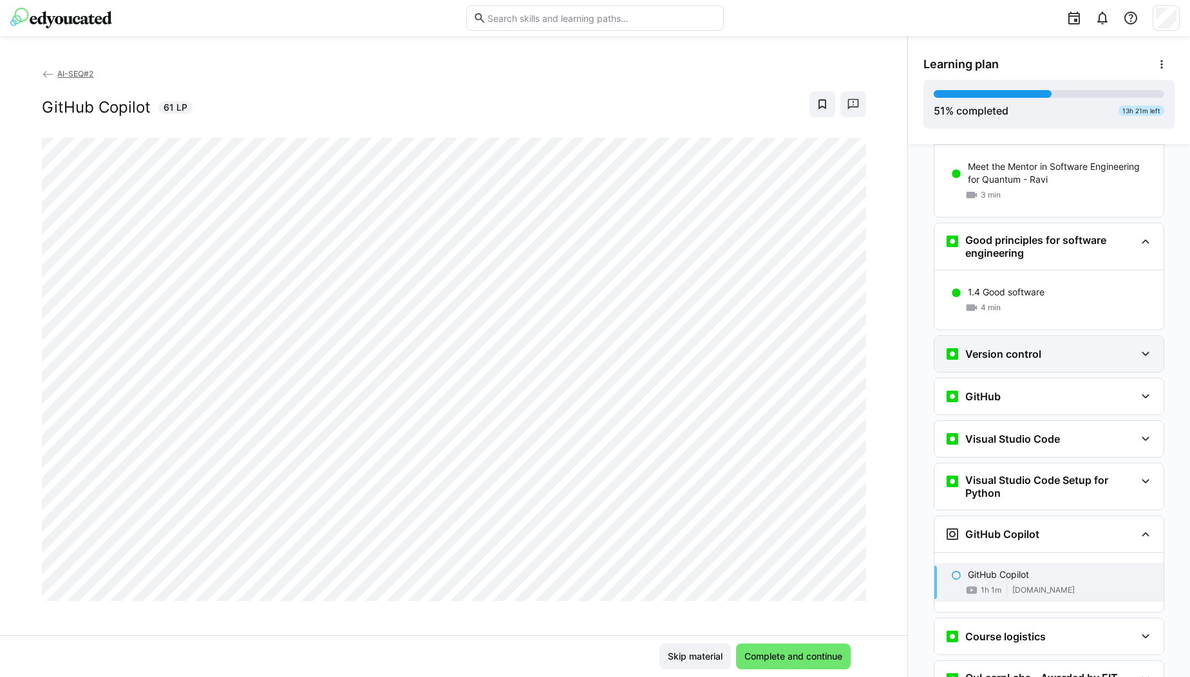
click at [1044, 346] on div "Version control" at bounding box center [1040, 353] width 191 height 15
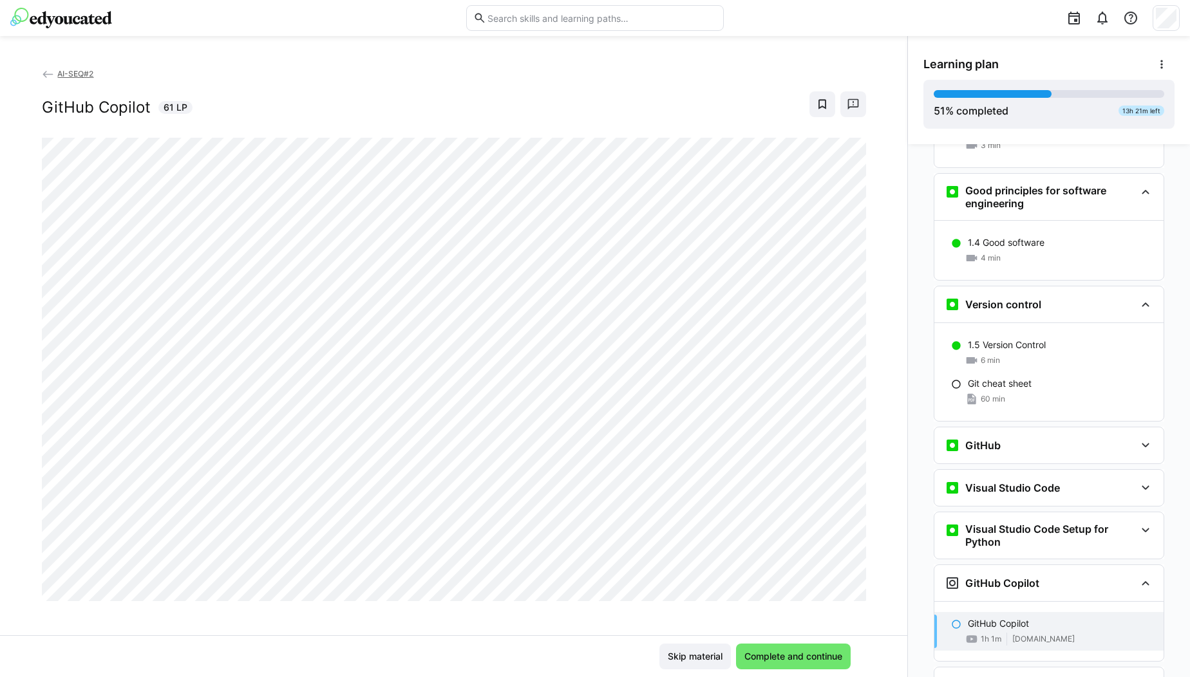
scroll to position [451, 0]
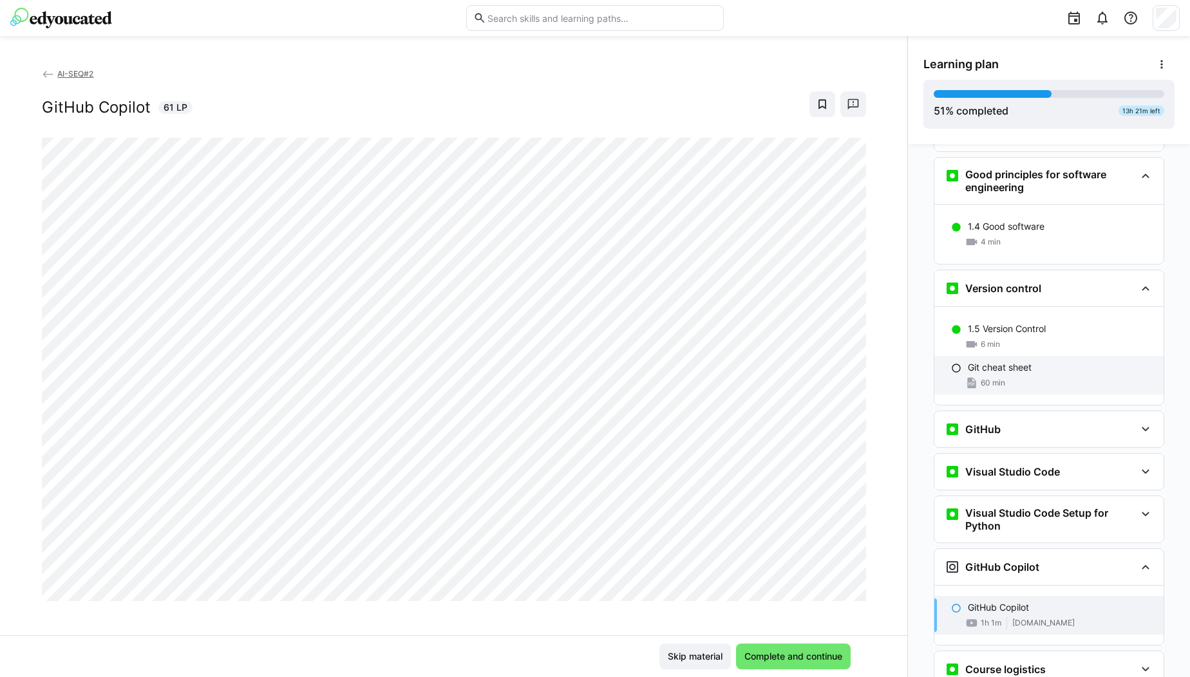
click at [1009, 377] on div "60 min" at bounding box center [1060, 383] width 185 height 13
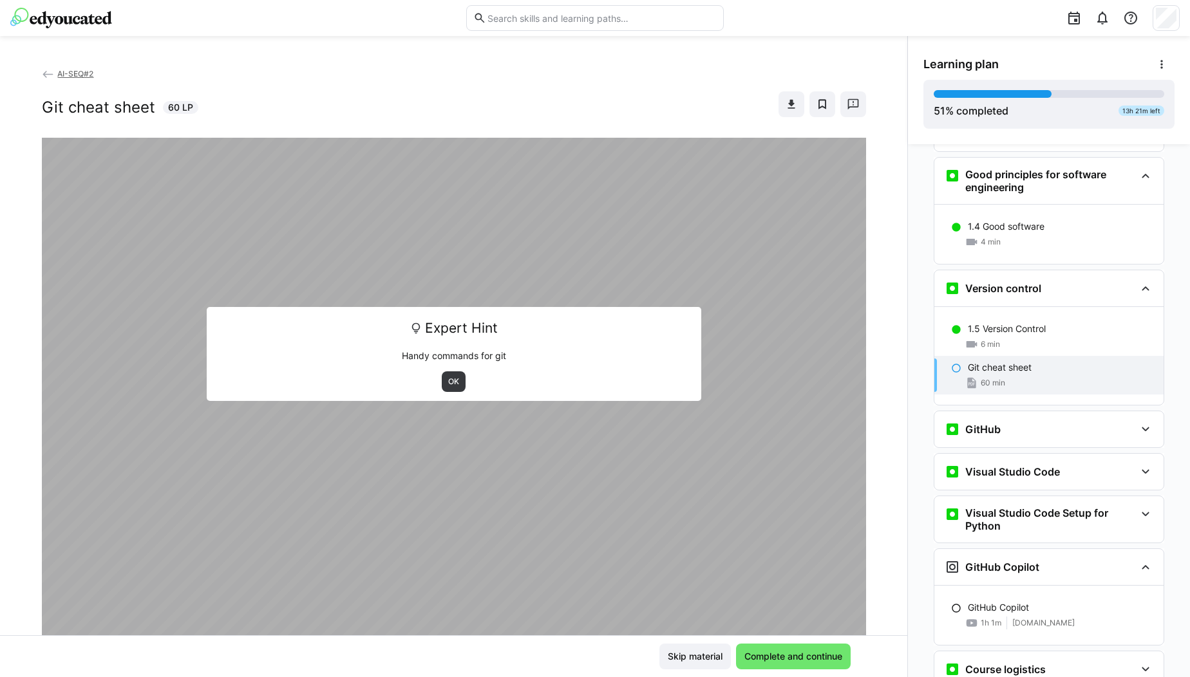
scroll to position [556, 0]
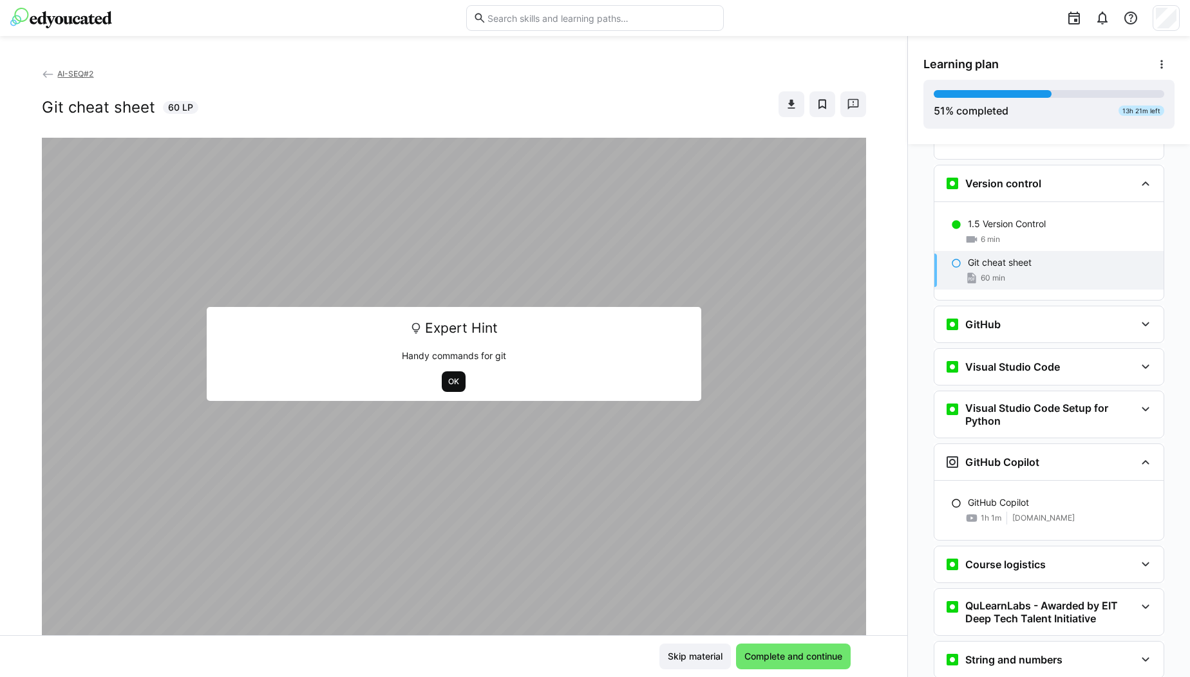
click at [447, 382] on span "OK" at bounding box center [454, 382] width 14 height 10
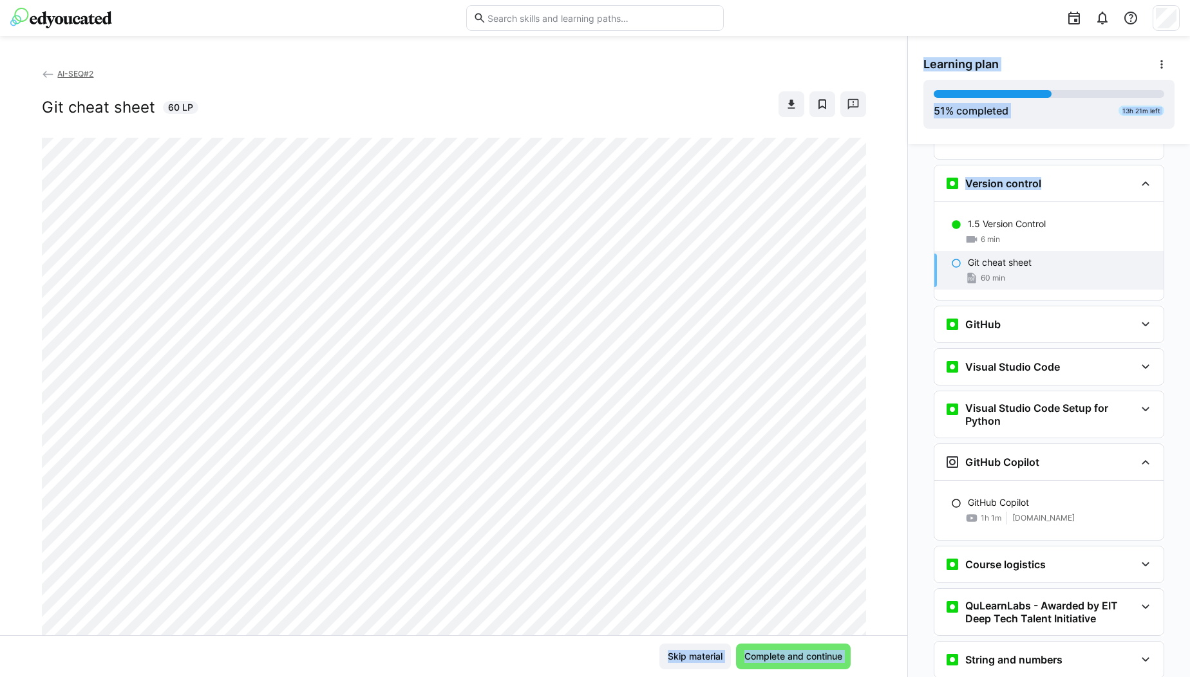
drag, startPoint x: 892, startPoint y: 191, endPoint x: 907, endPoint y: 198, distance: 15.6
click at [907, 198] on div "AI-SEQ#2 Git cheat sheet 60 LP Skip material Complete and continue Learning pla…" at bounding box center [595, 356] width 1190 height 641
click at [781, 94] on span at bounding box center [791, 104] width 26 height 26
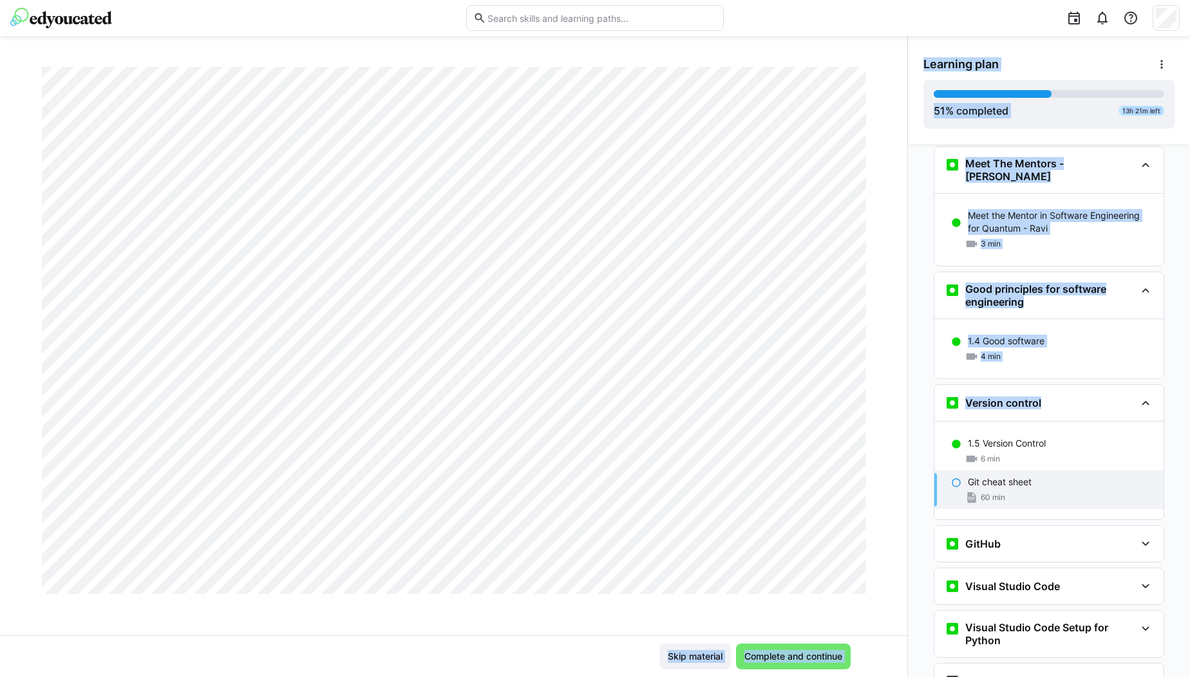
scroll to position [311, 0]
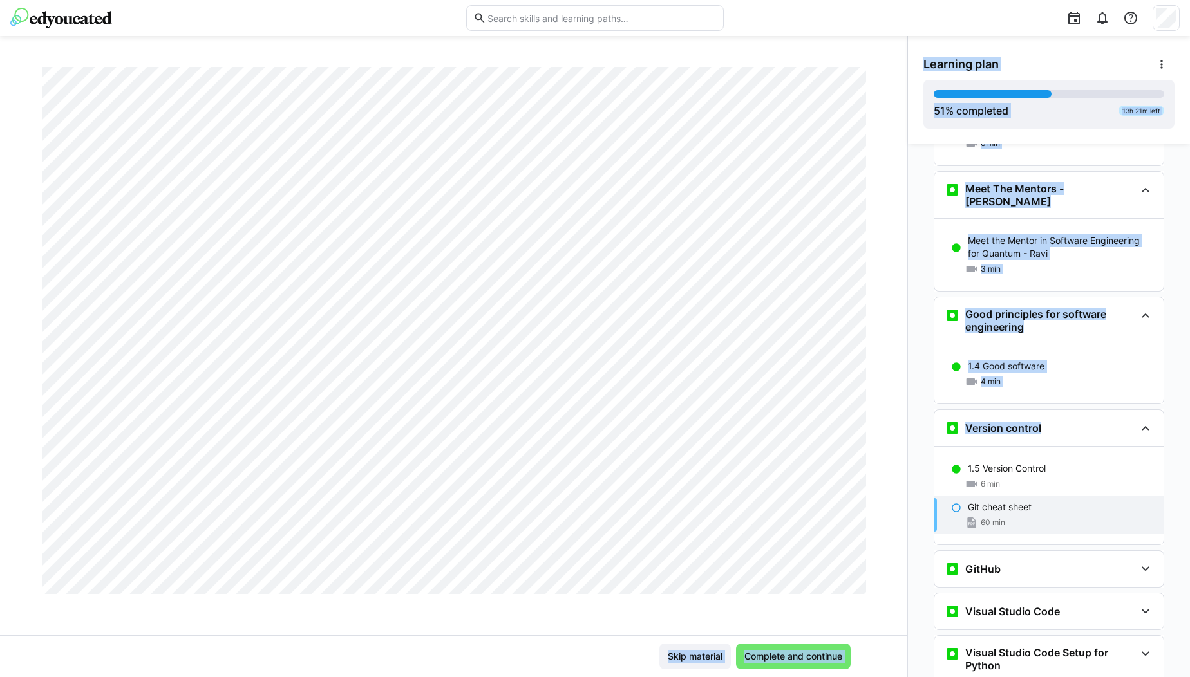
click at [1169, 204] on div "Engineering and development 1.2 Software engineering and development 4 min Meet…" at bounding box center [1049, 410] width 282 height 533
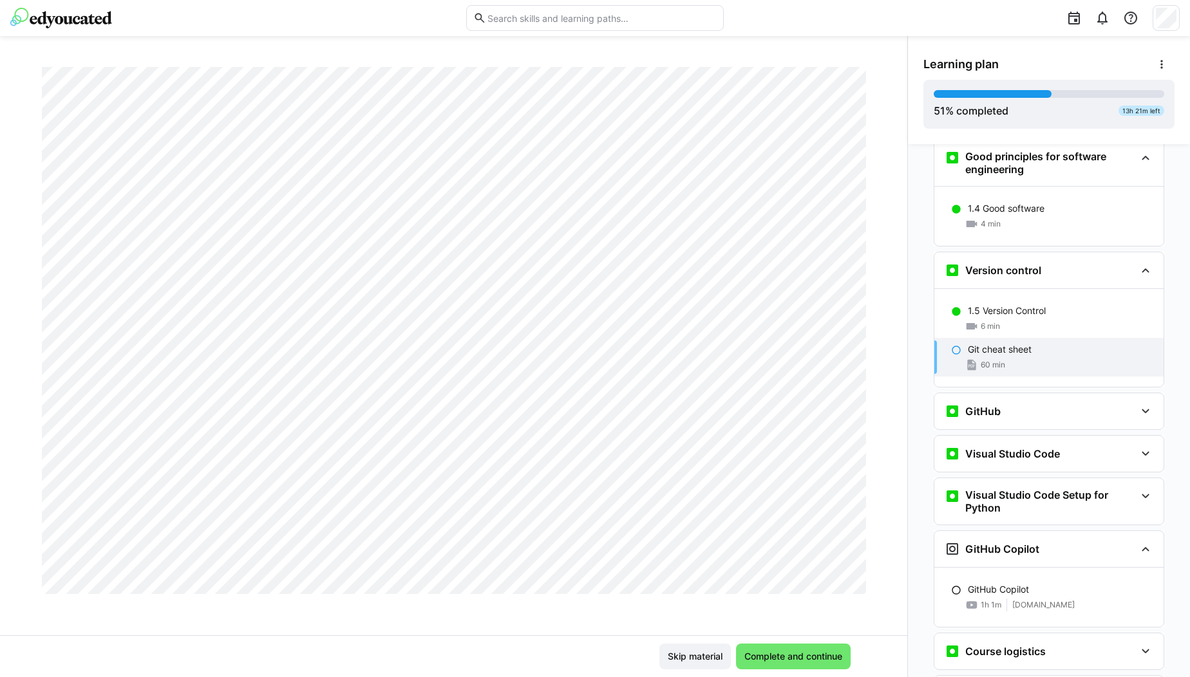
scroll to position [541, 0]
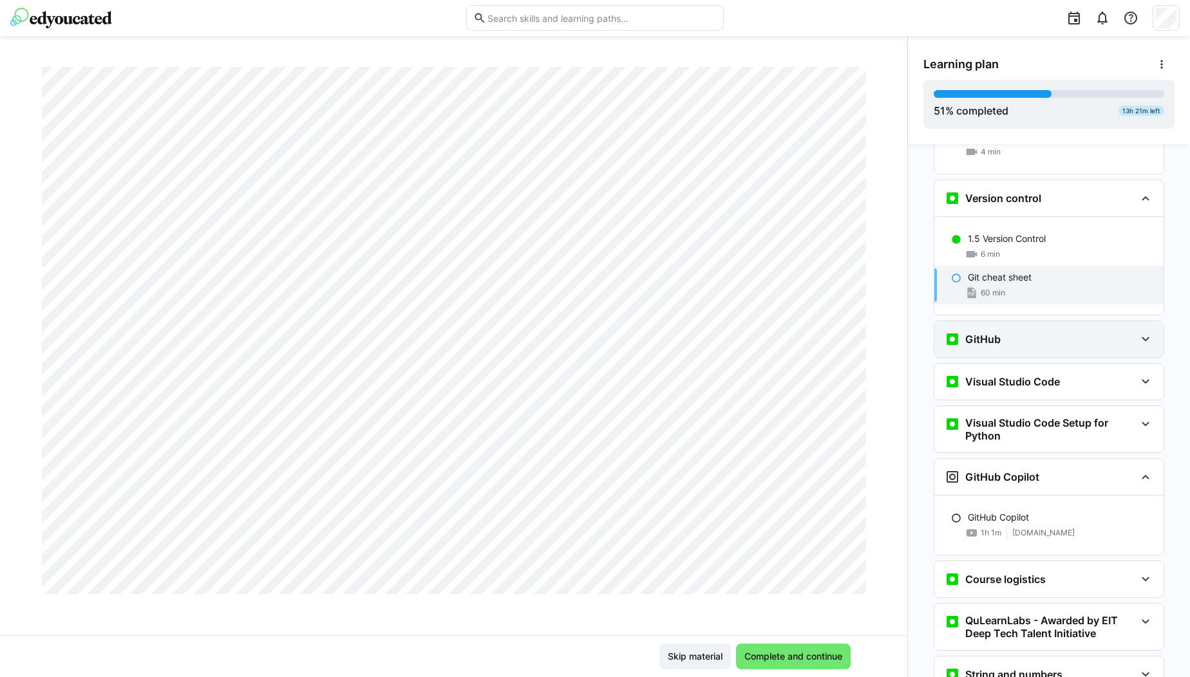
click at [1112, 332] on div "GitHub" at bounding box center [1040, 339] width 191 height 15
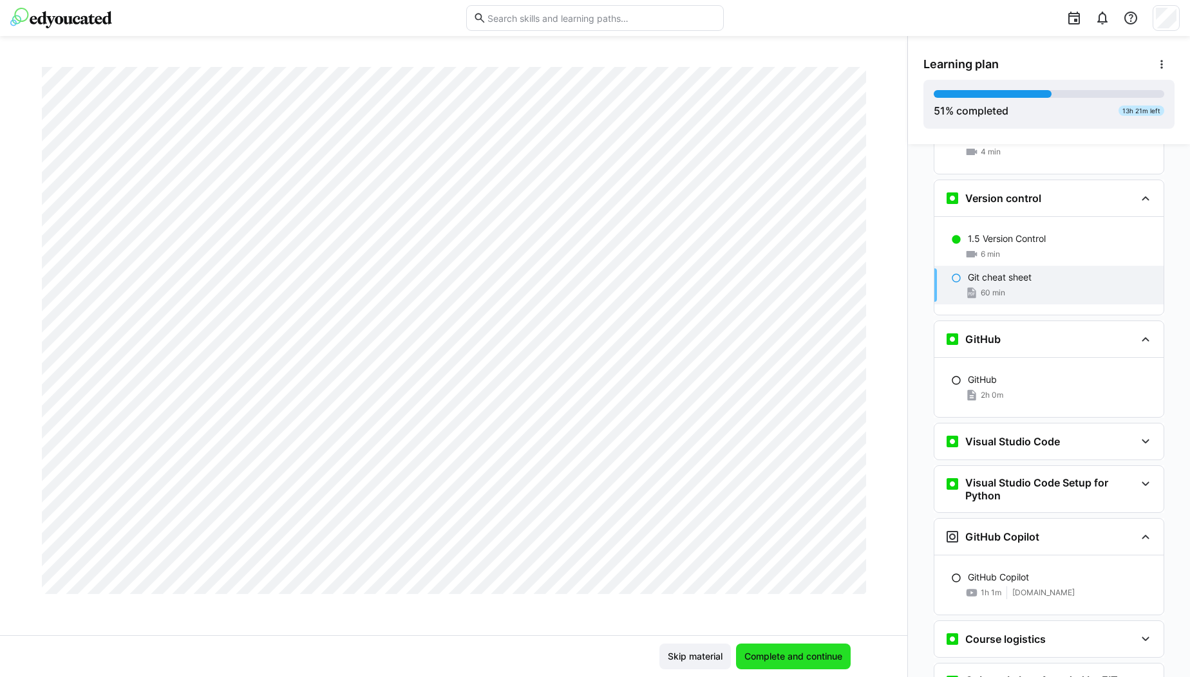
click at [782, 647] on span "Complete and continue" at bounding box center [793, 657] width 115 height 26
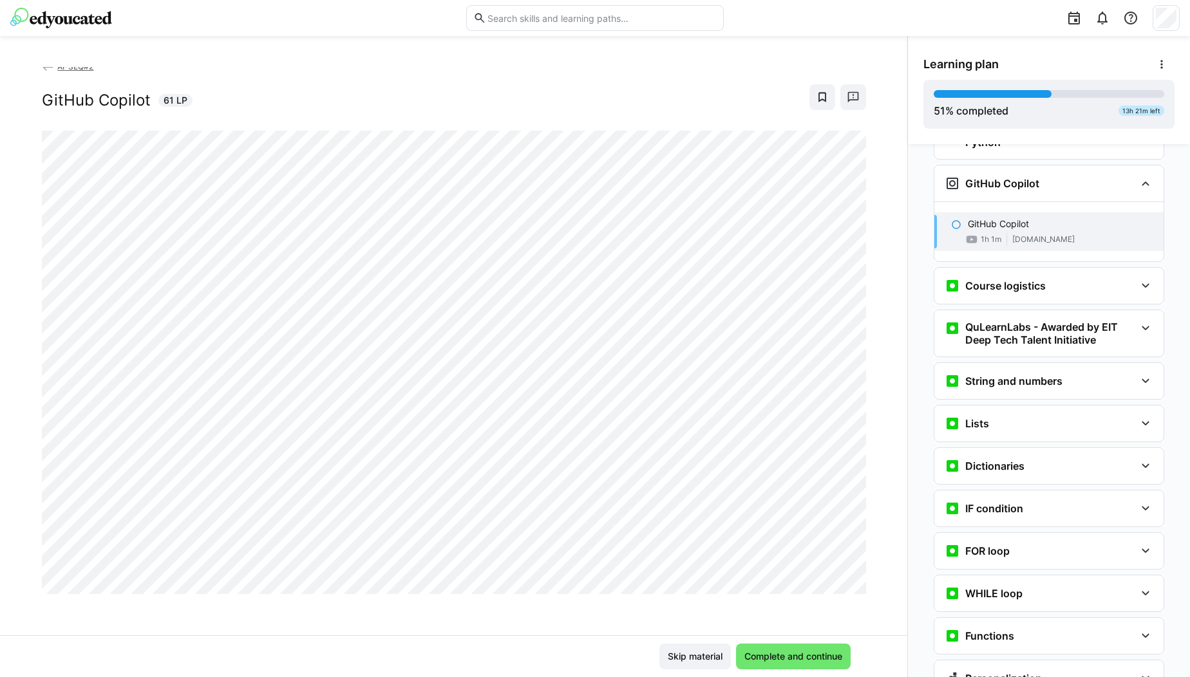
scroll to position [934, 0]
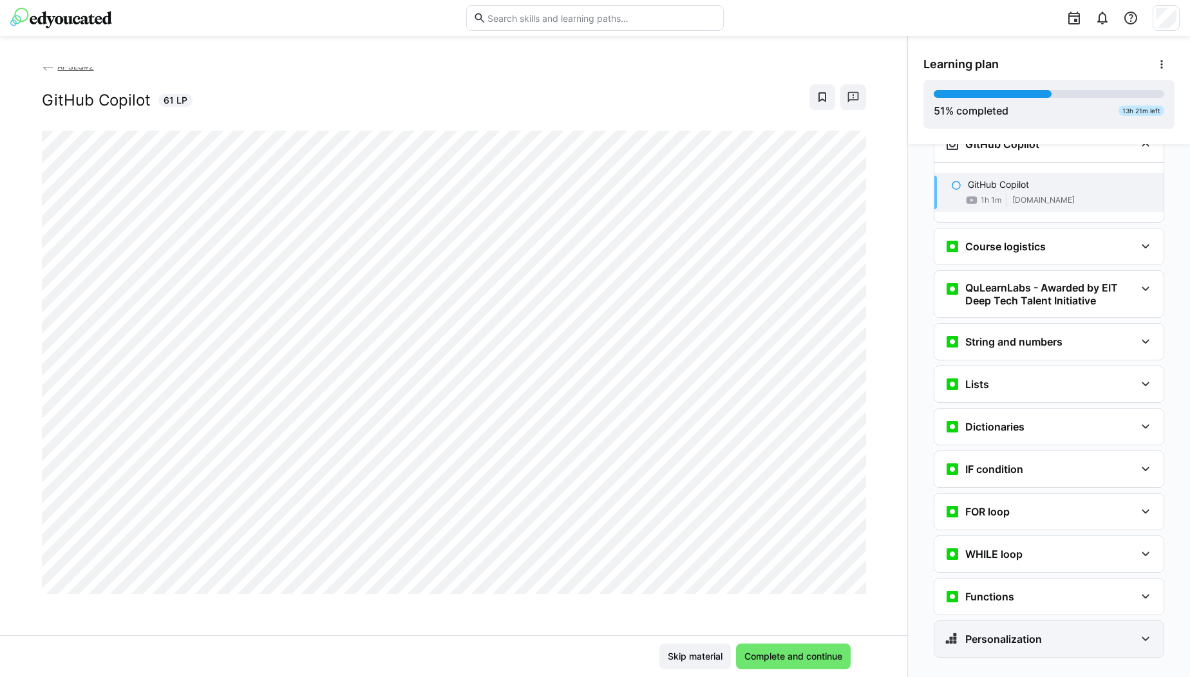
click at [1022, 633] on h3 "Personalization" at bounding box center [1003, 639] width 77 height 13
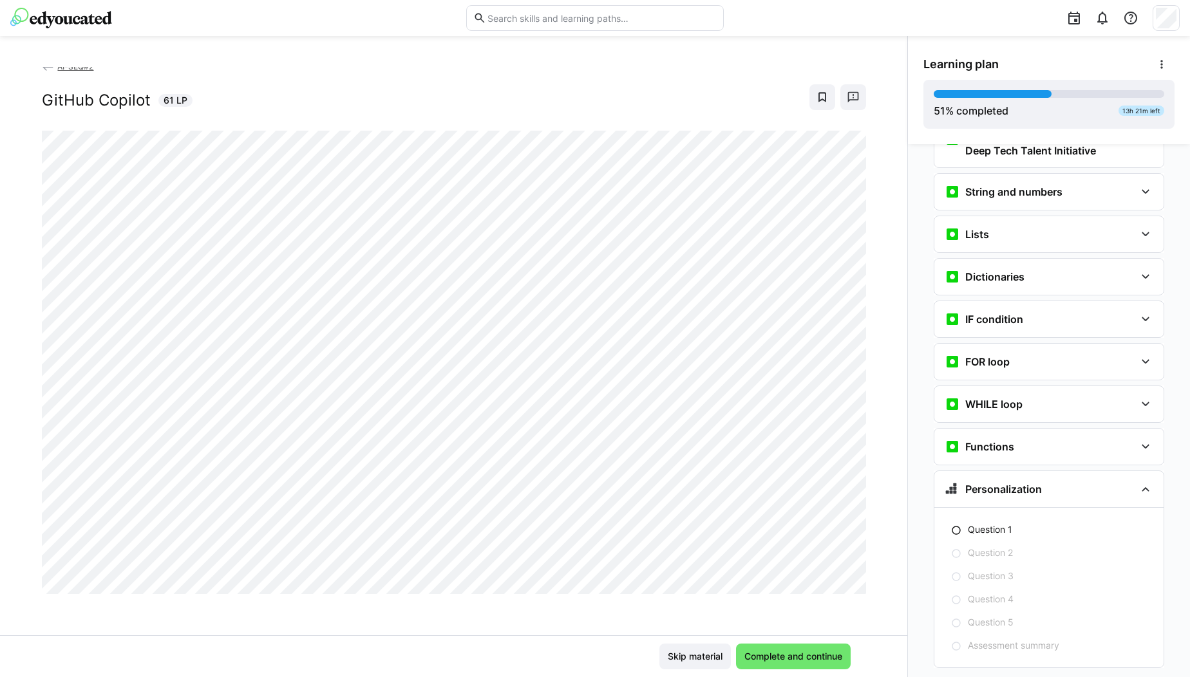
scroll to position [1094, 0]
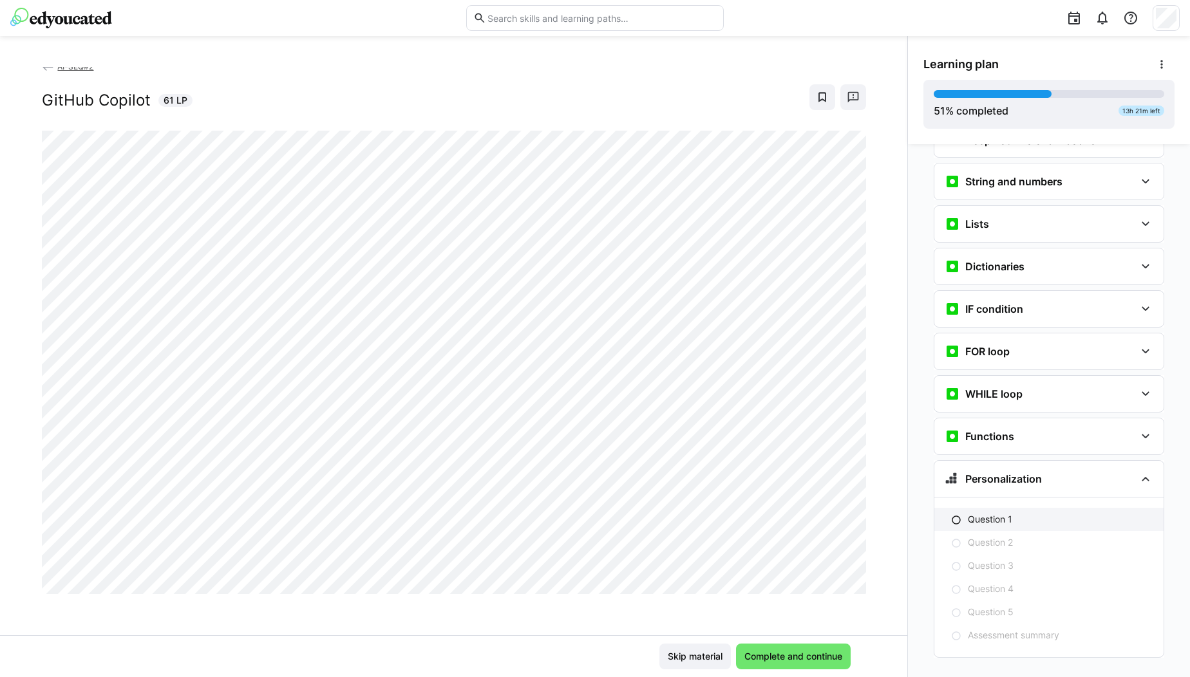
click at [991, 513] on p "Question 1" at bounding box center [990, 519] width 44 height 13
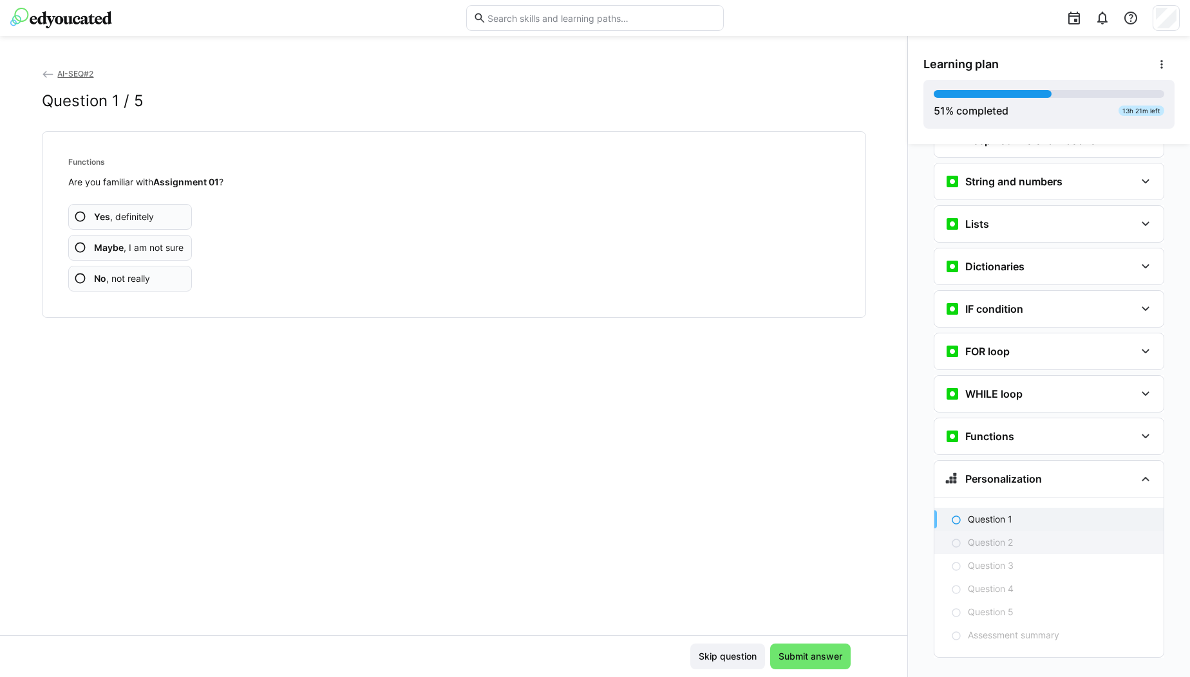
click at [1003, 536] on p "Question 2" at bounding box center [990, 542] width 45 height 13
click at [69, 250] on app-assessment-question-radio "Maybe , I am not sure" at bounding box center [130, 248] width 124 height 26
click at [77, 250] on eds-icon at bounding box center [80, 247] width 13 height 13
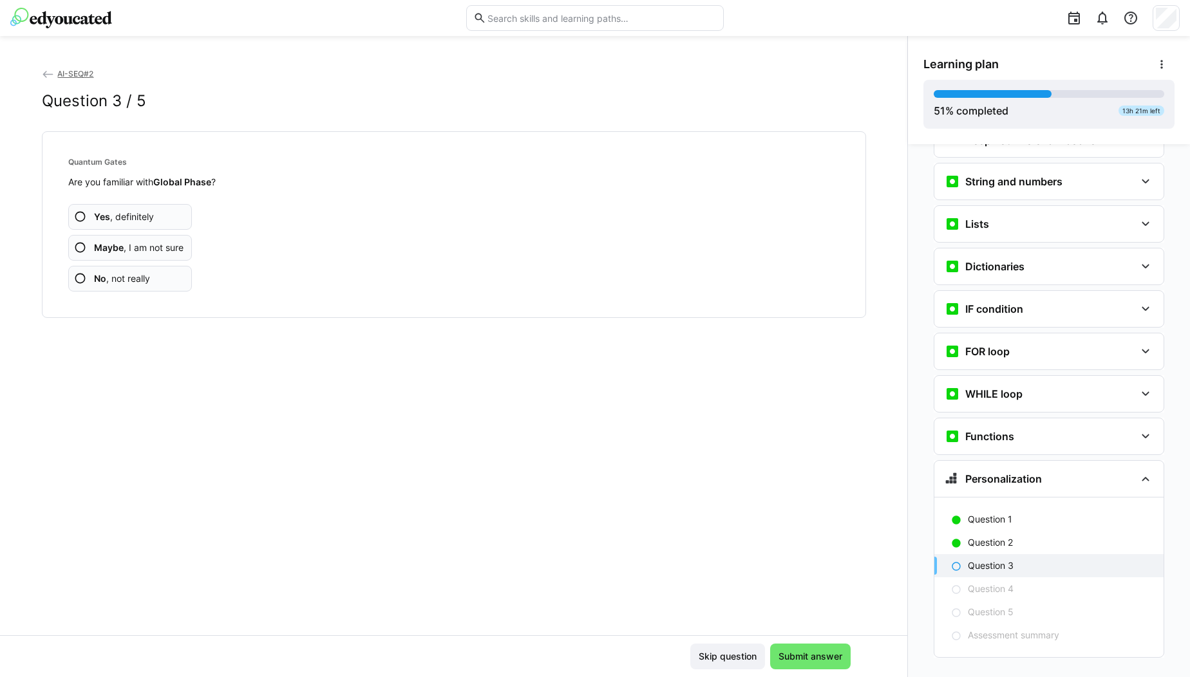
click at [77, 250] on eds-icon at bounding box center [80, 247] width 13 height 13
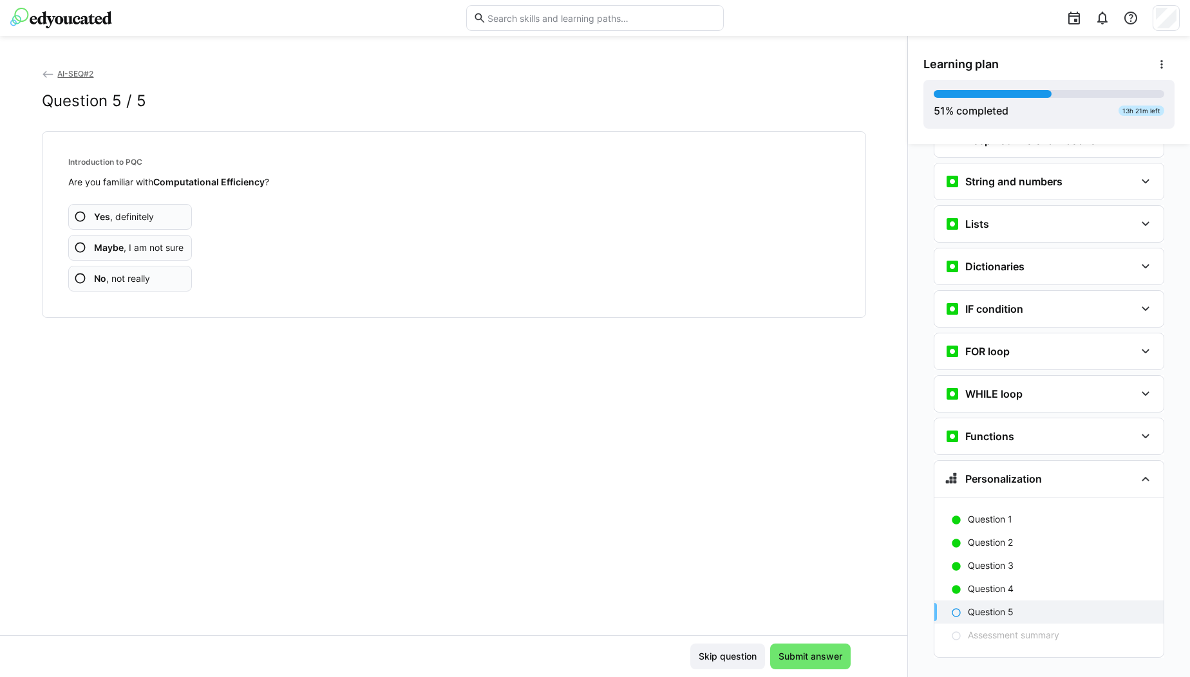
click at [77, 250] on eds-icon at bounding box center [80, 247] width 13 height 13
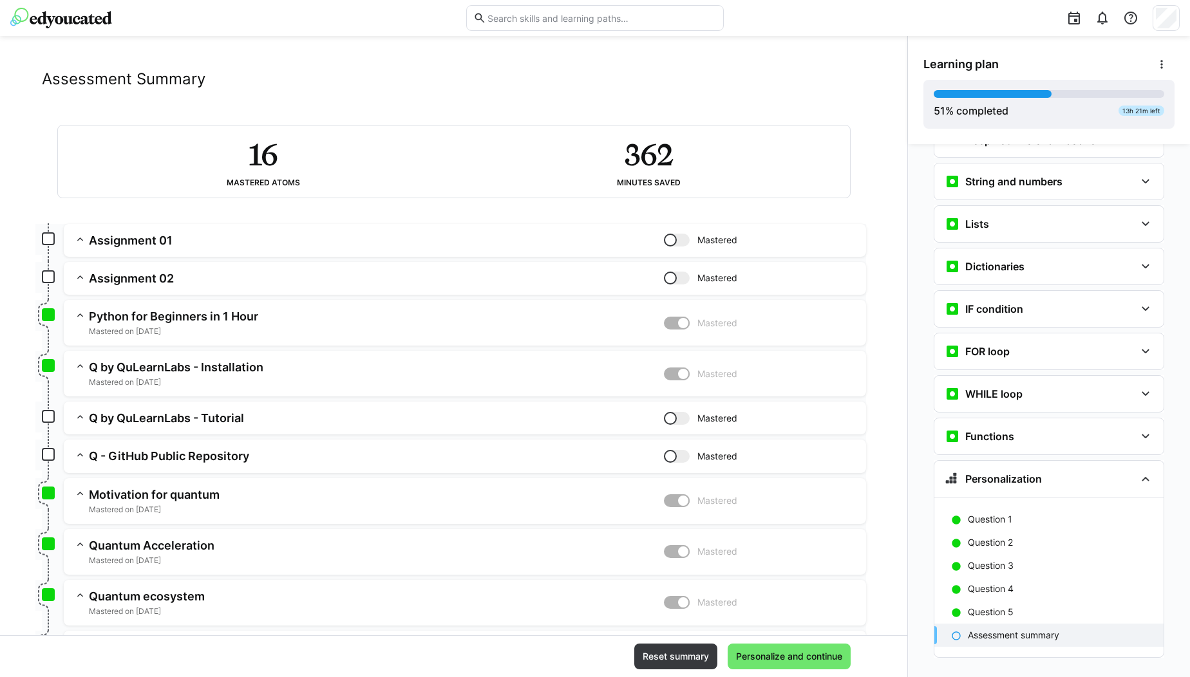
scroll to position [0, 0]
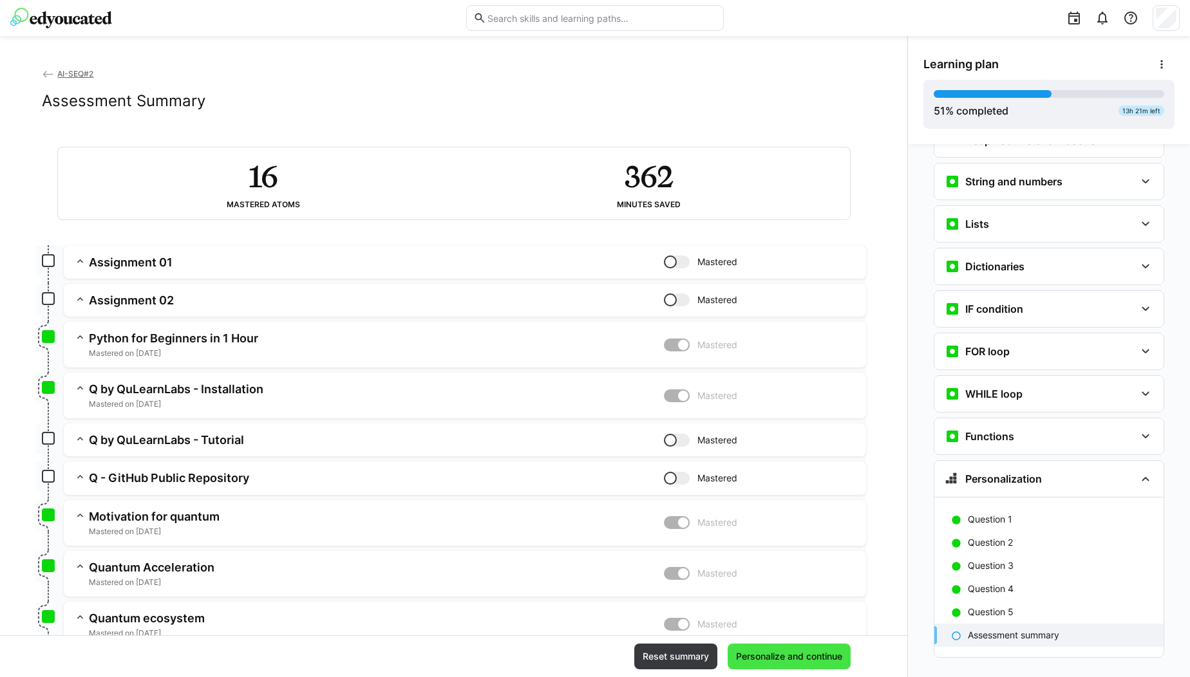
click at [771, 661] on span "Personalize and continue" at bounding box center [789, 656] width 110 height 13
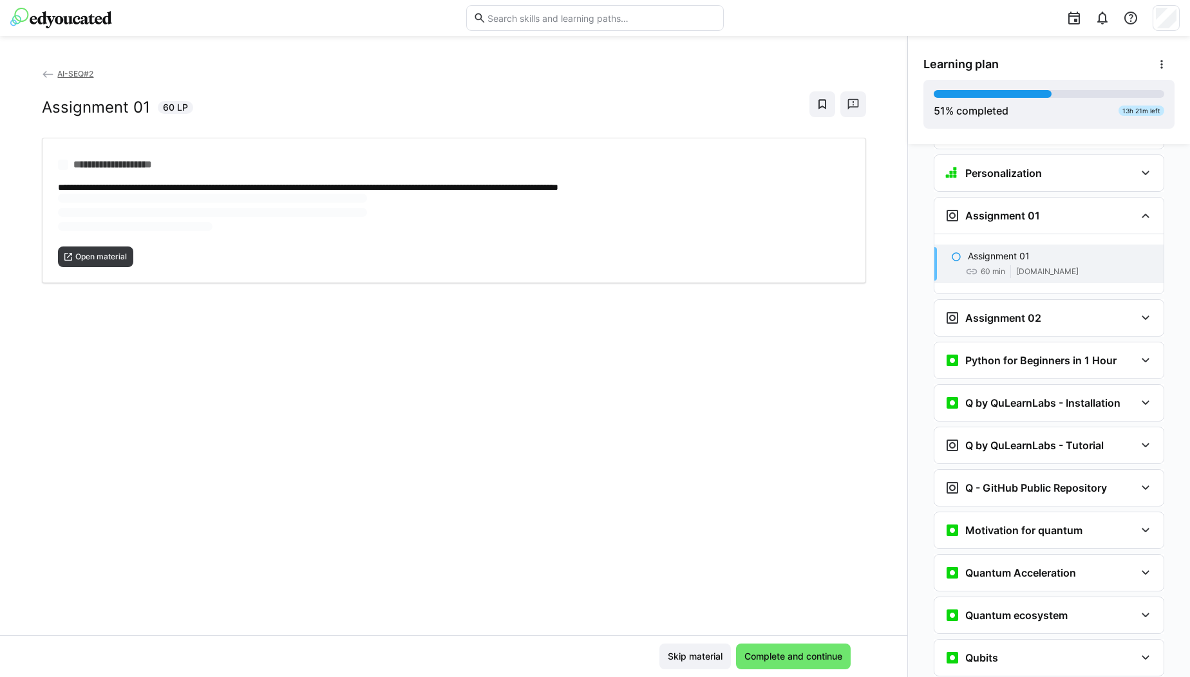
scroll to position [1432, 0]
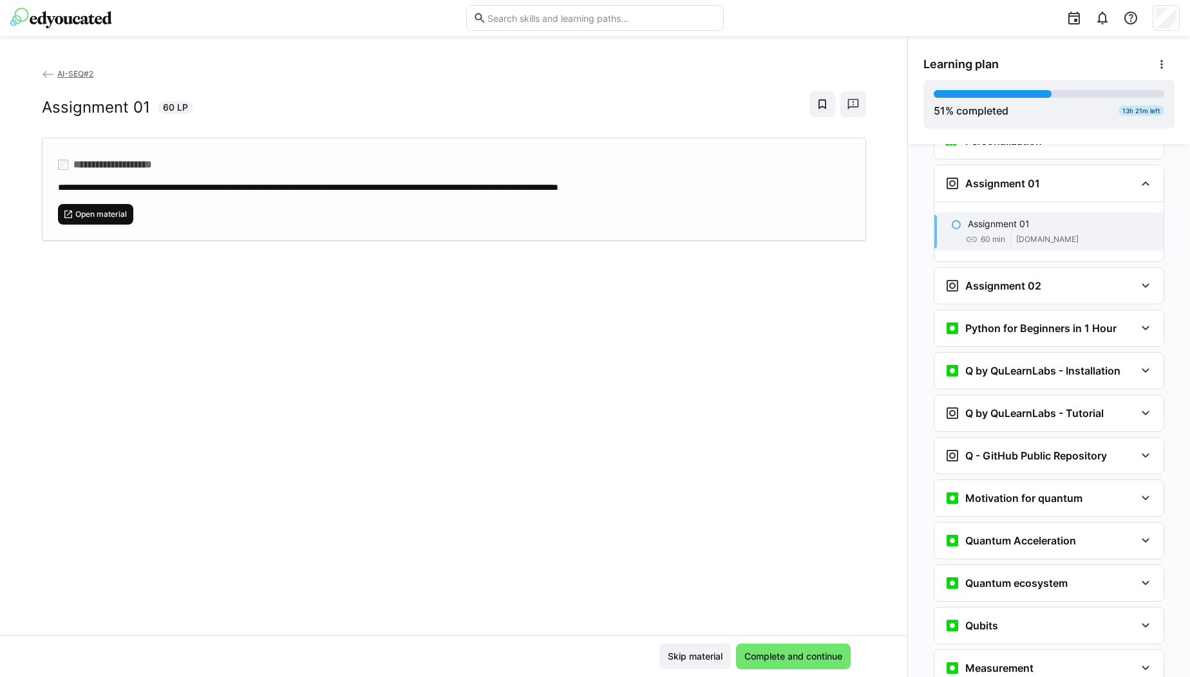
click at [113, 220] on span "Open material" at bounding box center [96, 214] width 76 height 21
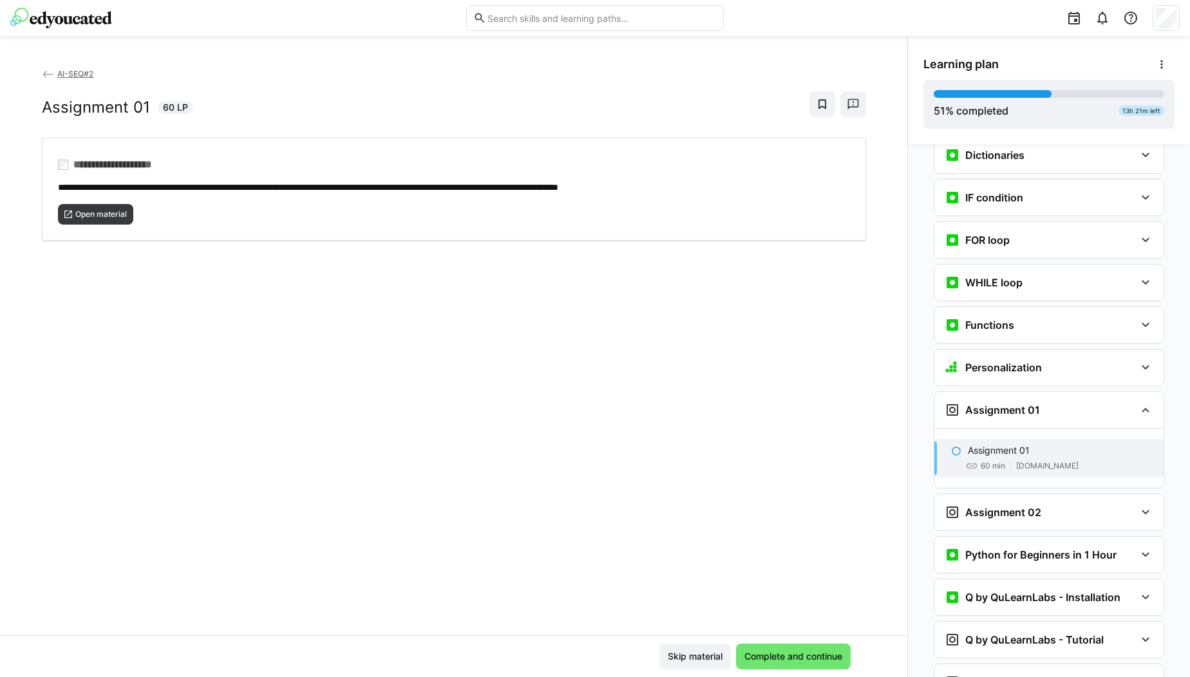
scroll to position [1403, 0]
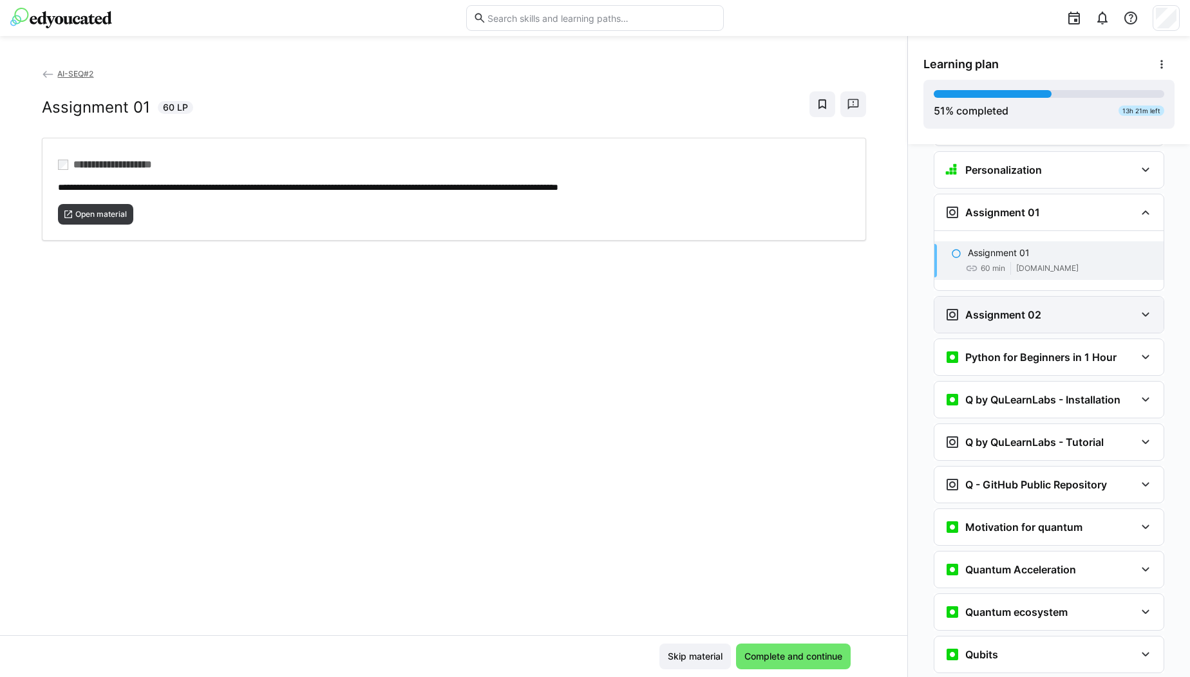
click at [1017, 308] on h3 "Assignment 02" at bounding box center [1003, 314] width 76 height 13
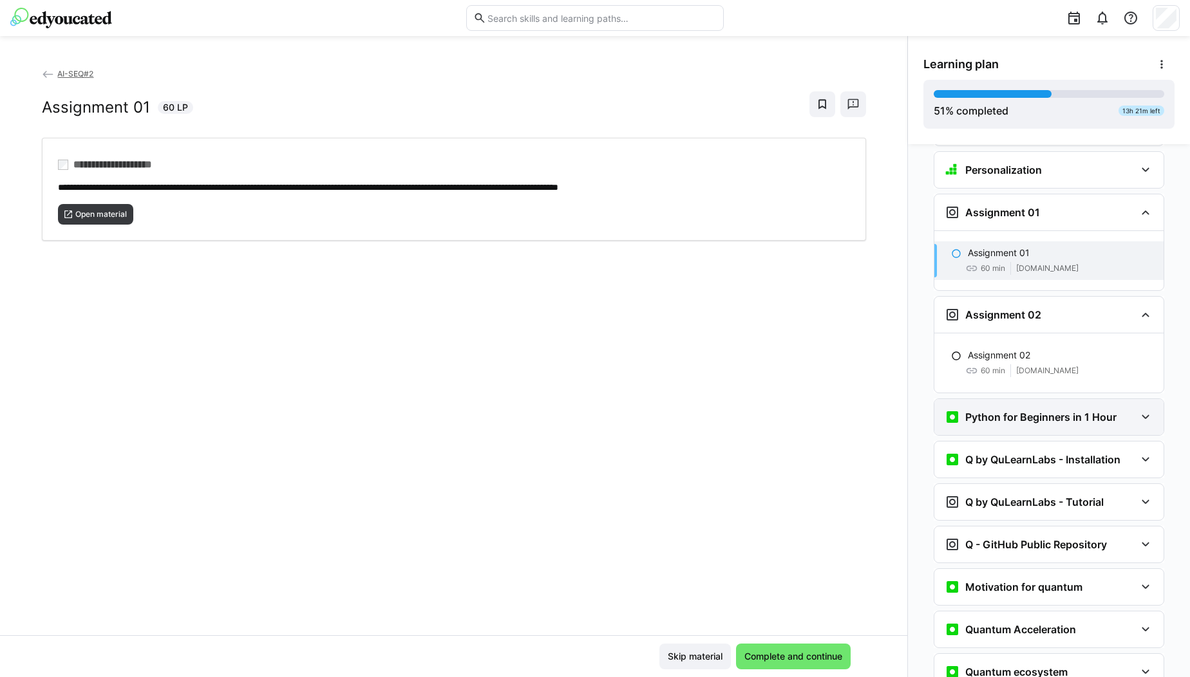
click at [1068, 411] on h3 "Python for Beginners in 1 Hour" at bounding box center [1040, 417] width 151 height 13
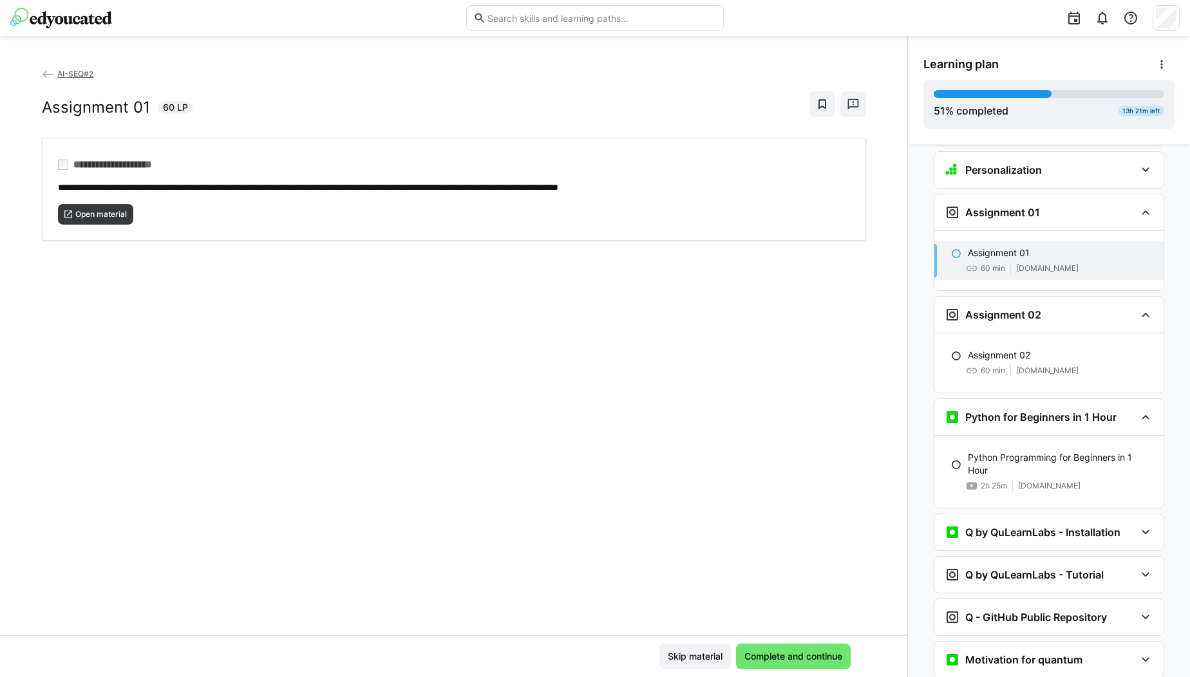
scroll to position [1629, 0]
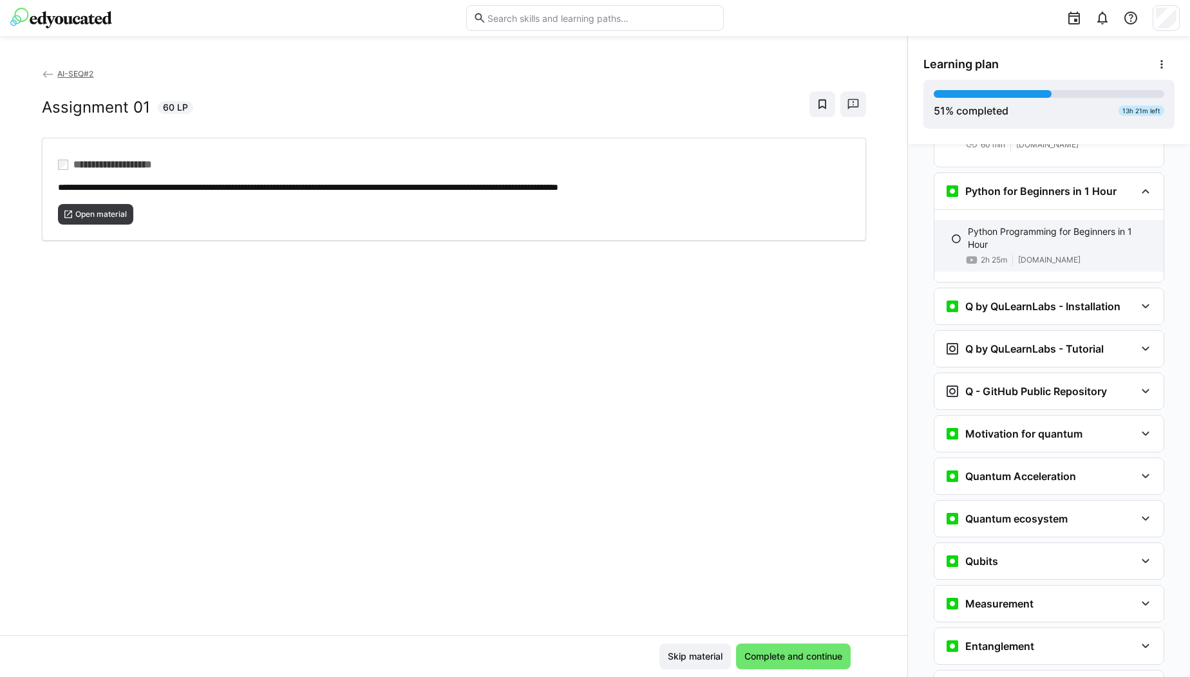
click at [1020, 225] on p "Python Programming for Beginners in 1 Hour" at bounding box center [1060, 238] width 185 height 26
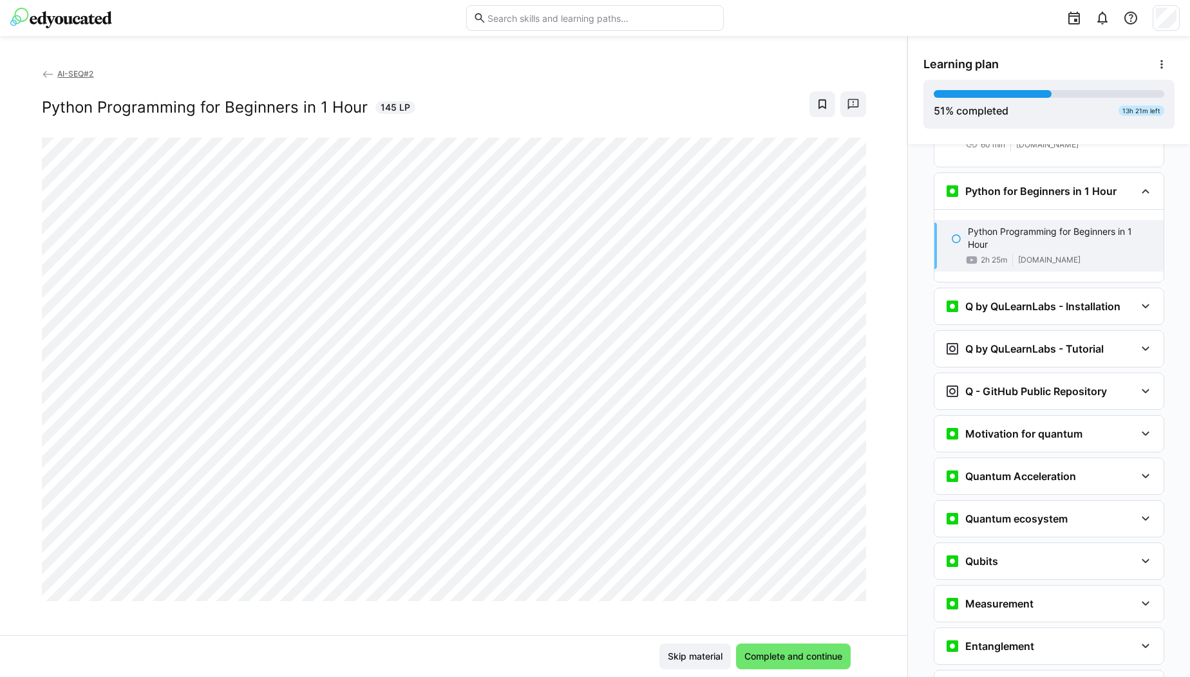
scroll to position [1637, 0]
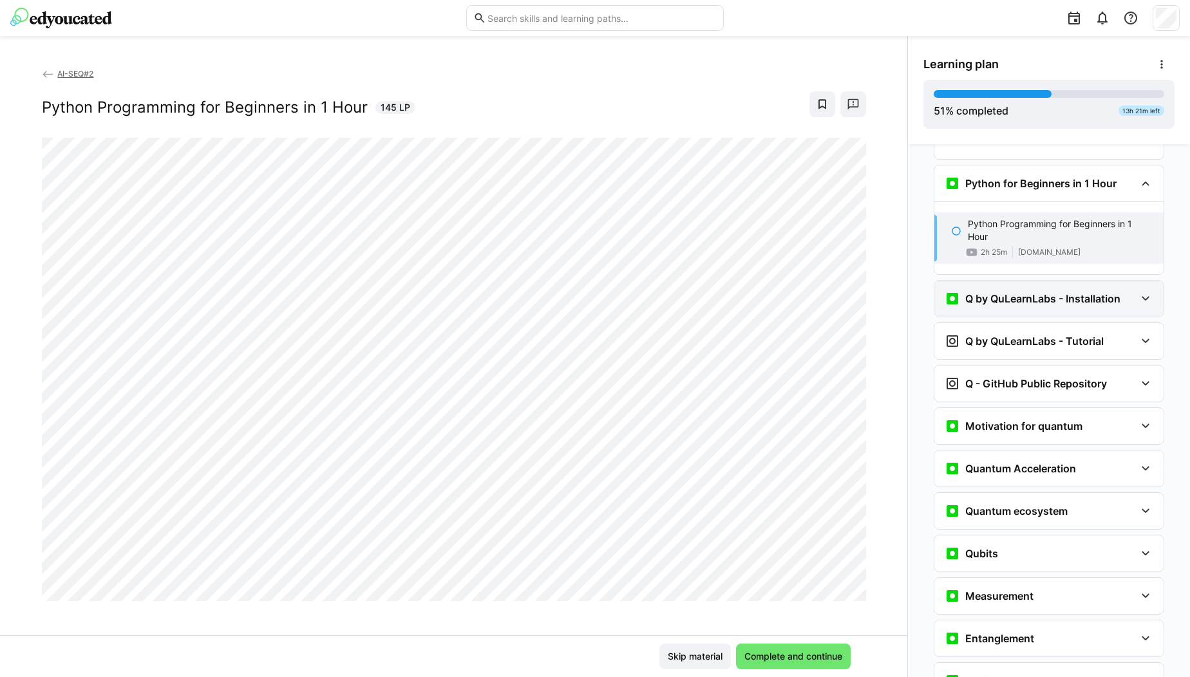
click at [1028, 291] on div "Q by QuLearnLabs - Installation" at bounding box center [1033, 298] width 176 height 15
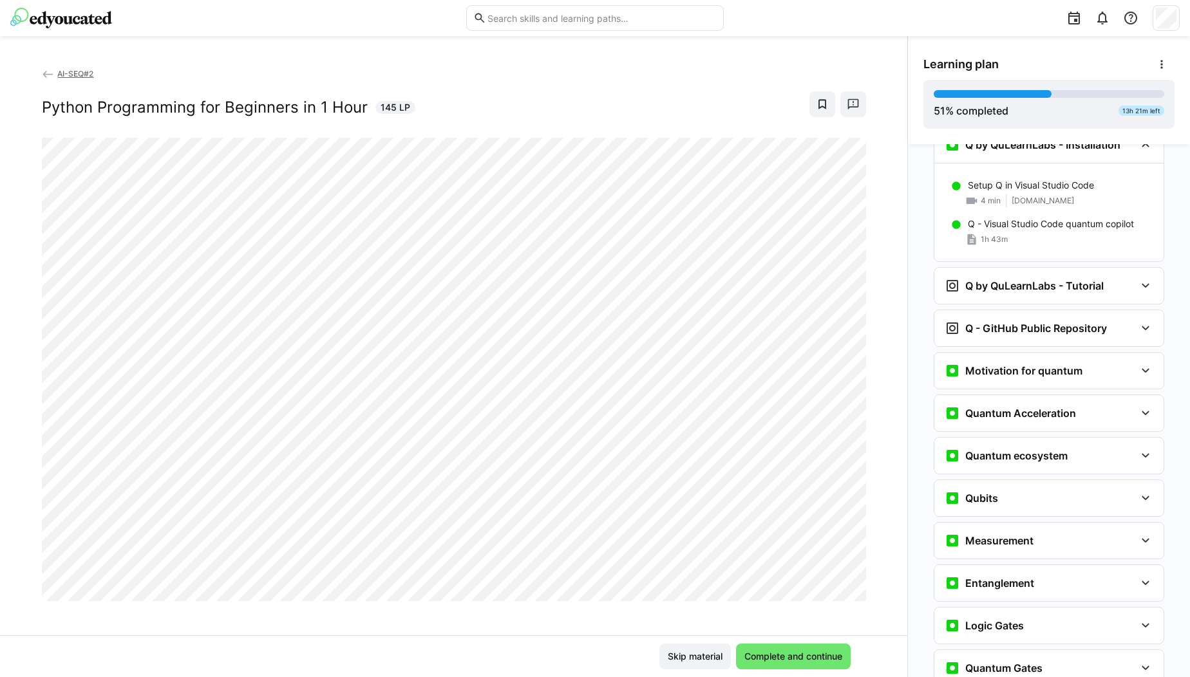
scroll to position [1815, 0]
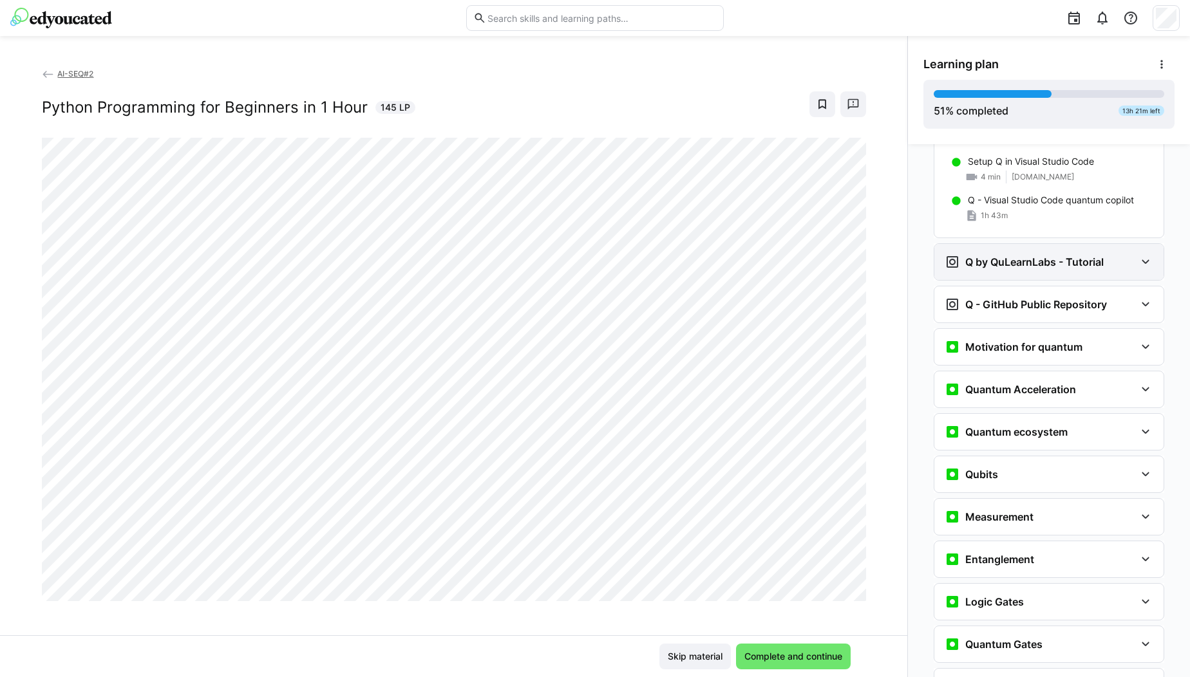
click at [1061, 244] on div "Q by QuLearnLabs - Tutorial" at bounding box center [1048, 262] width 229 height 36
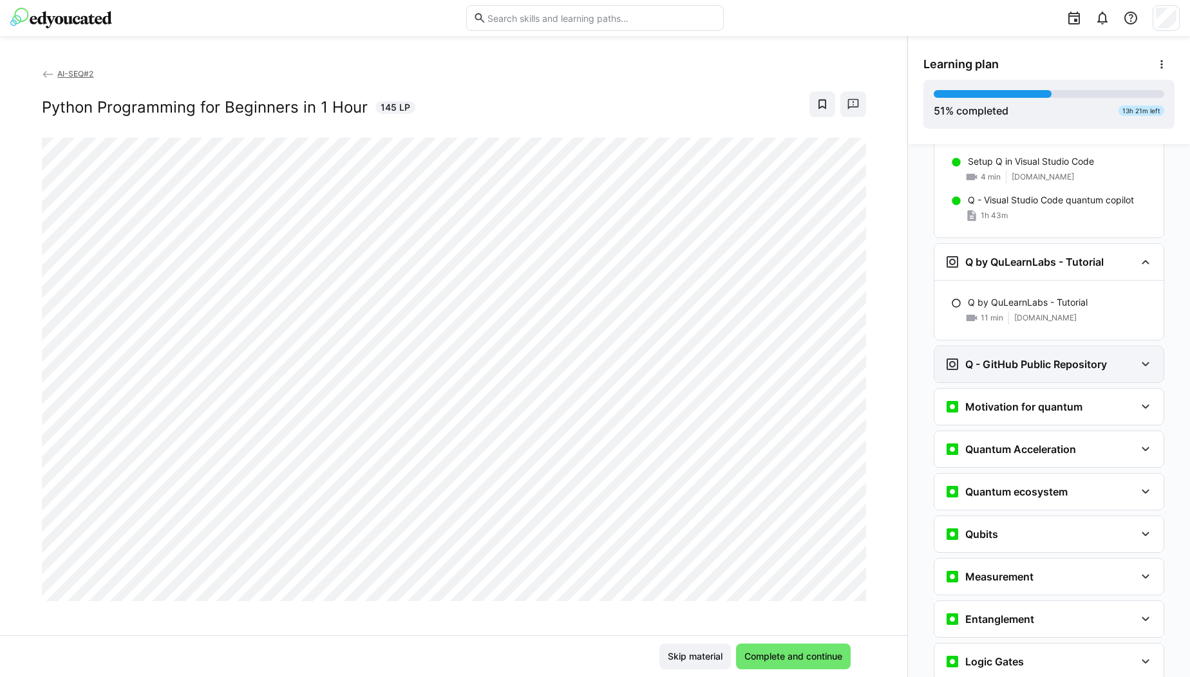
click at [1073, 358] on h3 "Q - GitHub Public Repository" at bounding box center [1036, 364] width 142 height 13
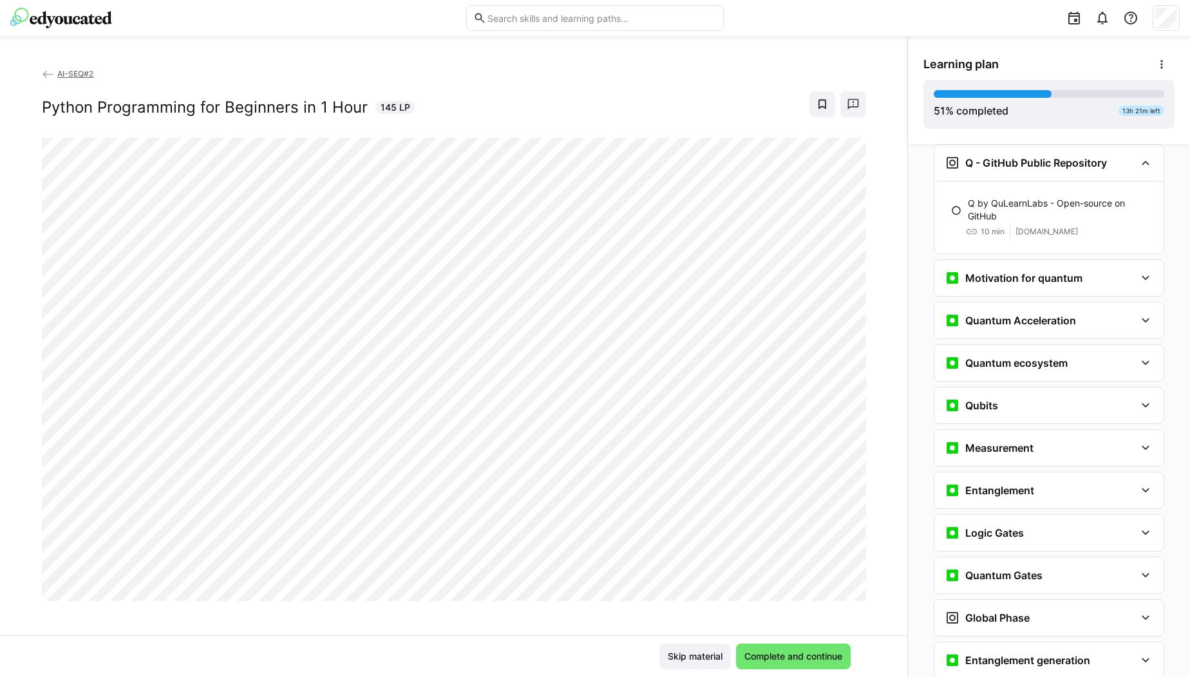
scroll to position [2021, 0]
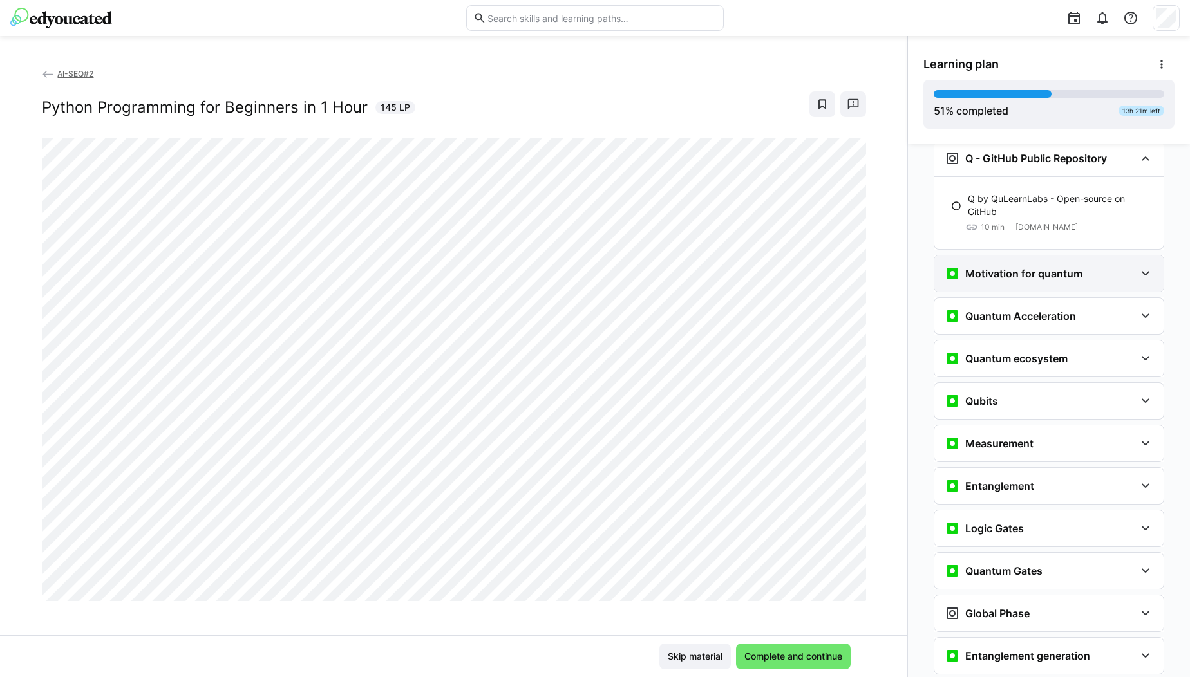
click at [1111, 266] on div "Motivation for quantum" at bounding box center [1040, 273] width 191 height 15
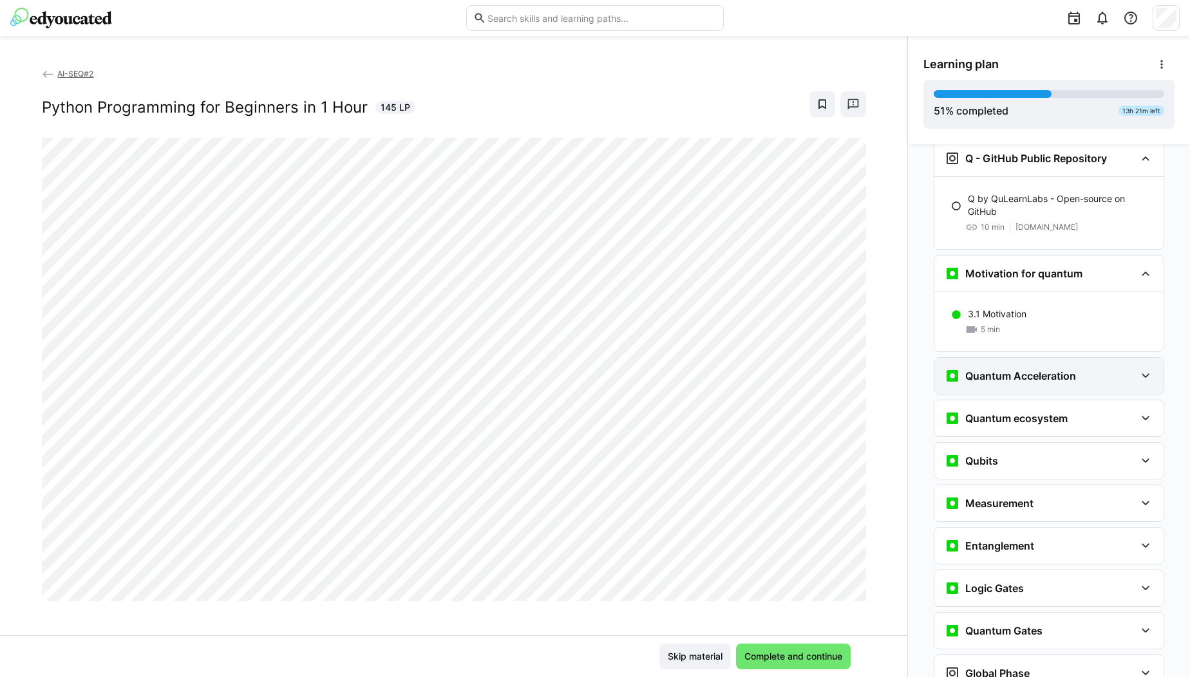
click at [1087, 368] on div "Quantum Acceleration" at bounding box center [1040, 375] width 191 height 15
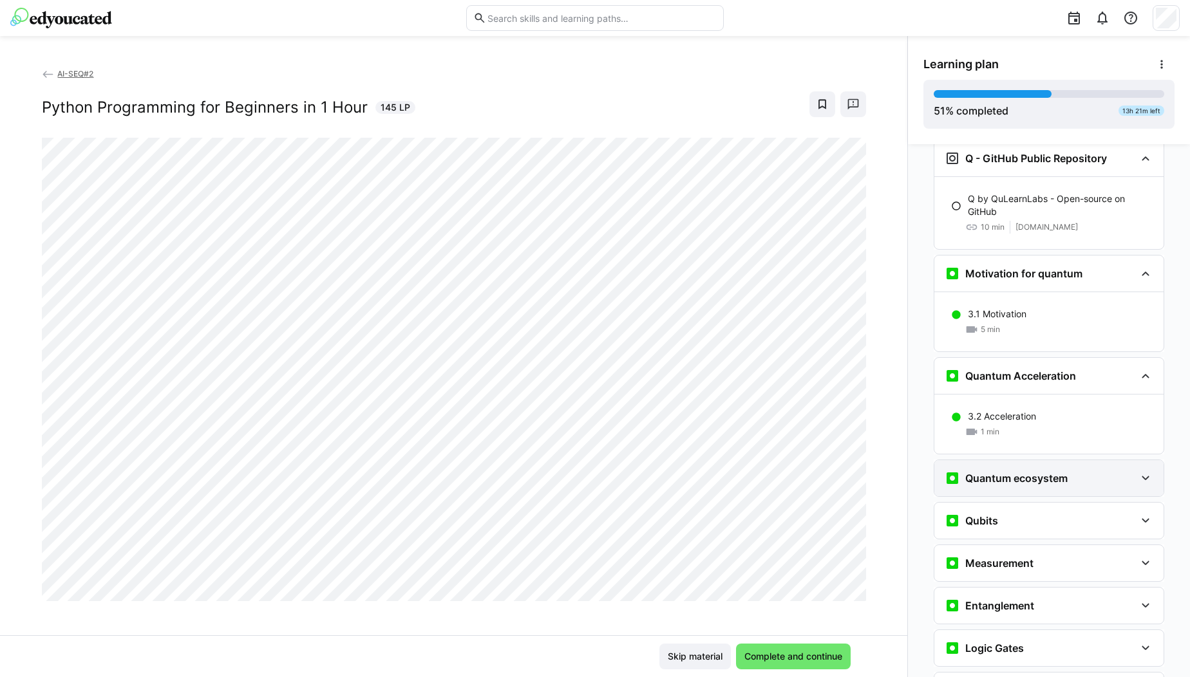
click at [1035, 472] on h3 "Quantum ecosystem" at bounding box center [1016, 478] width 102 height 13
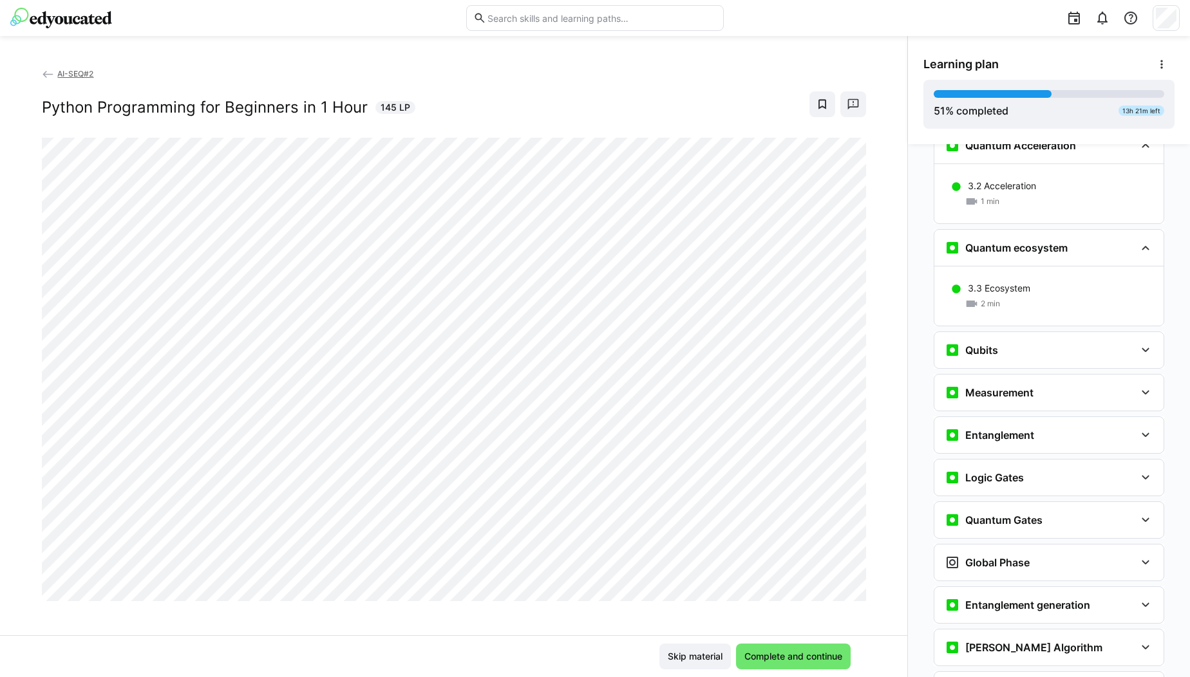
scroll to position [2255, 0]
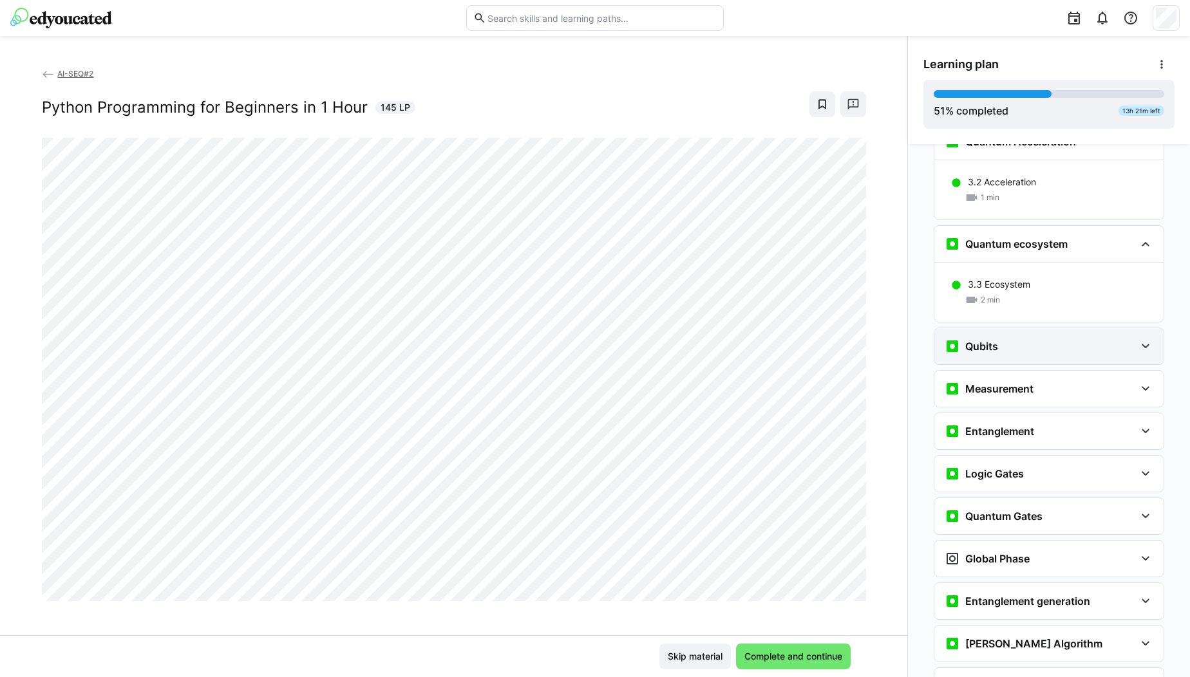
click at [1084, 328] on div "Qubits" at bounding box center [1048, 346] width 229 height 36
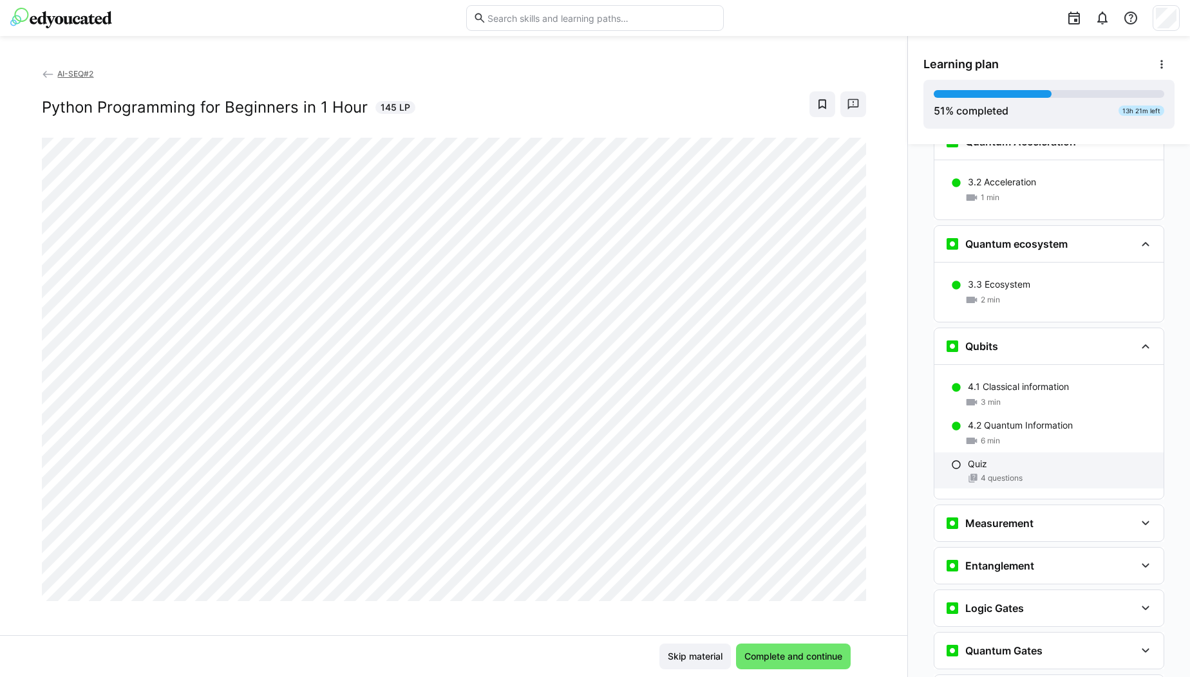
click at [1060, 473] on div "4 questions" at bounding box center [1060, 478] width 185 height 10
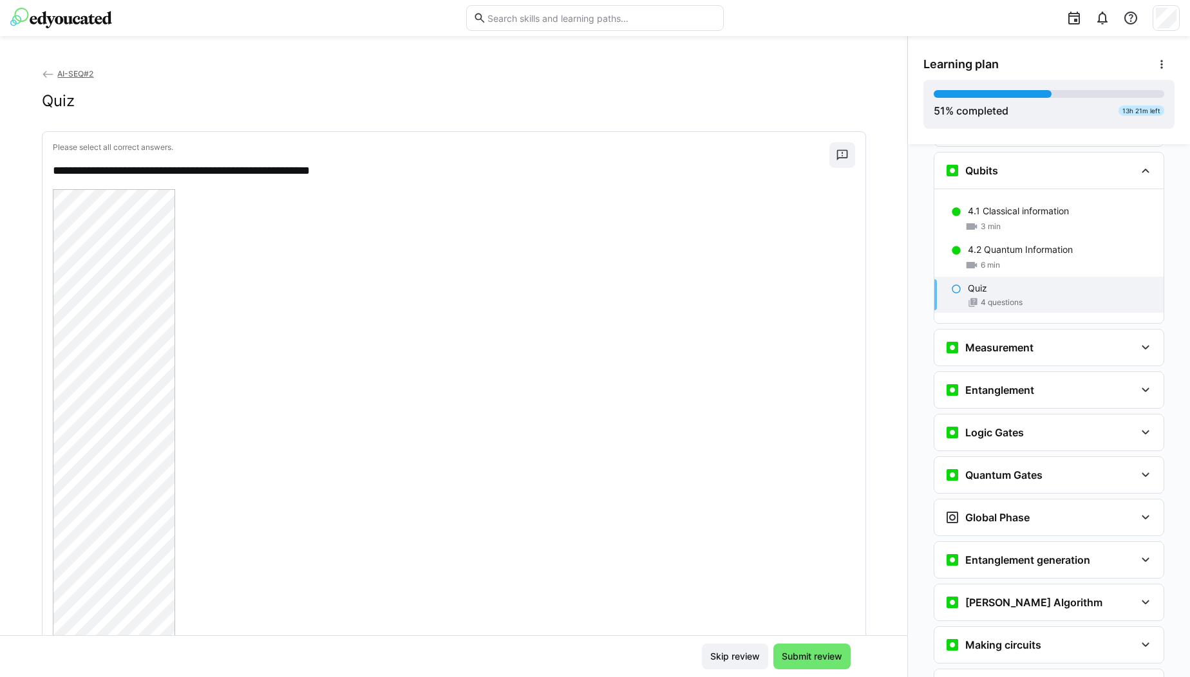
scroll to position [2382, 0]
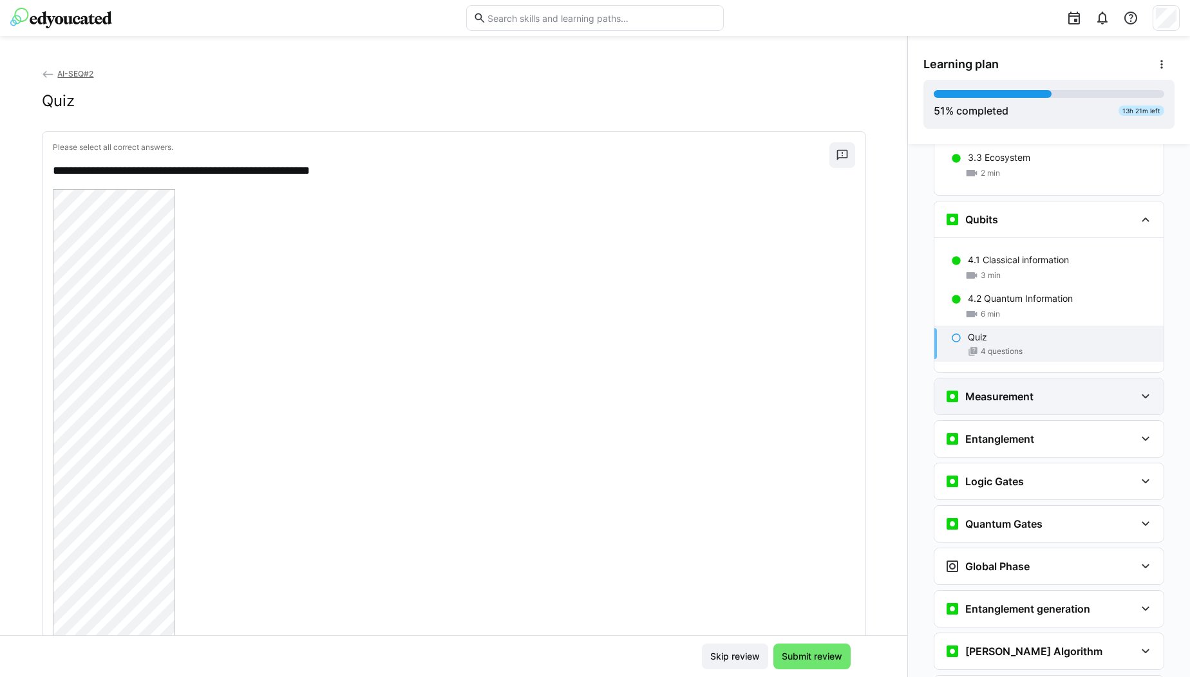
click at [1052, 389] on div "Measurement" at bounding box center [1040, 396] width 191 height 15
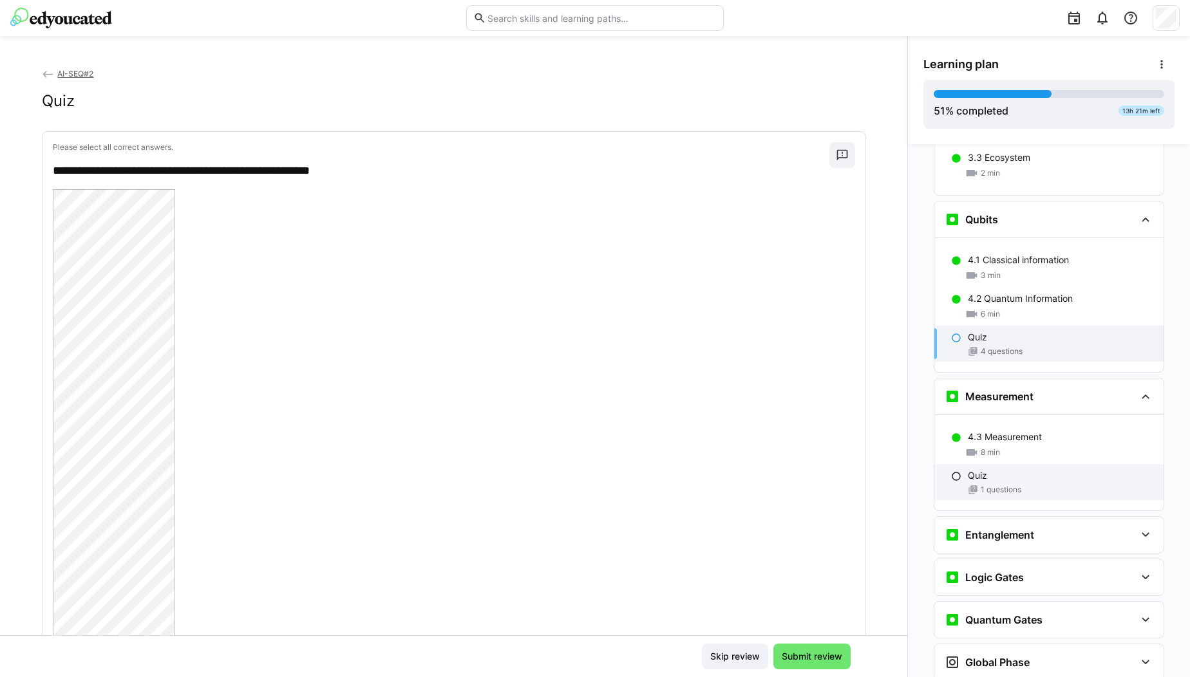
click at [1066, 485] on div "1 questions" at bounding box center [1060, 490] width 185 height 10
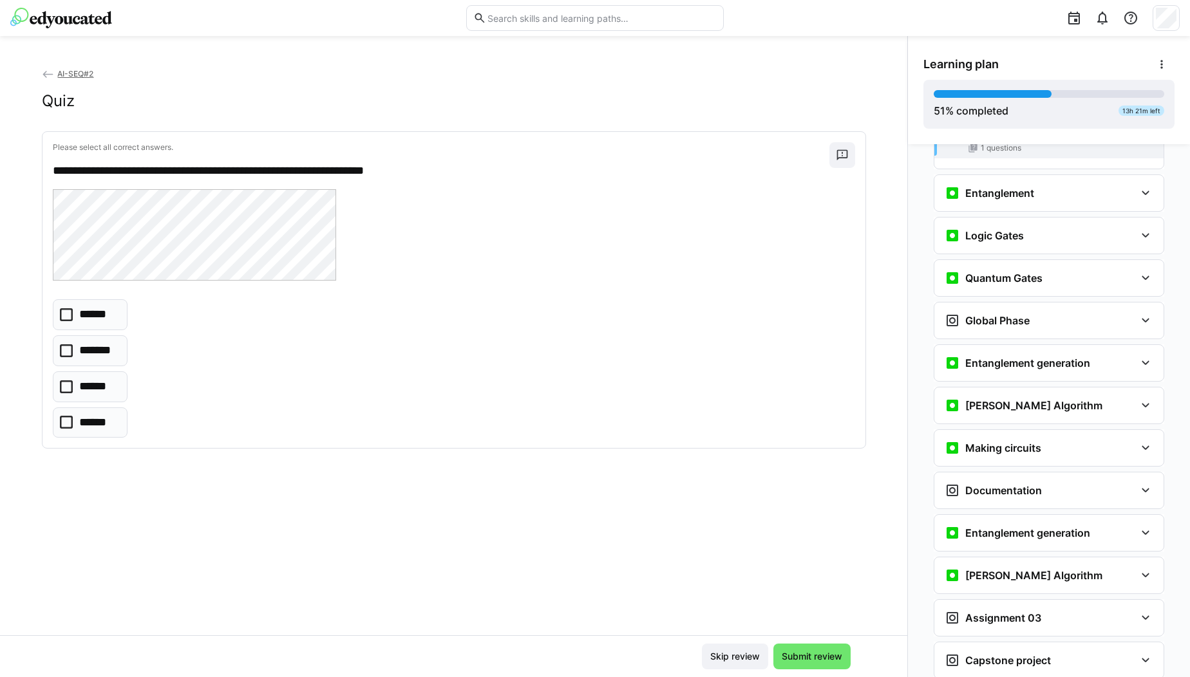
scroll to position [2724, 0]
click at [1043, 359] on div "Entanglement generation" at bounding box center [1048, 362] width 229 height 36
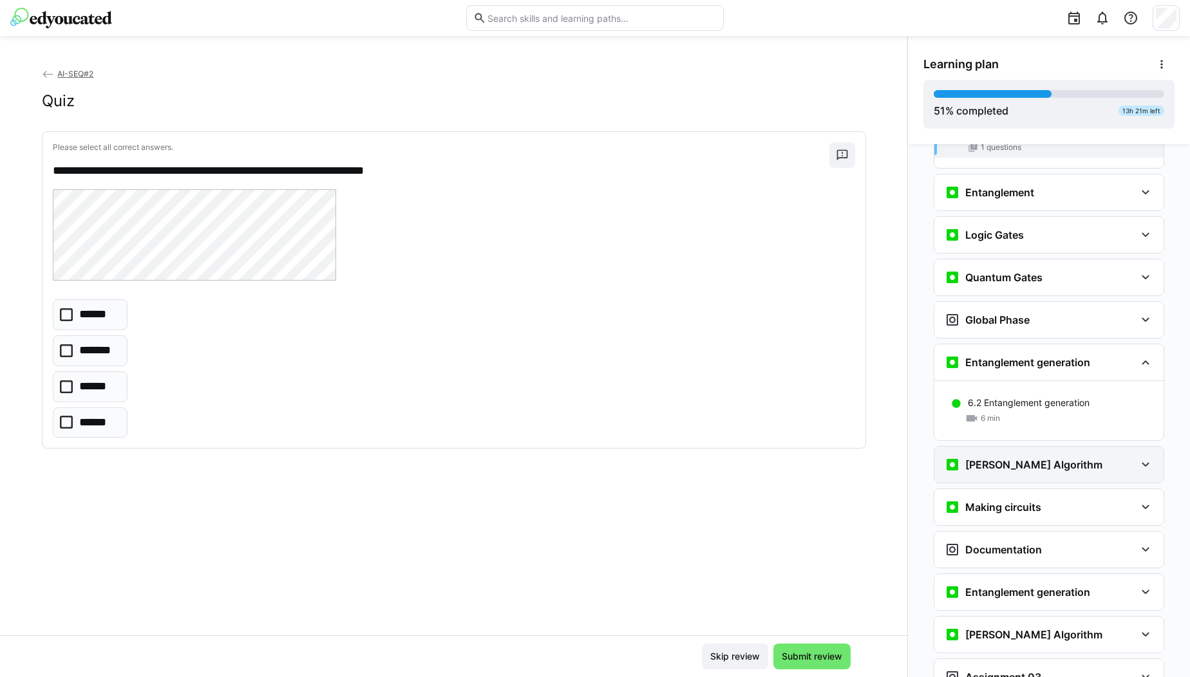
click at [1041, 447] on div "[PERSON_NAME] Algorithm" at bounding box center [1048, 465] width 229 height 36
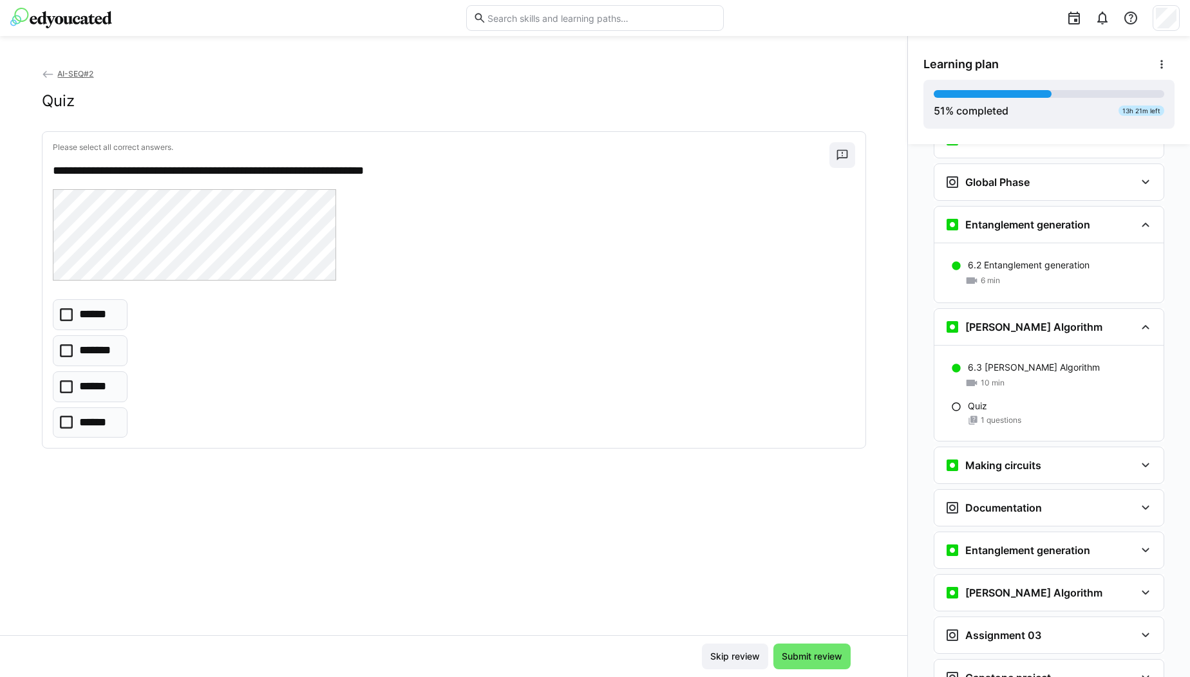
scroll to position [2867, 0]
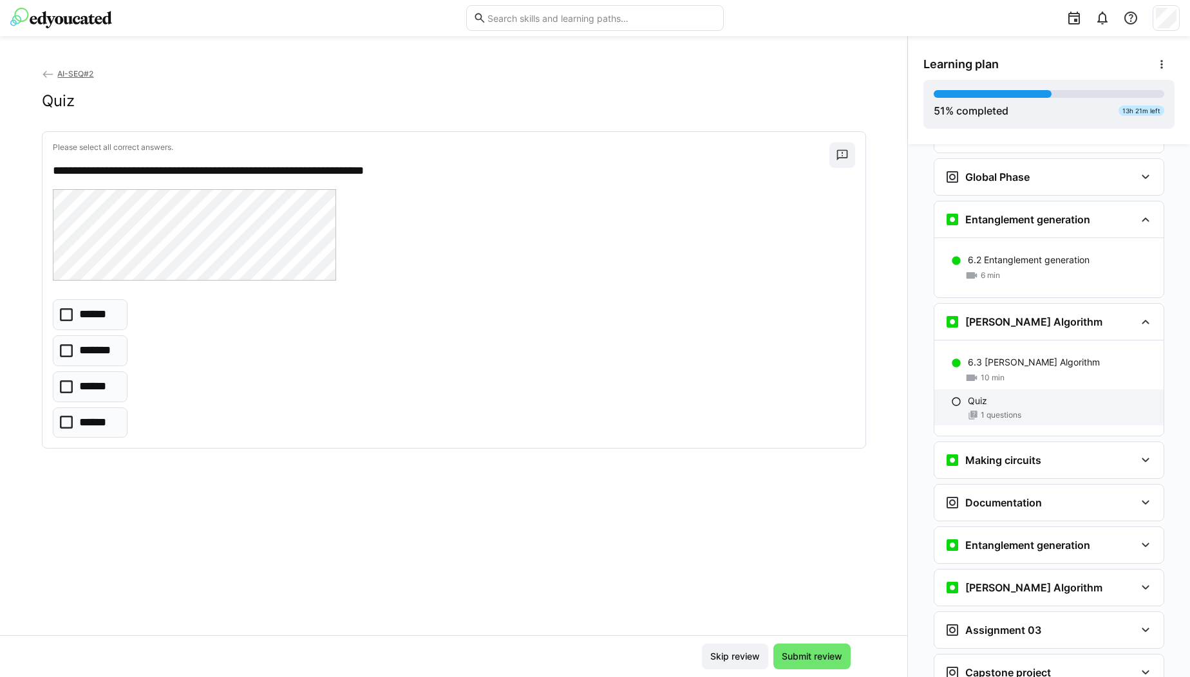
click at [1021, 402] on div "Quiz 1 questions" at bounding box center [1048, 408] width 229 height 36
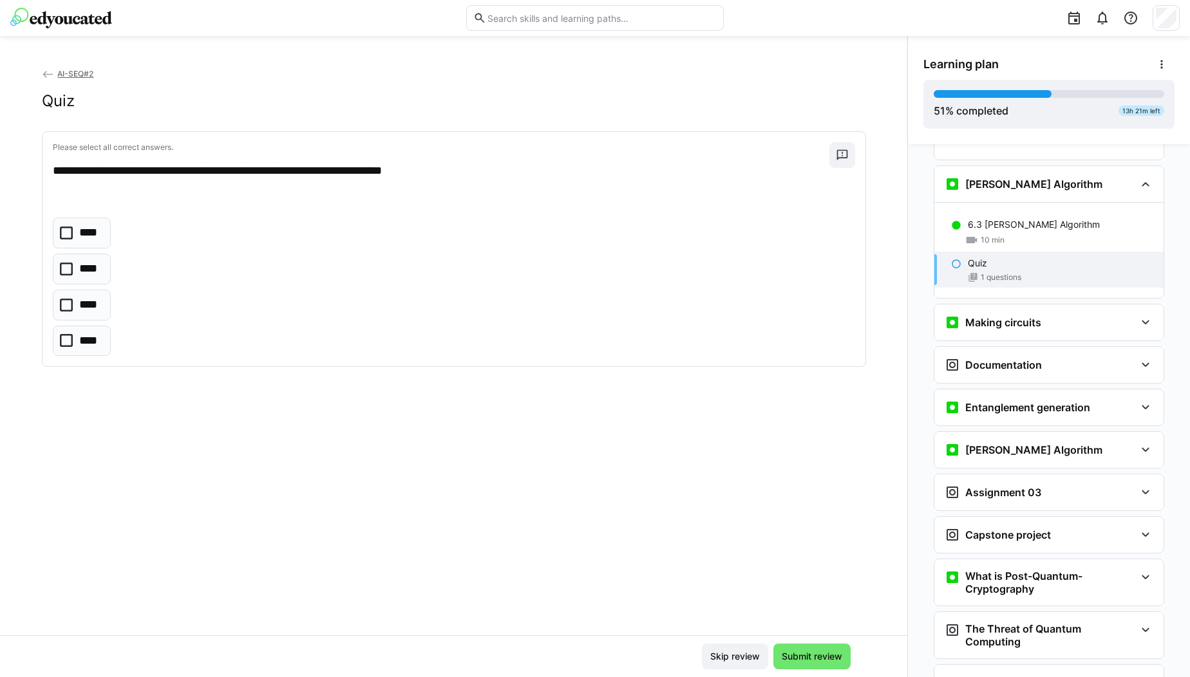
scroll to position [3006, 0]
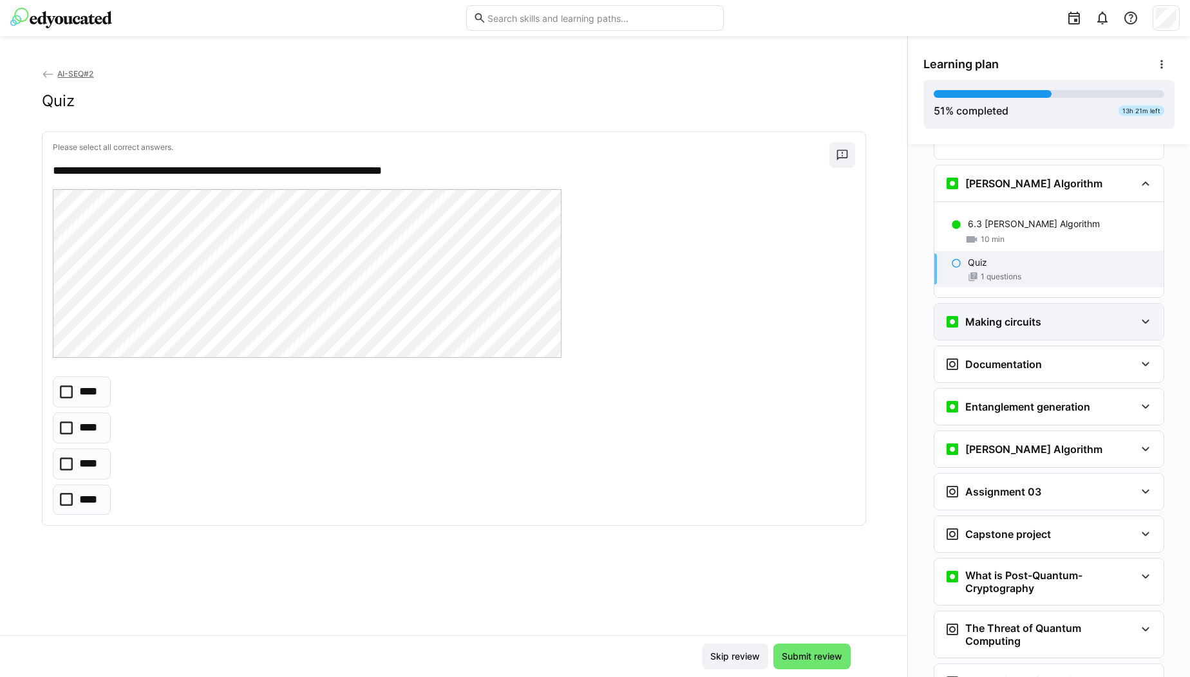
click at [1065, 314] on div "Making circuits" at bounding box center [1040, 321] width 191 height 15
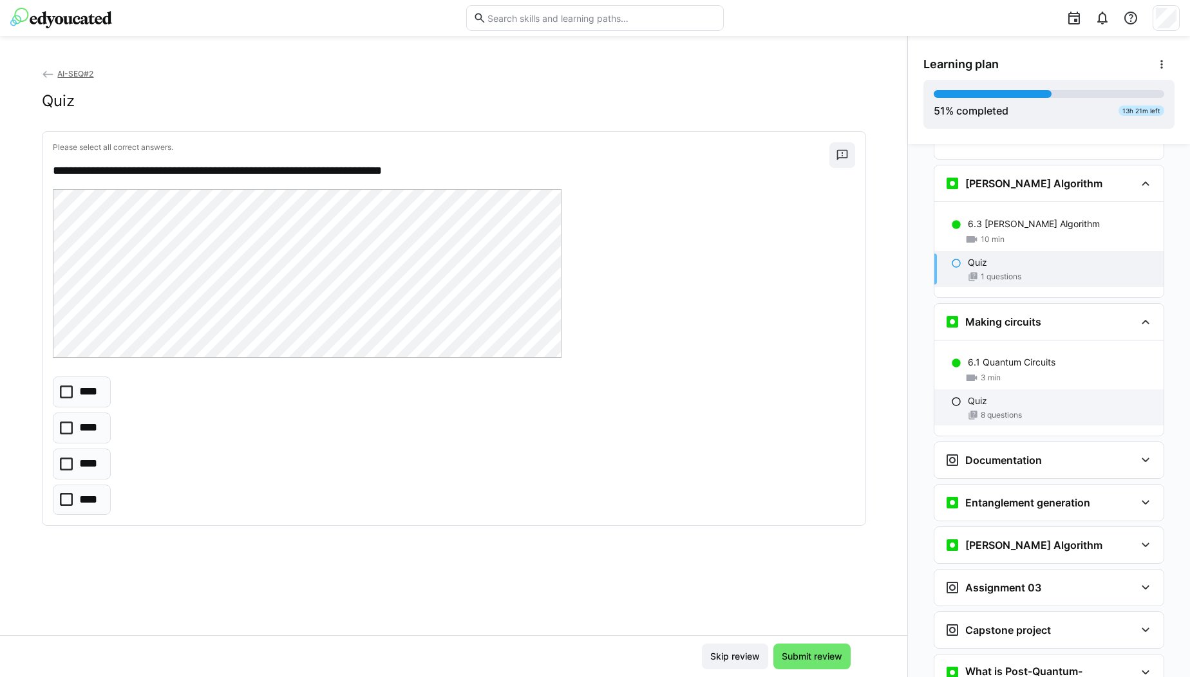
click at [1084, 410] on div "8 questions" at bounding box center [1060, 415] width 185 height 10
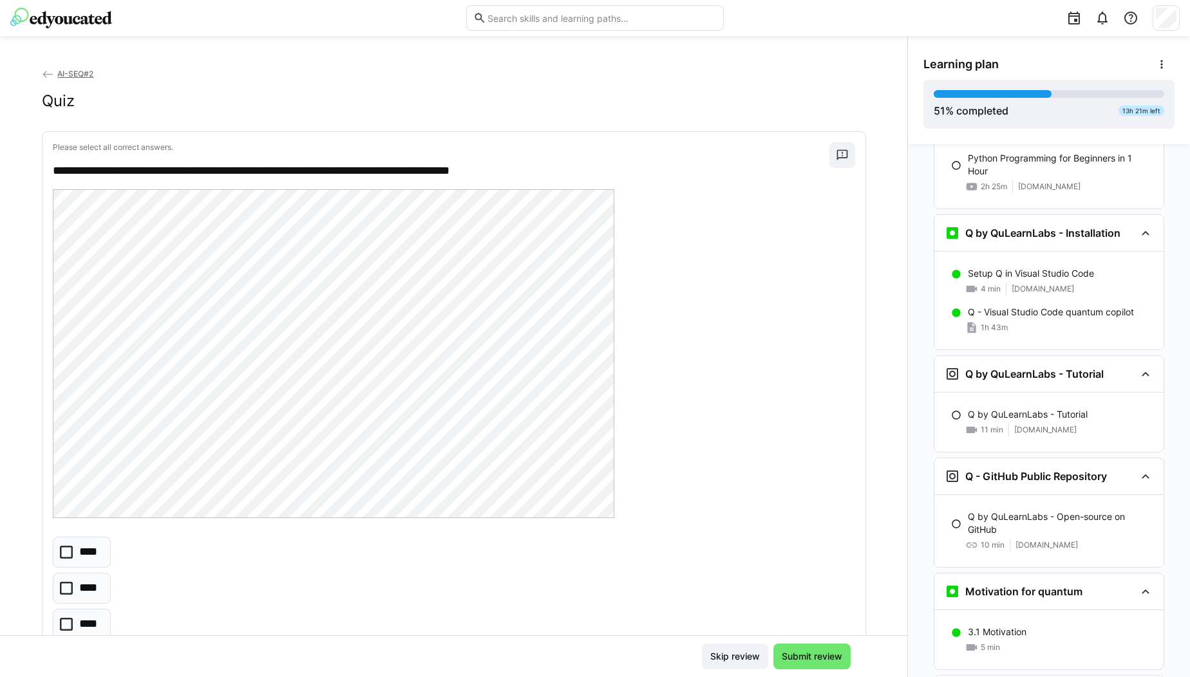
scroll to position [1659, 0]
